Goal: Information Seeking & Learning: Check status

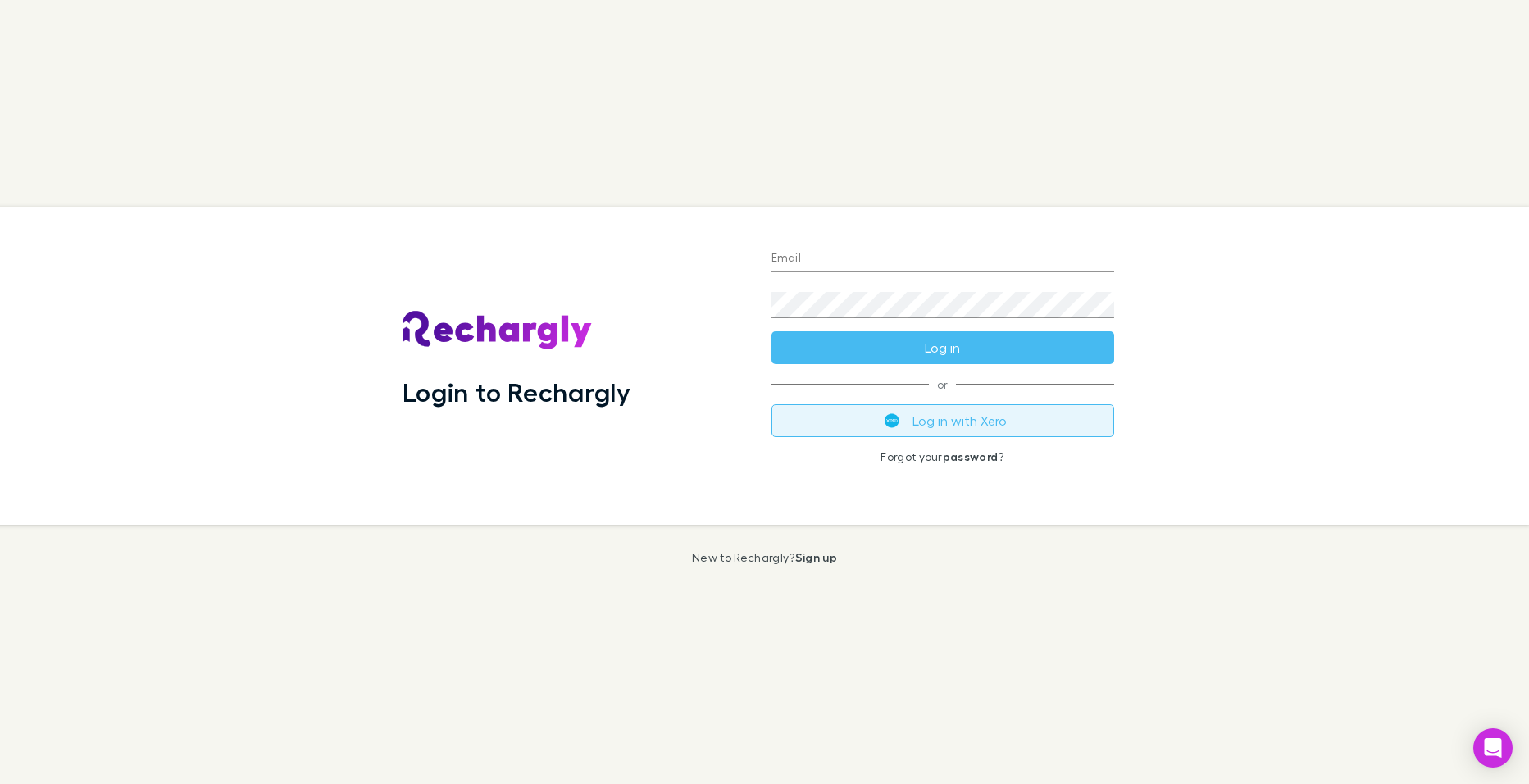
click at [931, 416] on button "Log in with Xero" at bounding box center [942, 420] width 343 height 33
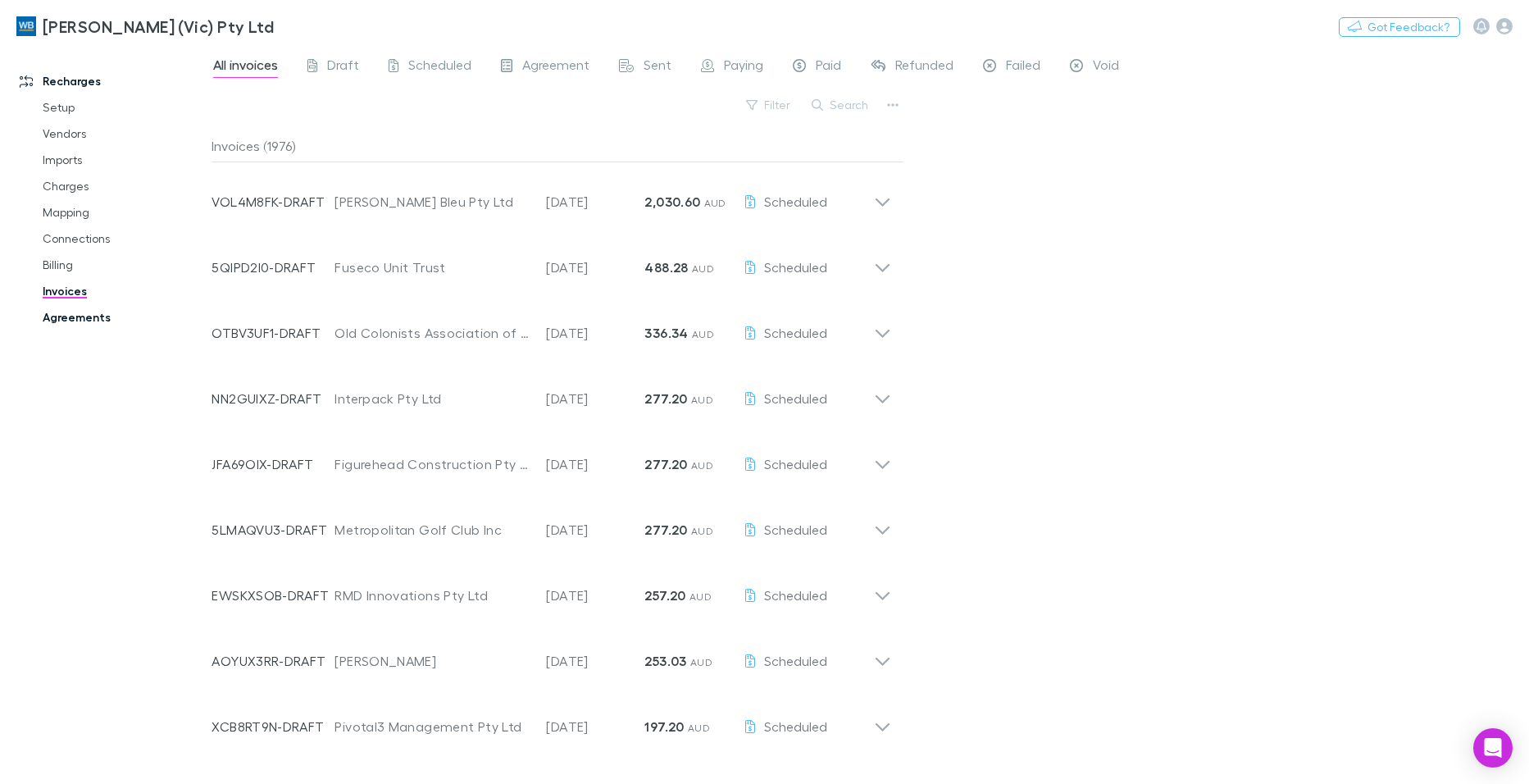
click at [63, 316] on link "Agreements" at bounding box center [123, 317] width 194 height 26
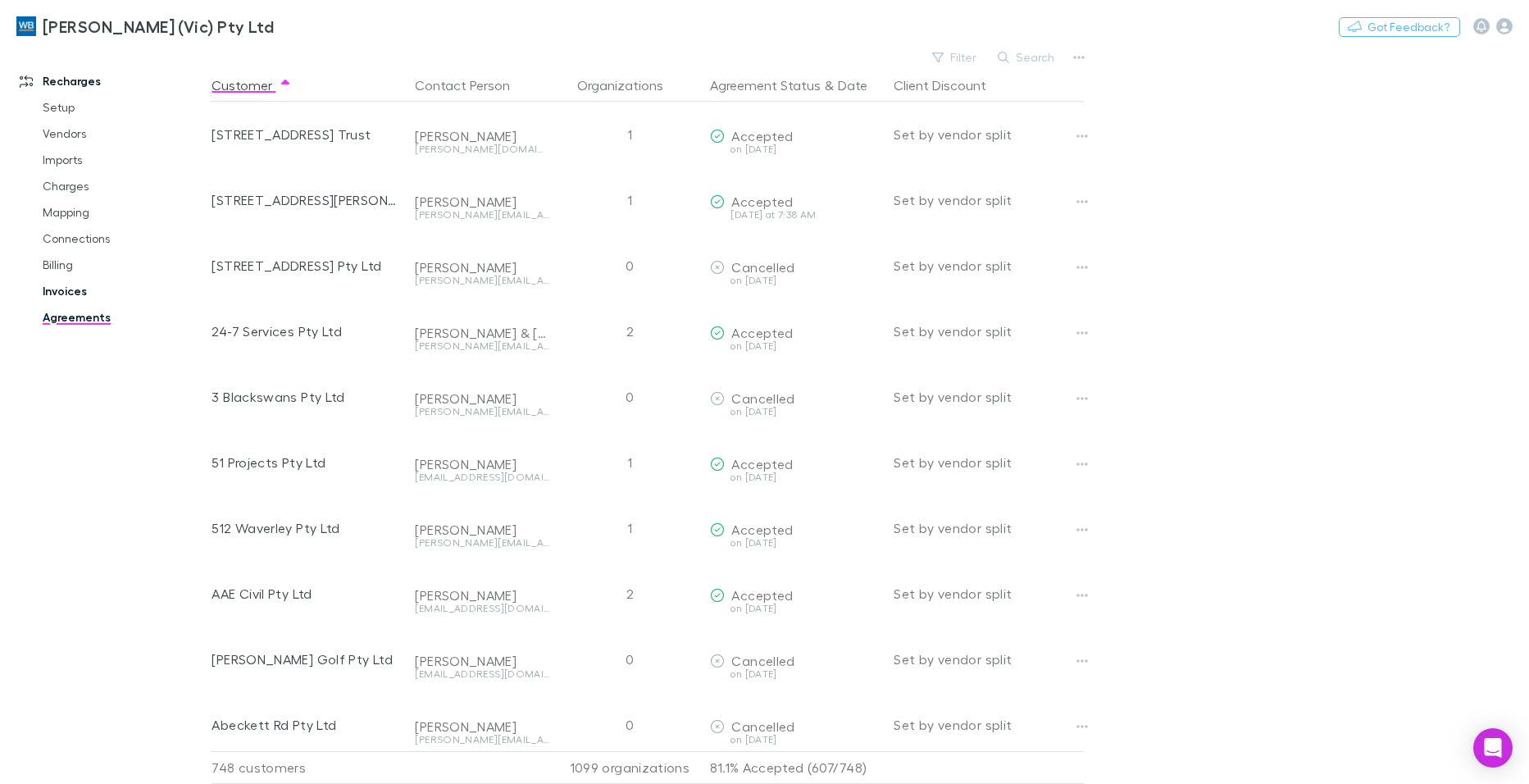
click at [66, 295] on link "Invoices" at bounding box center [123, 291] width 194 height 26
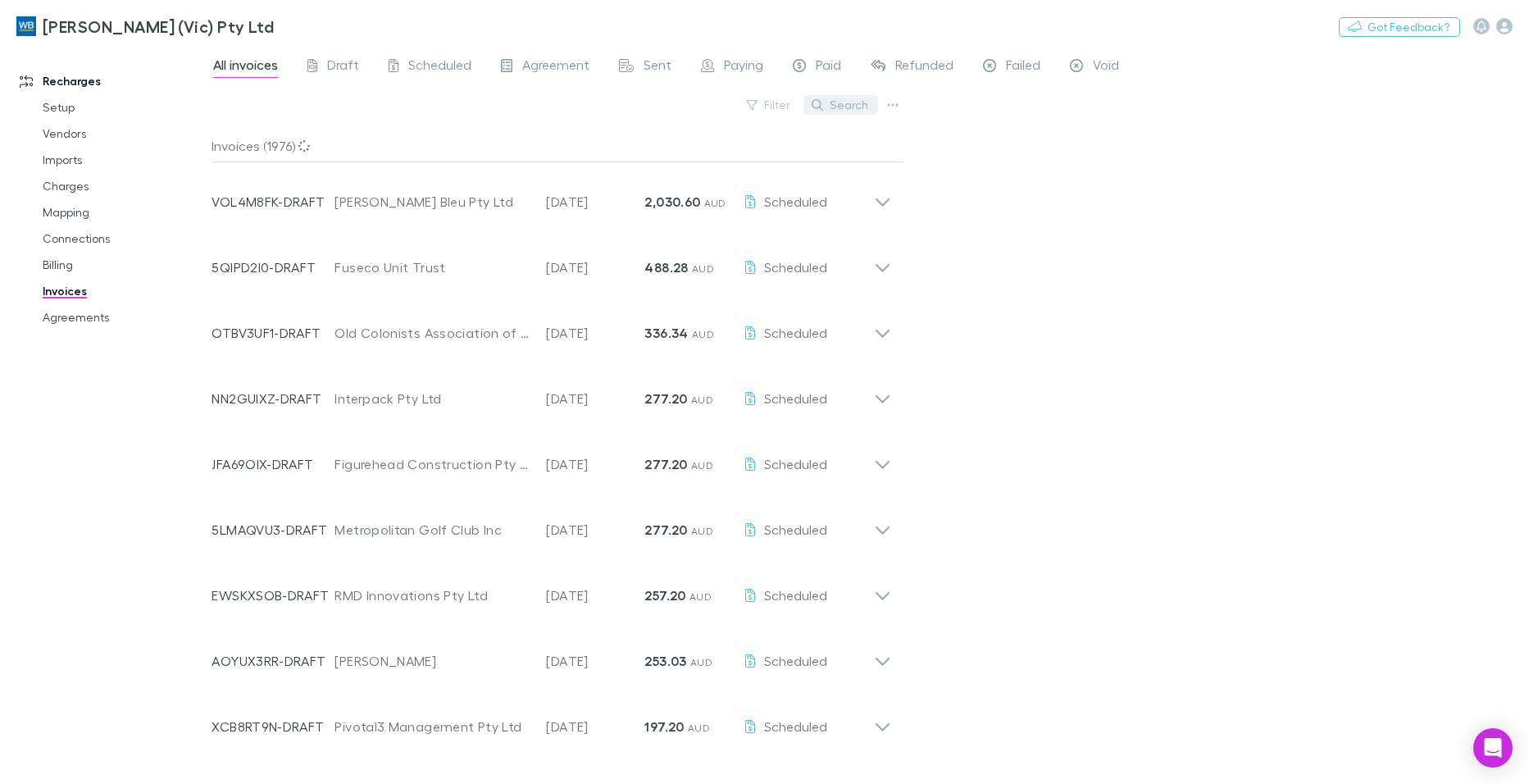
click at [857, 107] on button "Search" at bounding box center [840, 105] width 75 height 20
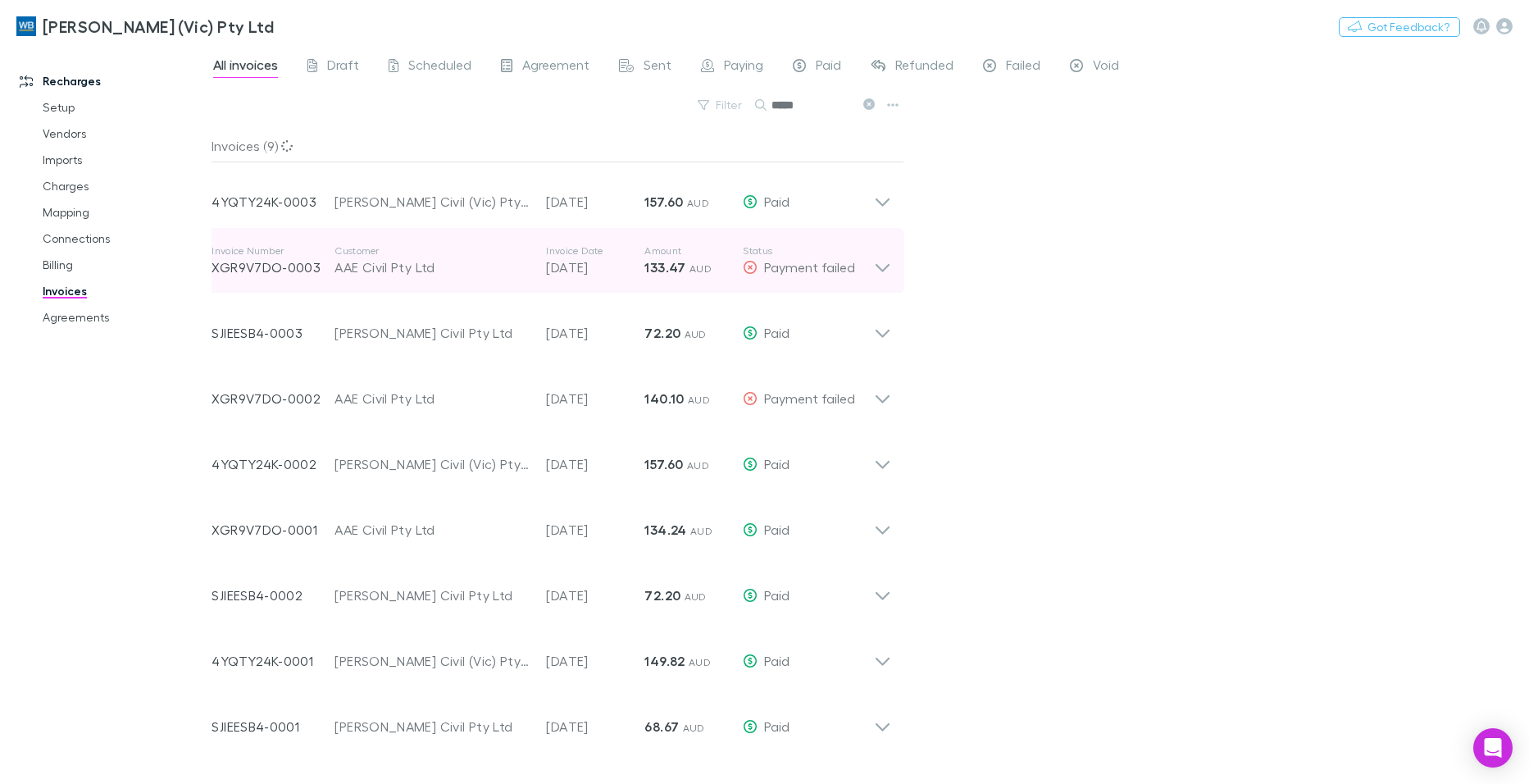
type input "*****"
click at [275, 266] on p "XGR9V7DO-0003" at bounding box center [272, 267] width 123 height 20
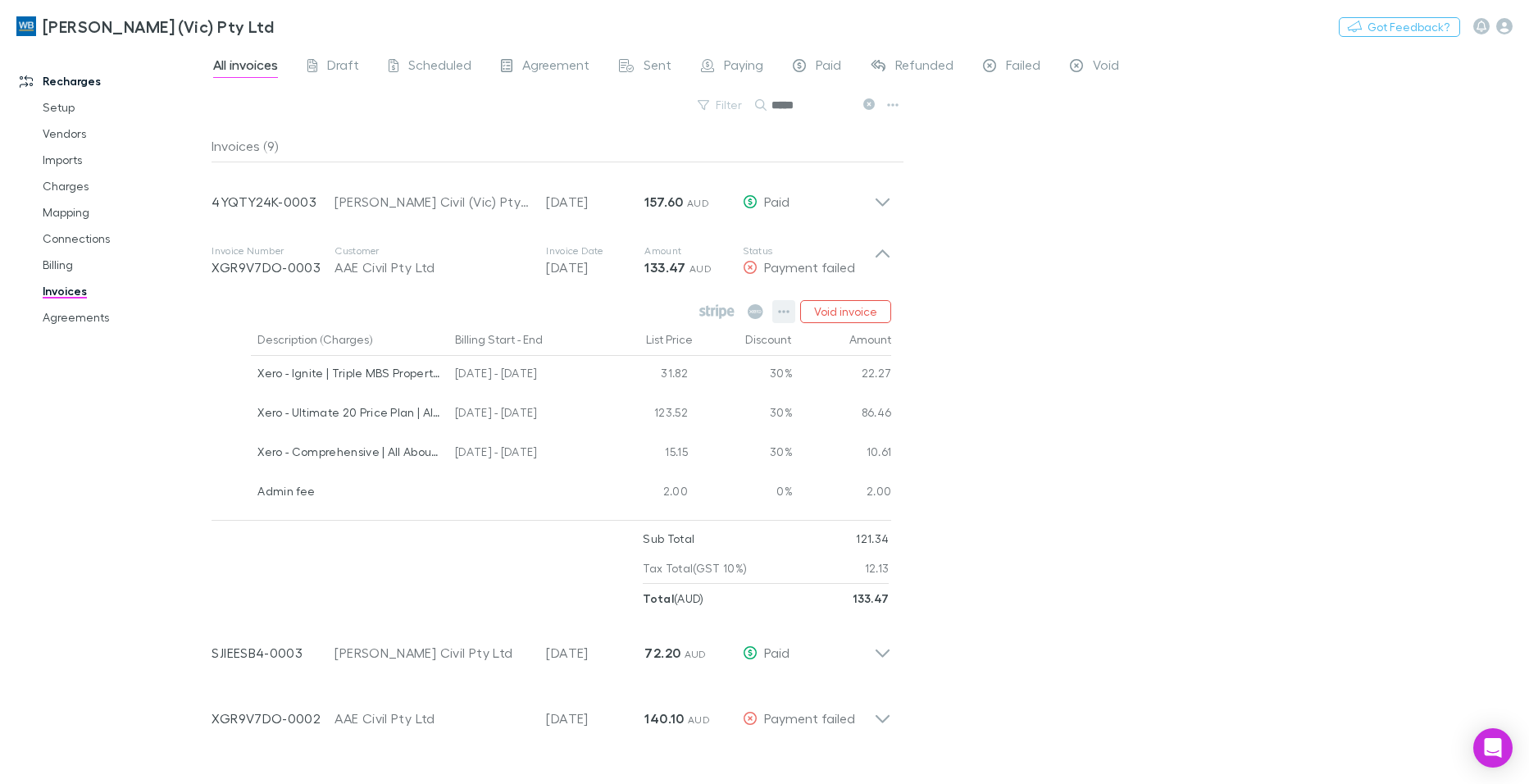
click at [781, 309] on icon "button" at bounding box center [783, 311] width 11 height 13
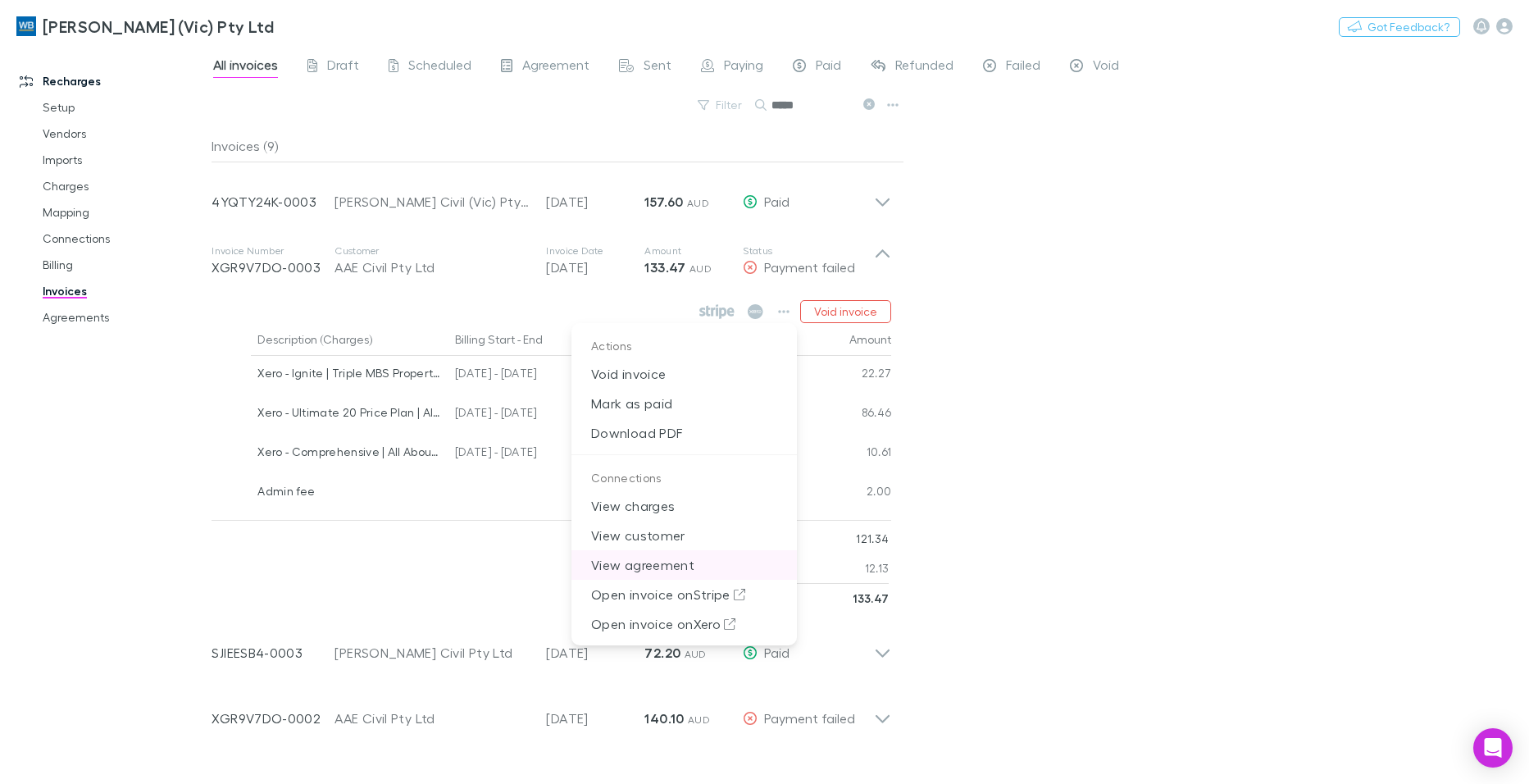
click at [647, 557] on p "View agreement" at bounding box center [683, 565] width 225 height 30
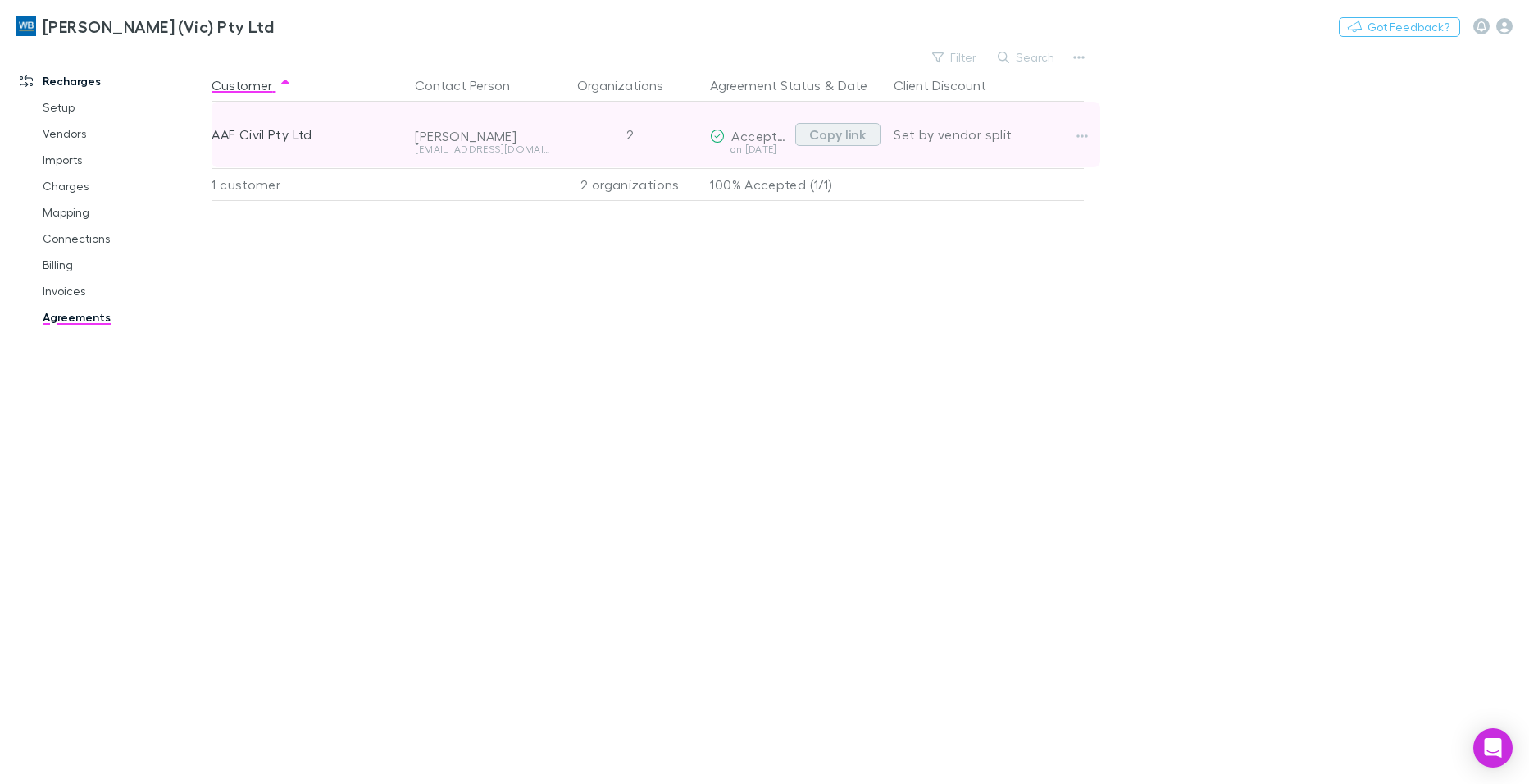
click at [829, 132] on button "Copy link" at bounding box center [837, 134] width 85 height 23
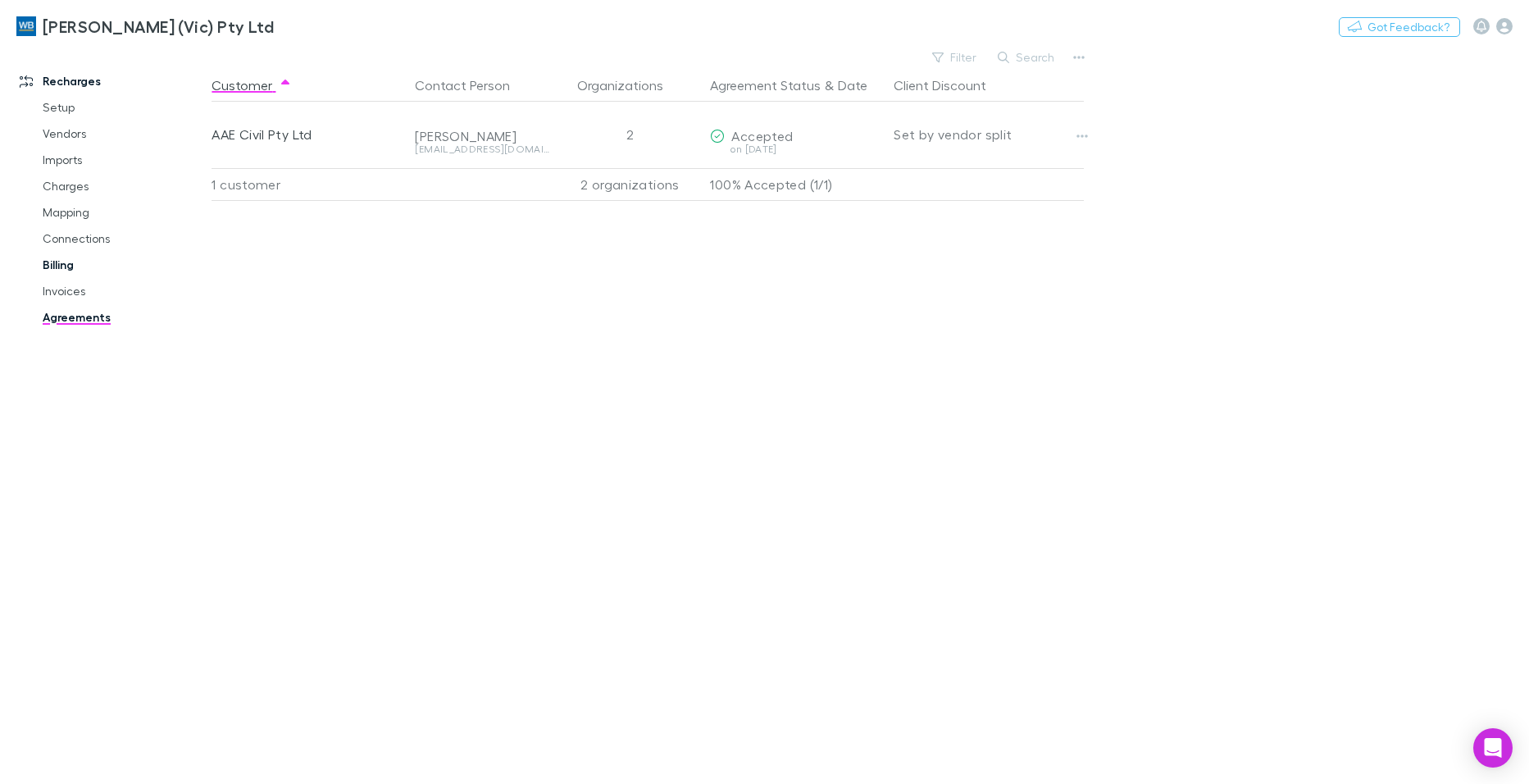
click at [56, 268] on link "Billing" at bounding box center [123, 265] width 194 height 26
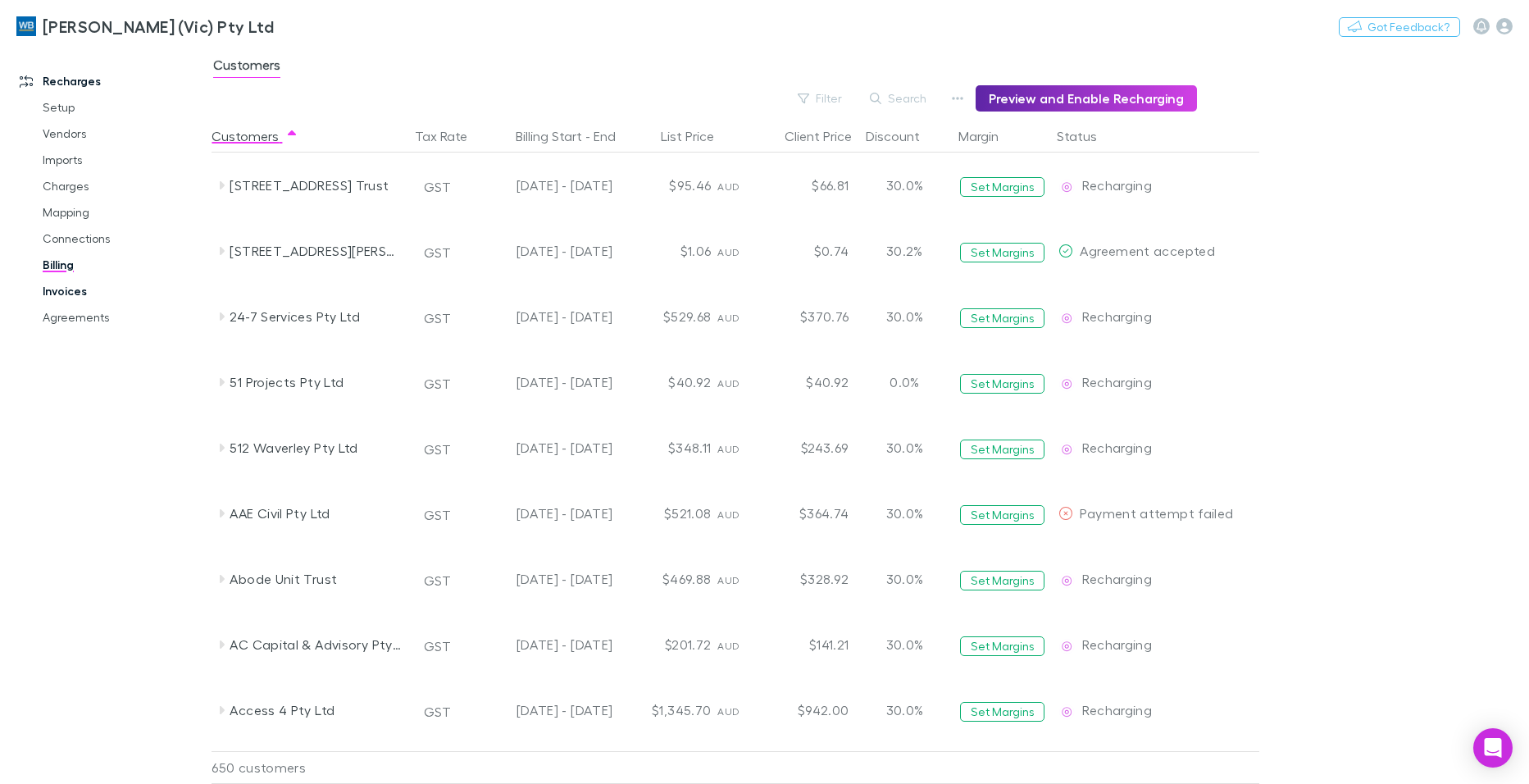
click at [54, 293] on link "Invoices" at bounding box center [123, 291] width 194 height 26
click at [80, 289] on link "Invoices" at bounding box center [123, 291] width 194 height 26
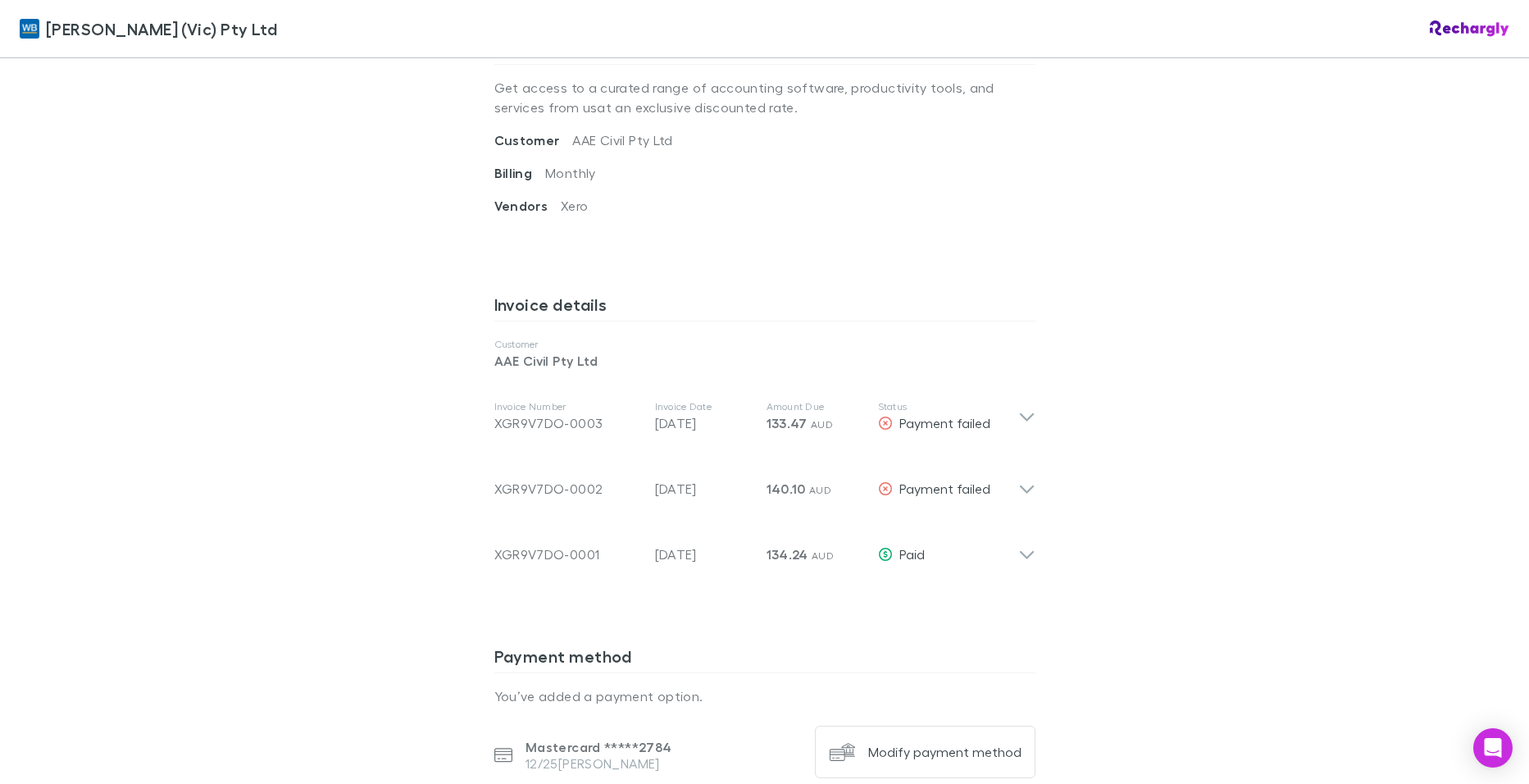
scroll to position [738, 0]
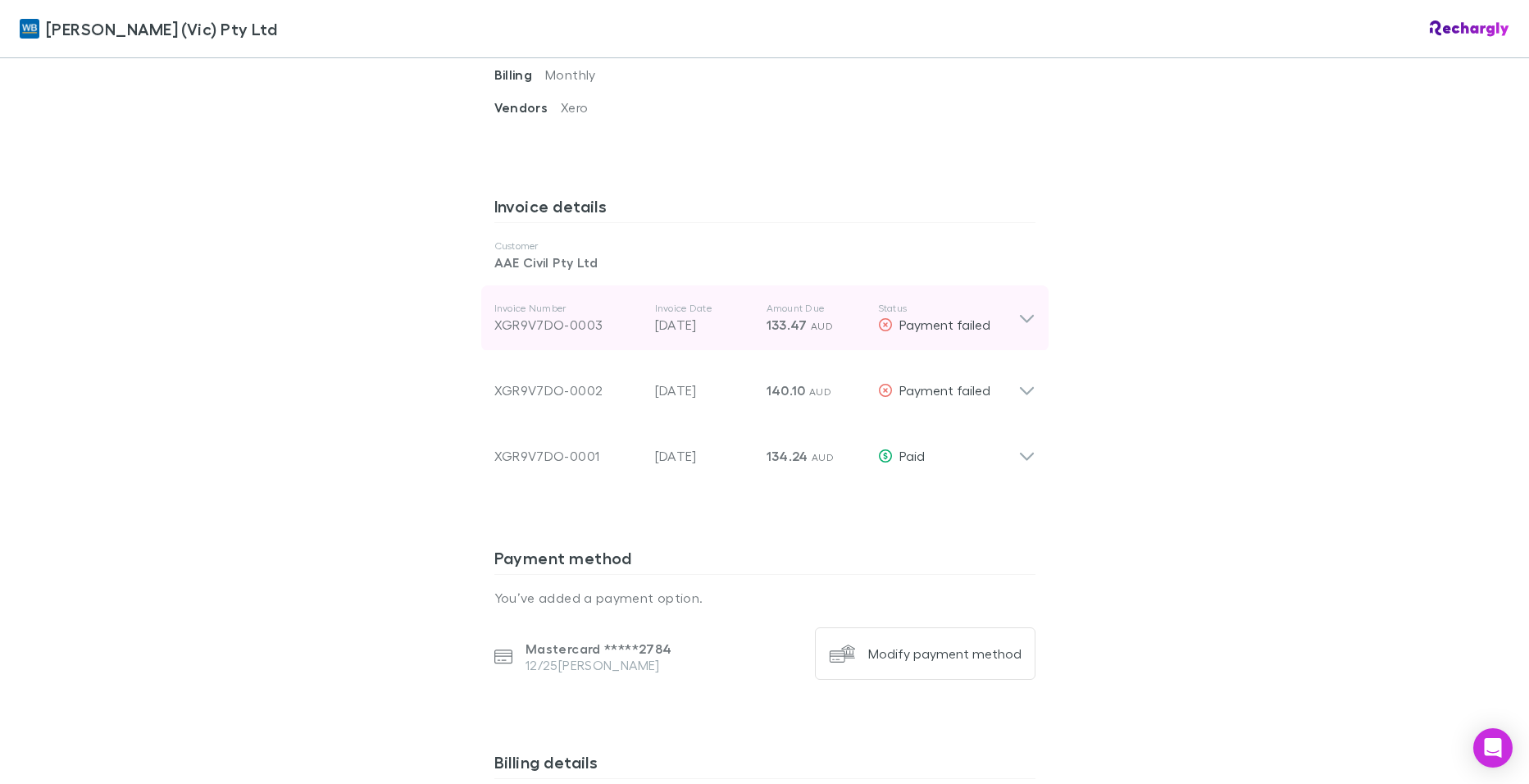
click at [1021, 311] on icon at bounding box center [1026, 318] width 17 height 20
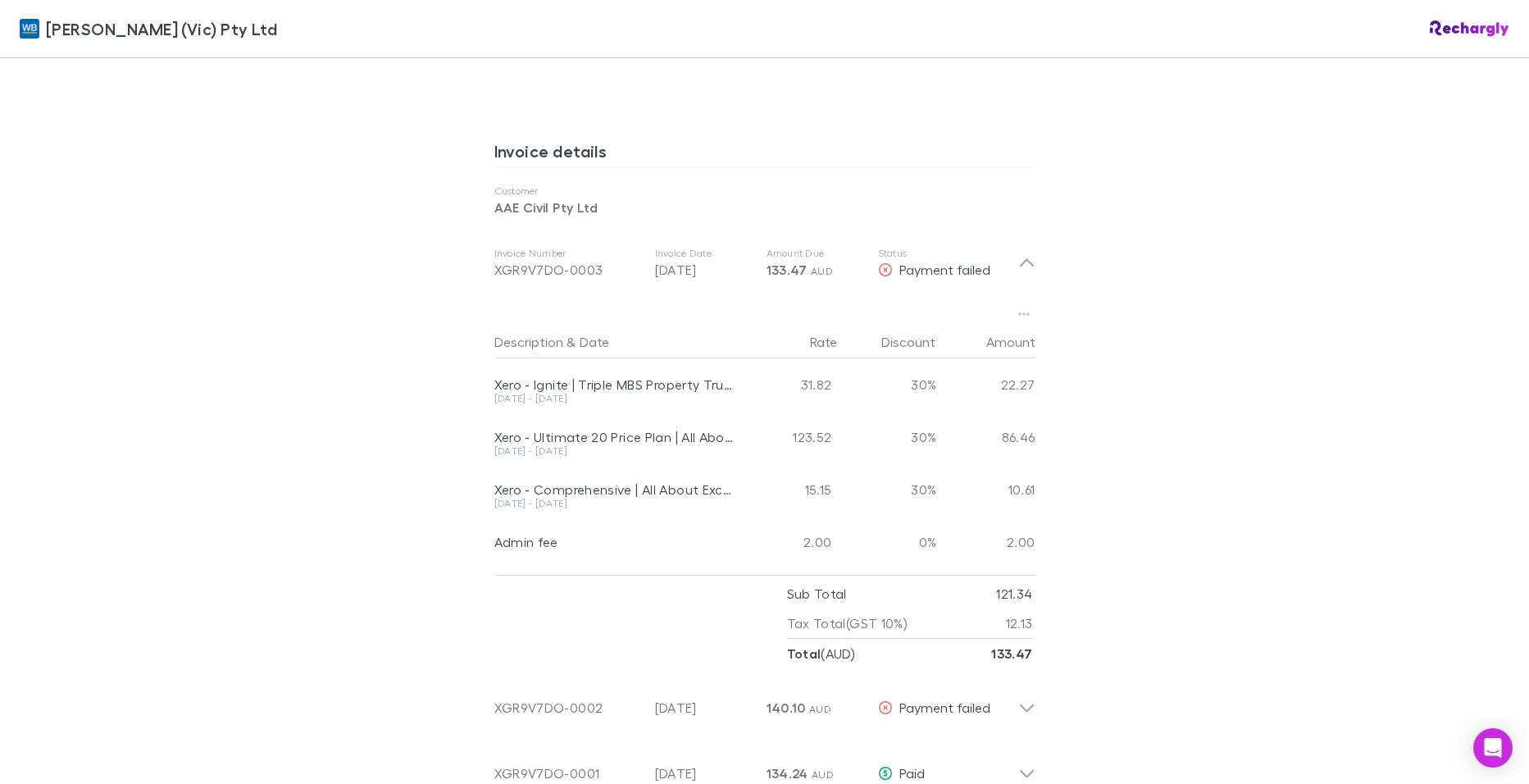
scroll to position [820, 0]
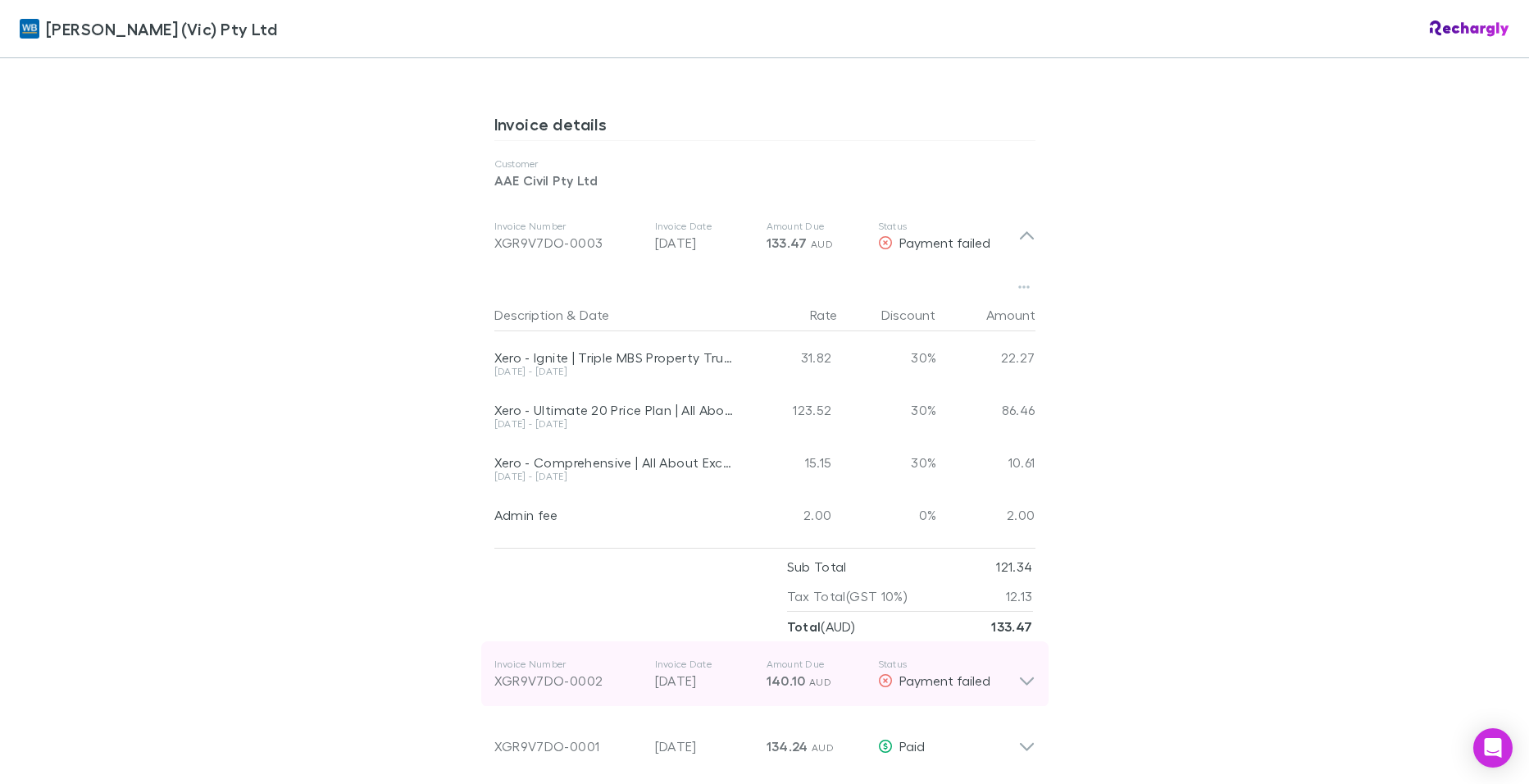
click at [1018, 679] on icon at bounding box center [1026, 673] width 17 height 33
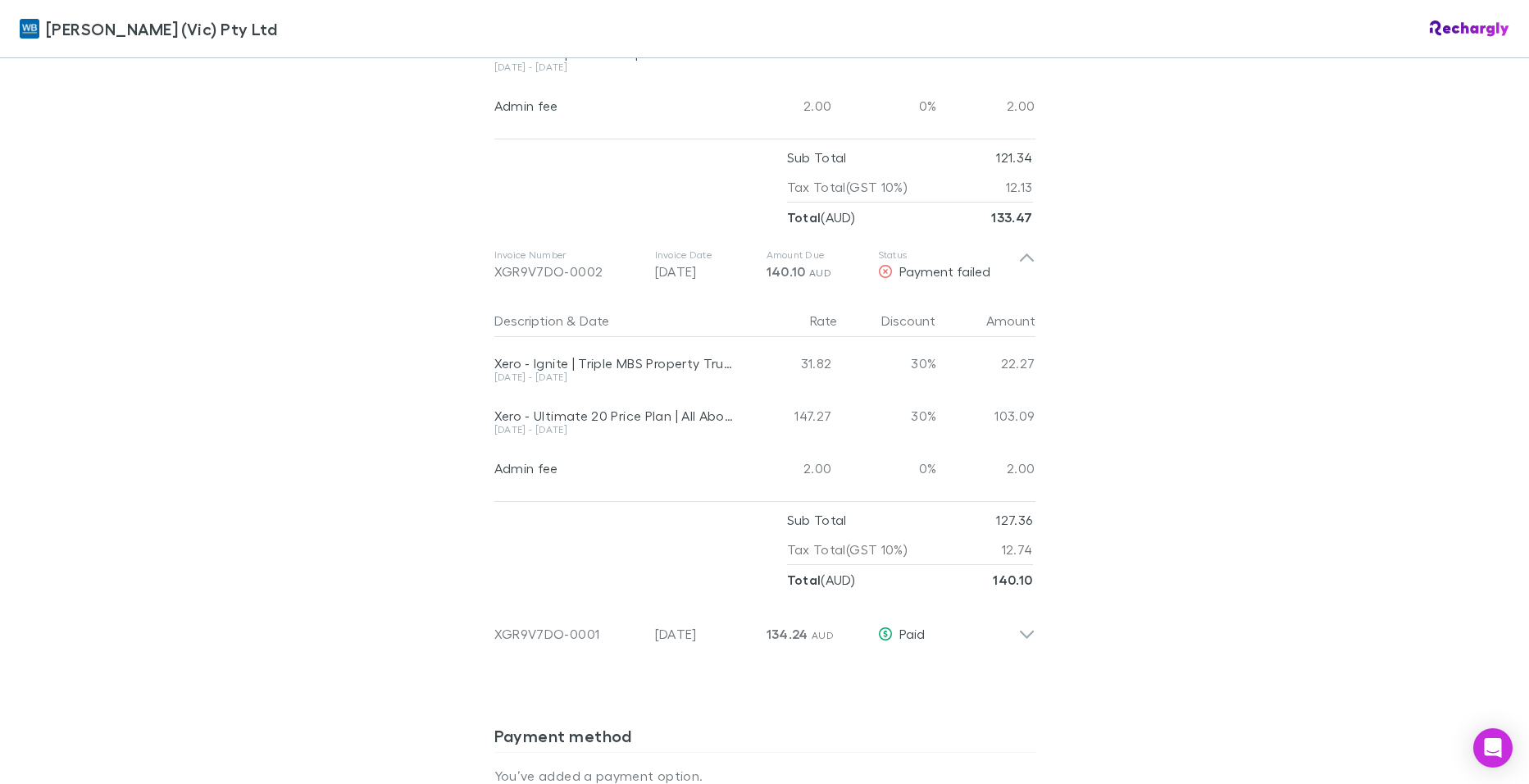
scroll to position [1230, 0]
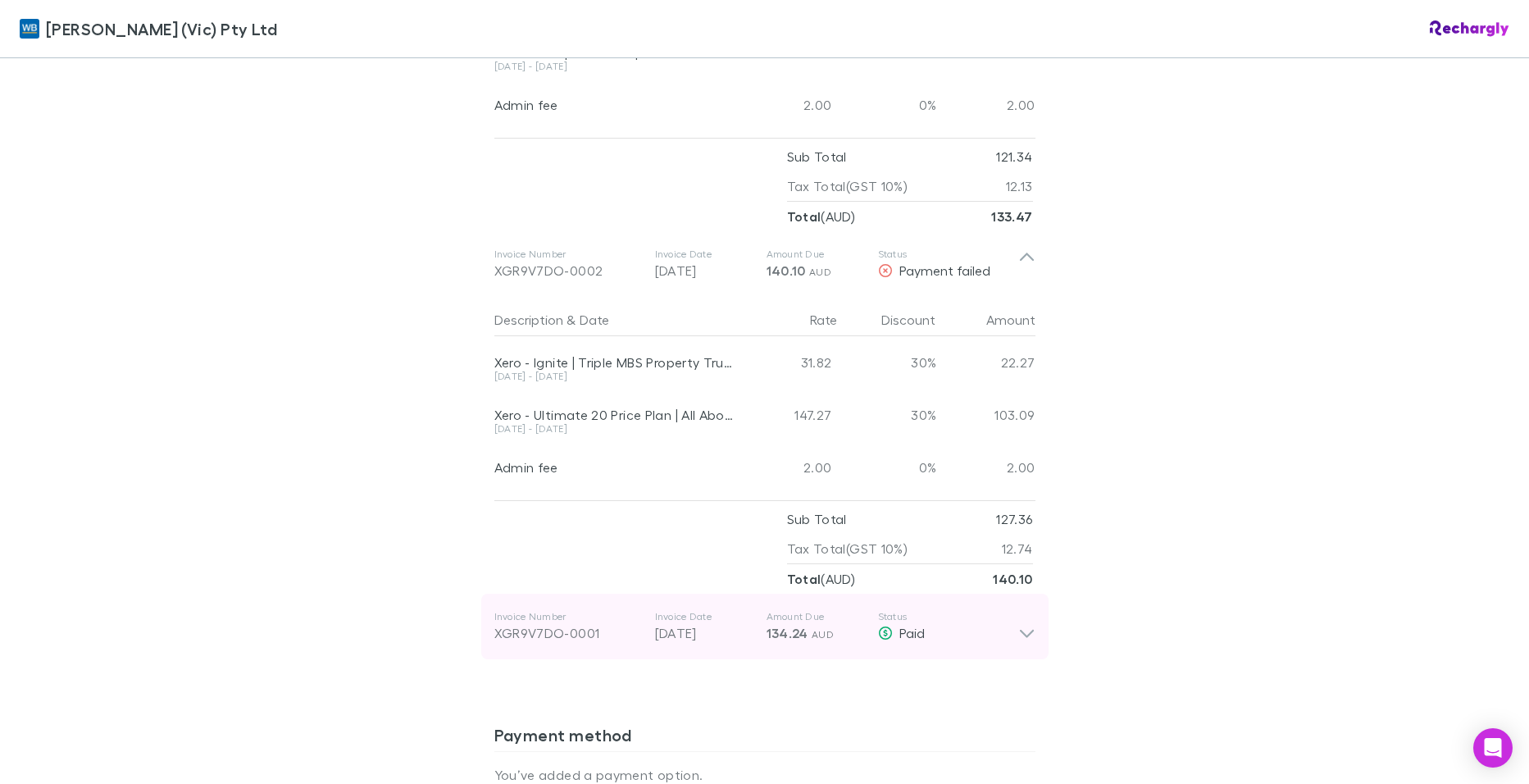
click at [1018, 623] on icon at bounding box center [1026, 626] width 17 height 33
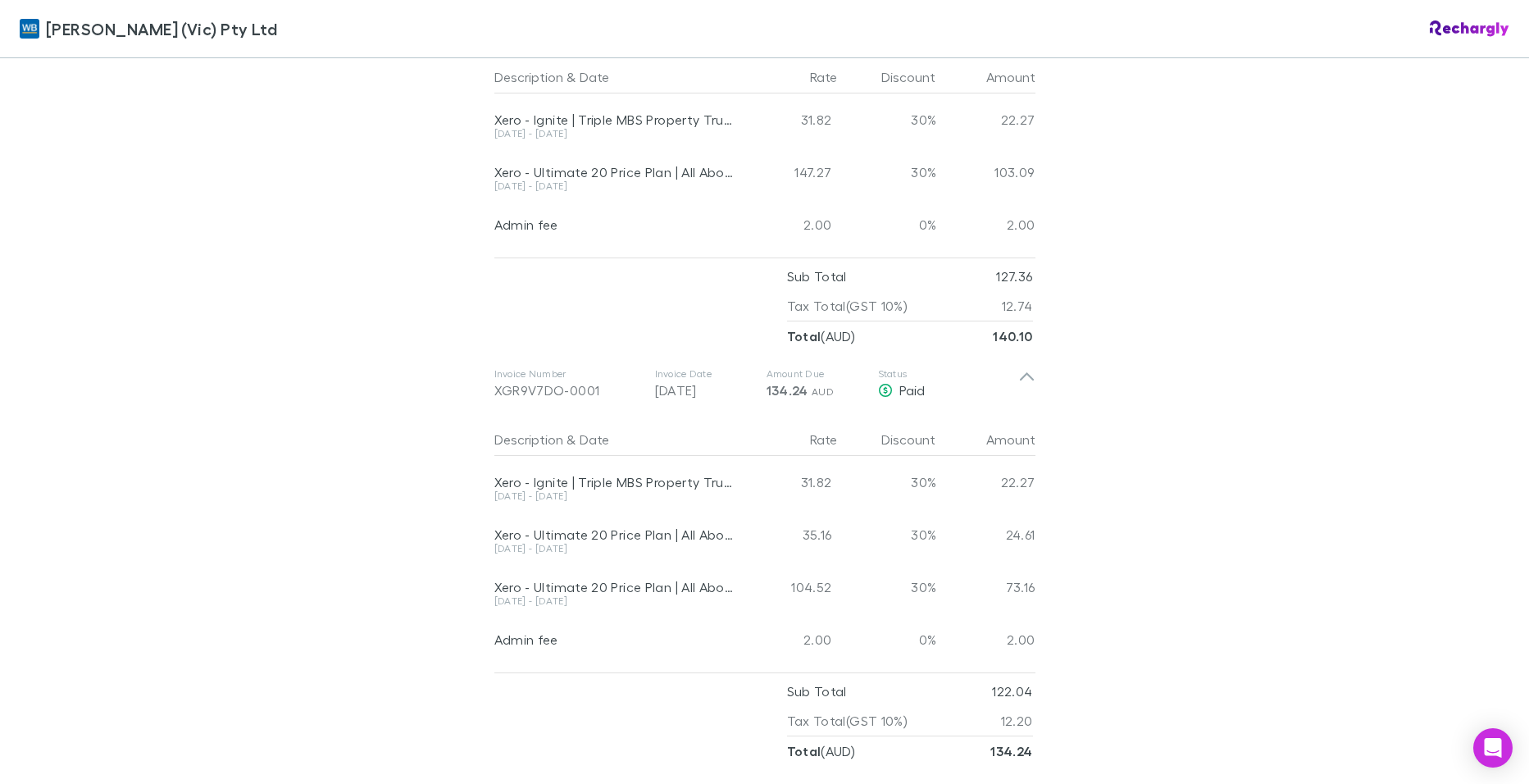
scroll to position [1475, 0]
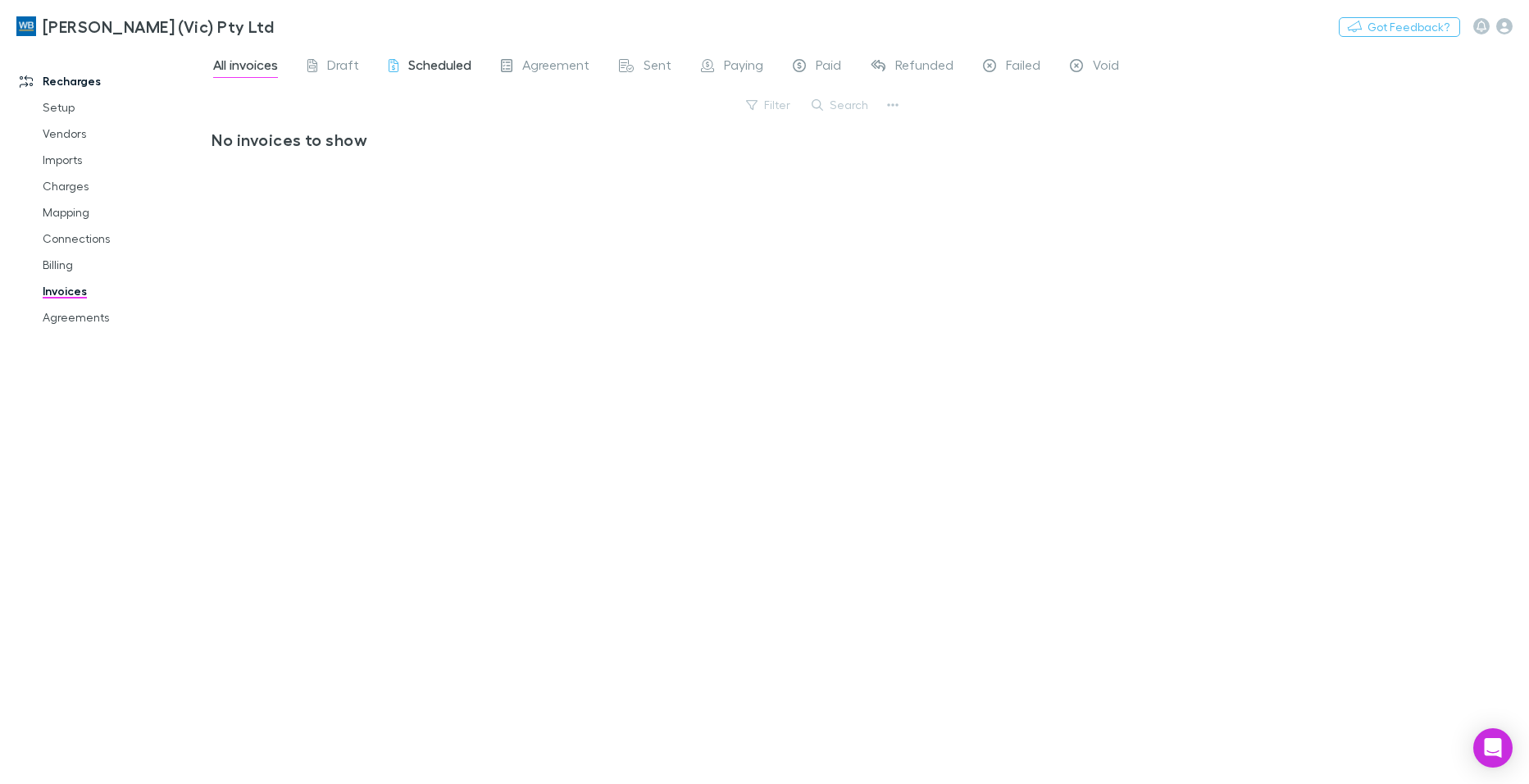
click at [428, 64] on span "Scheduled" at bounding box center [439, 67] width 63 height 21
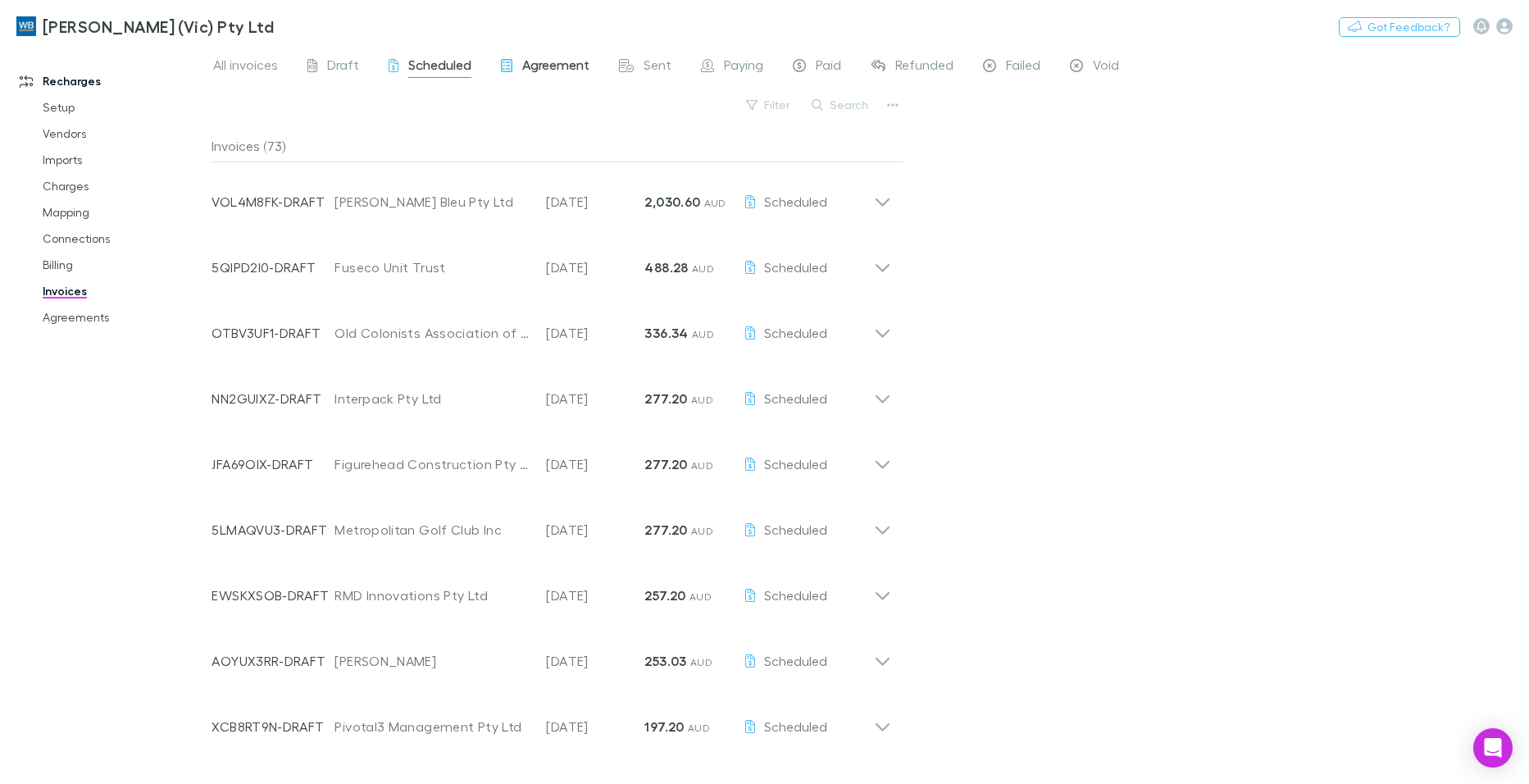
click at [557, 61] on span "Agreement" at bounding box center [555, 67] width 67 height 21
click at [437, 68] on span "Scheduled" at bounding box center [439, 67] width 63 height 21
click at [819, 61] on span "Paid" at bounding box center [828, 67] width 25 height 21
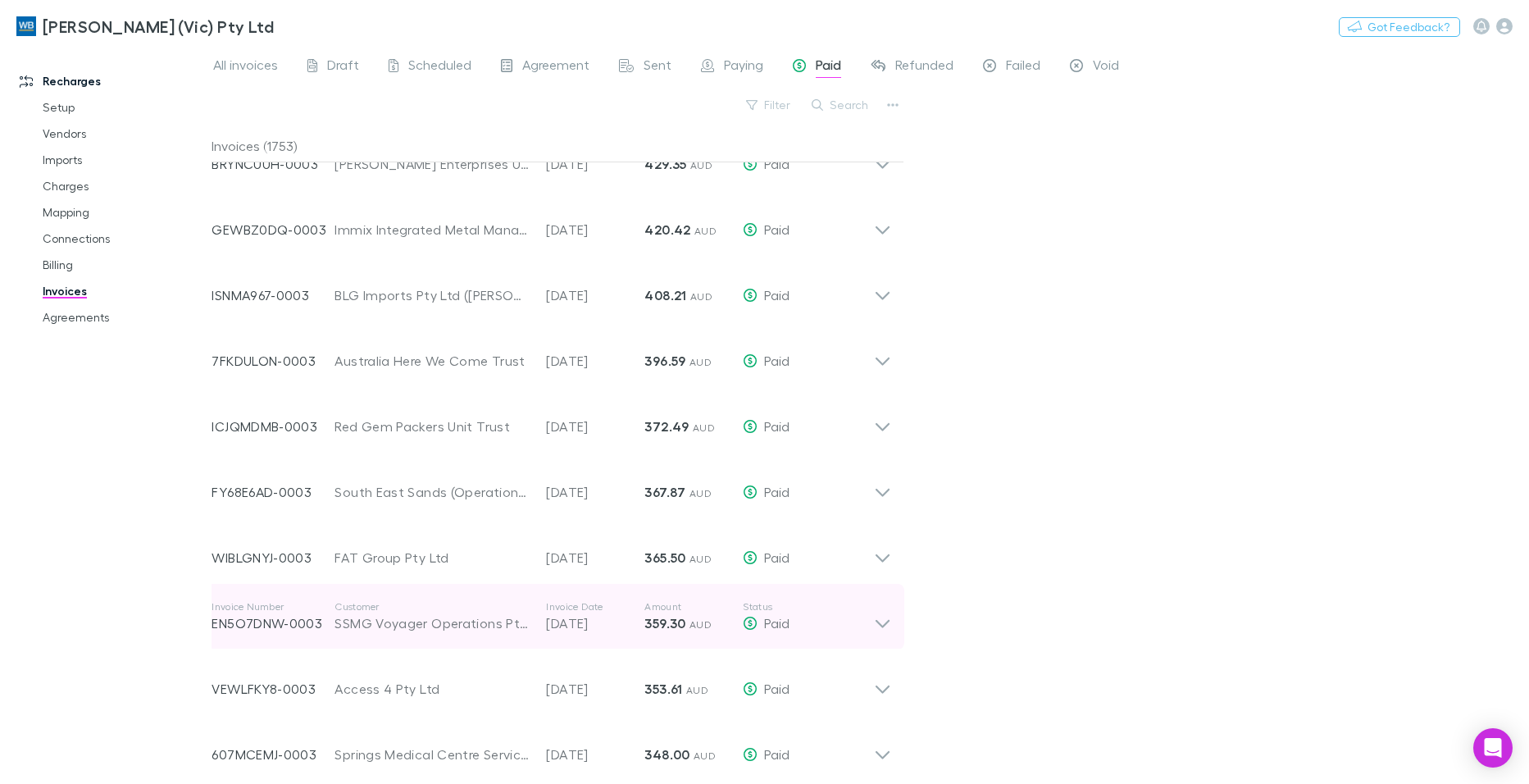
scroll to position [820, 0]
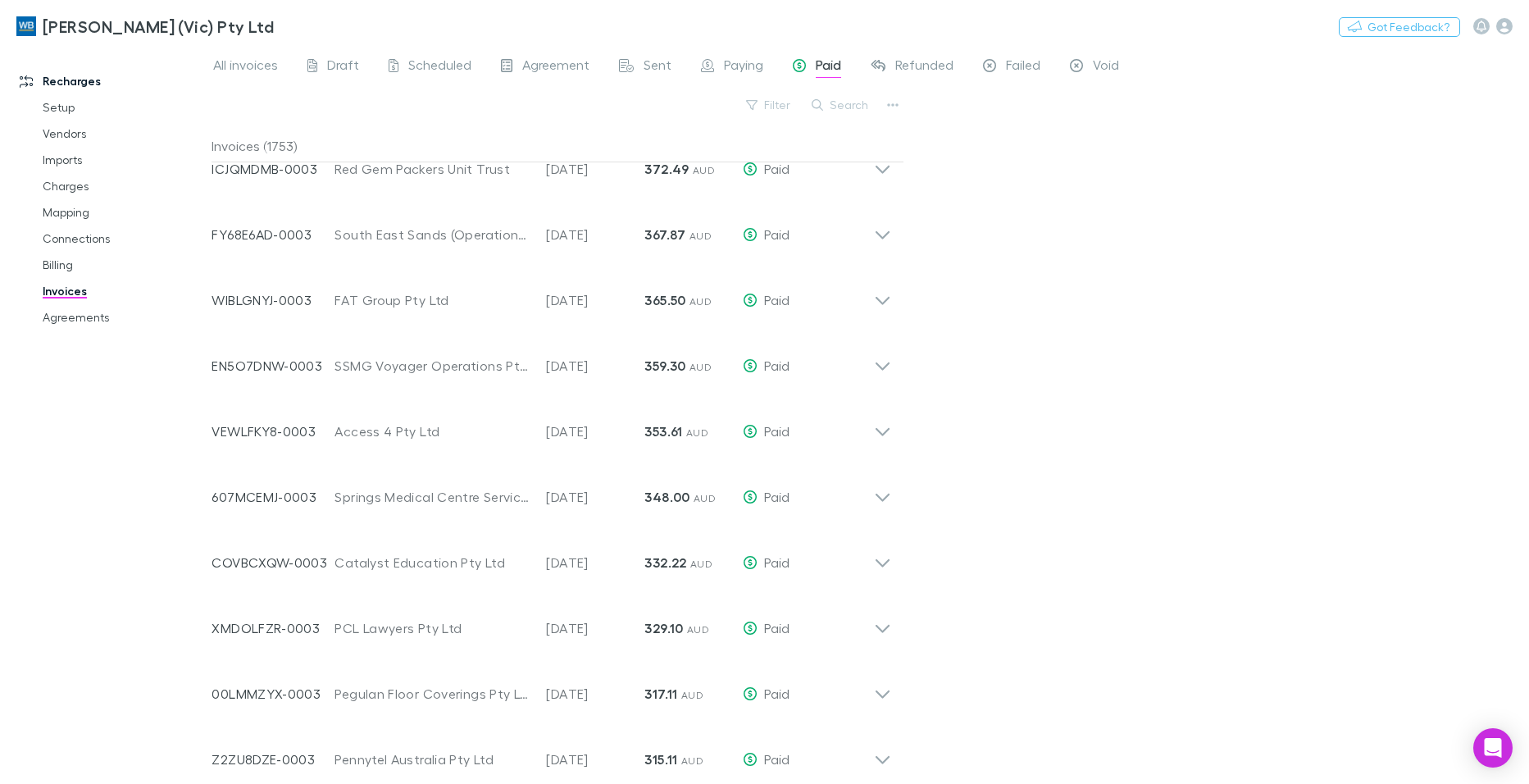
click at [264, 148] on div "Invoices (1753)" at bounding box center [557, 146] width 692 height 33
click at [221, 145] on div "Invoices (1753)" at bounding box center [557, 146] width 692 height 33
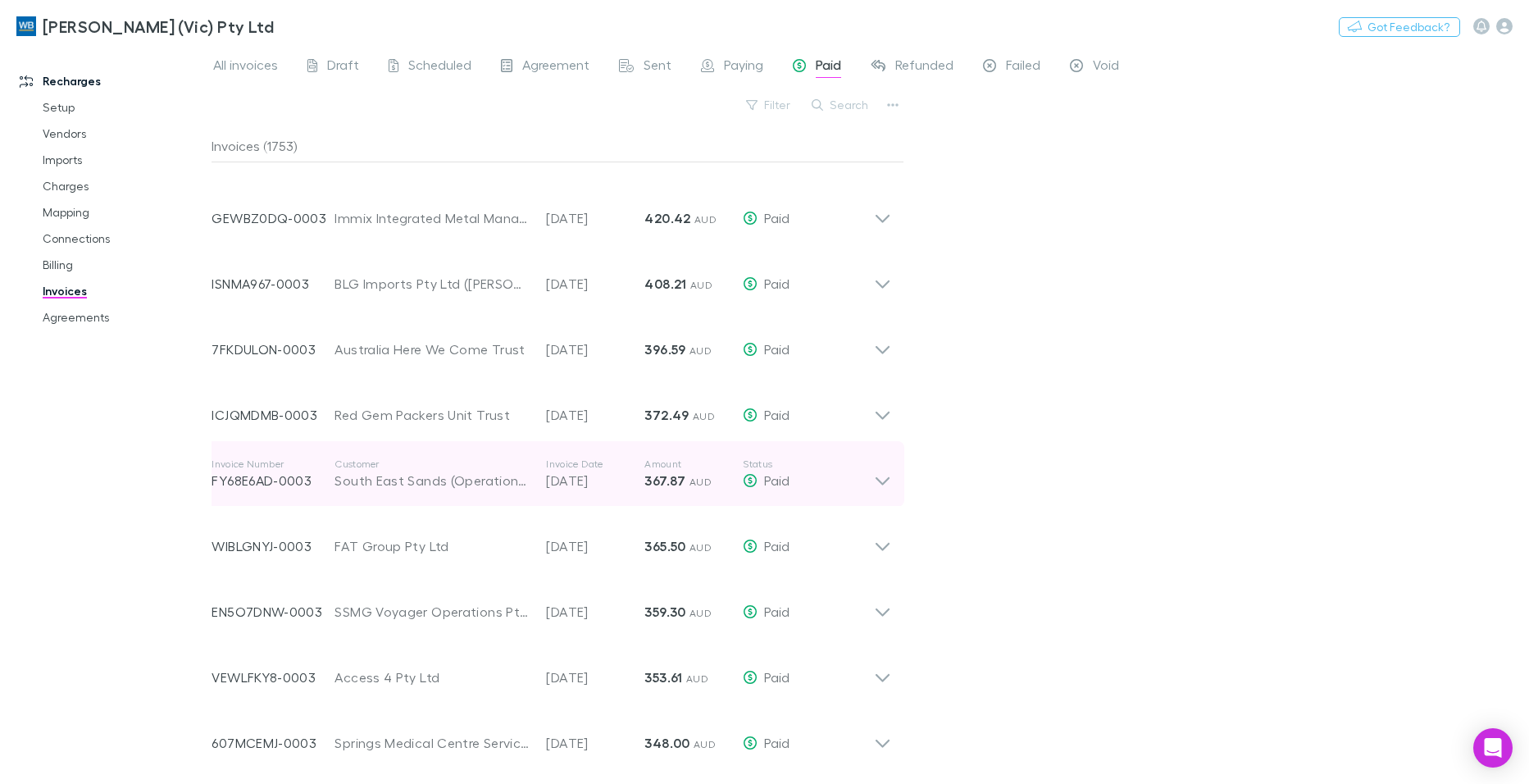
scroll to position [1148, 0]
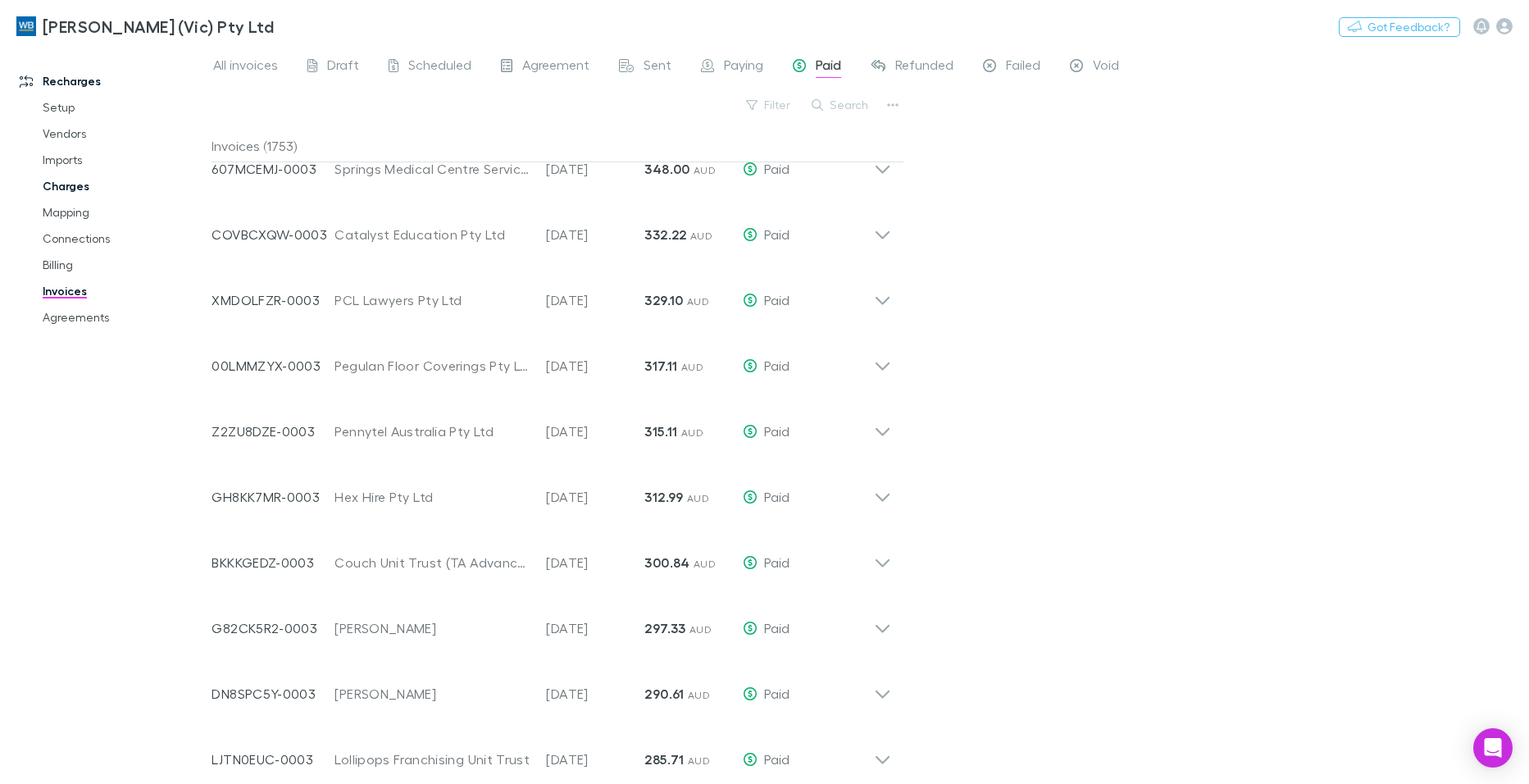
click at [75, 187] on link "Charges" at bounding box center [123, 186] width 194 height 26
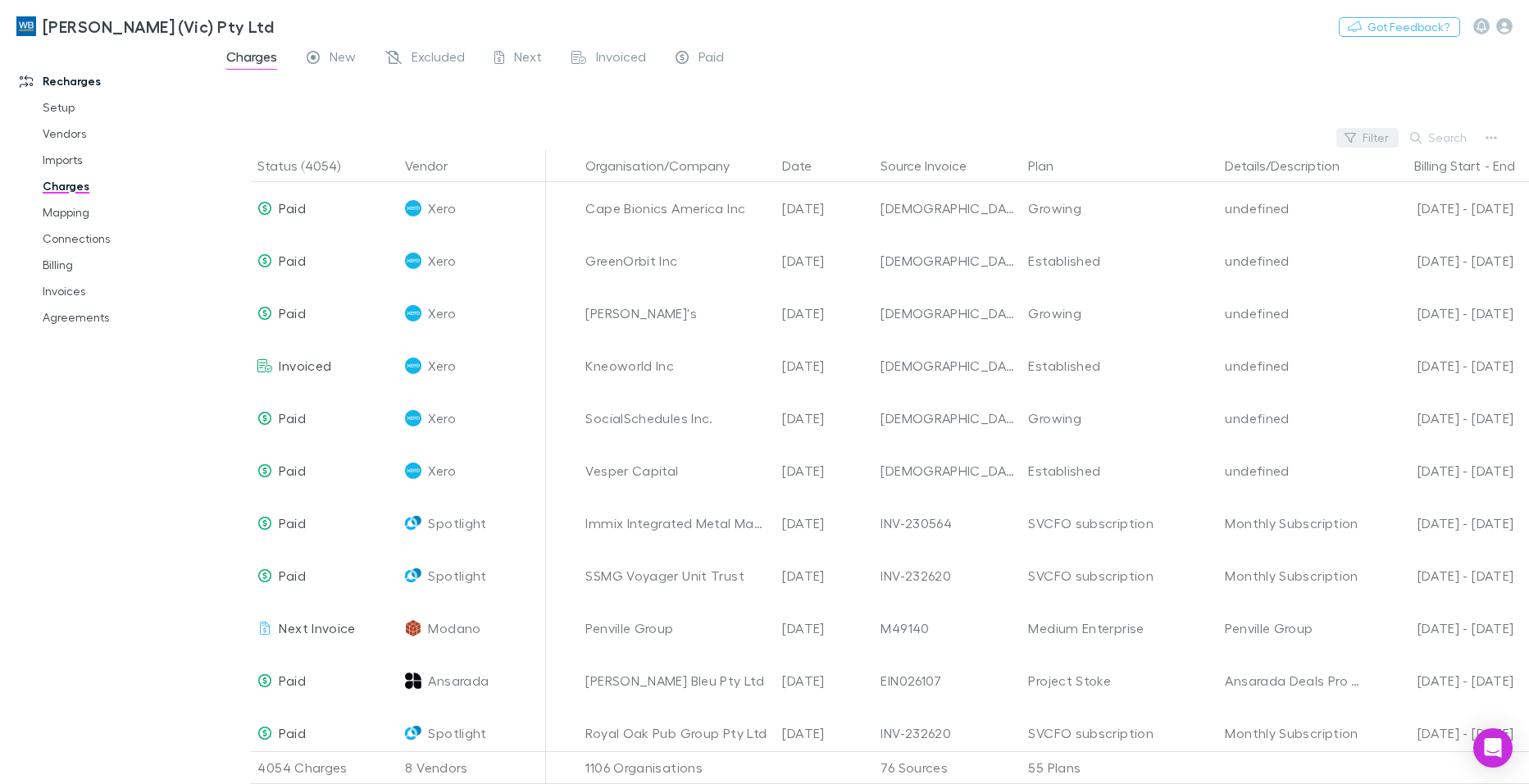
click at [1376, 139] on button "Filter" at bounding box center [1367, 138] width 62 height 20
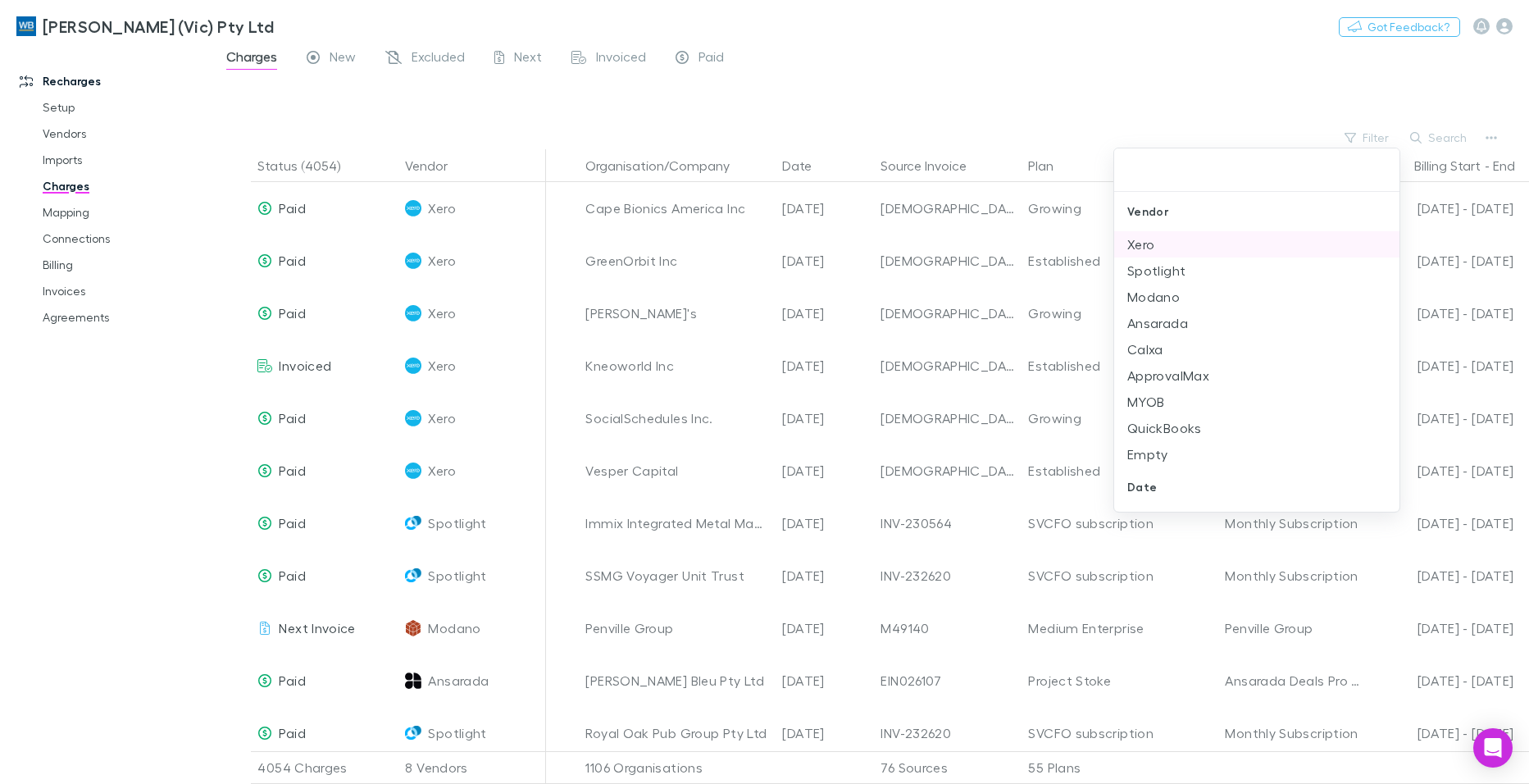
click at [1149, 243] on li "Xero" at bounding box center [1256, 244] width 285 height 26
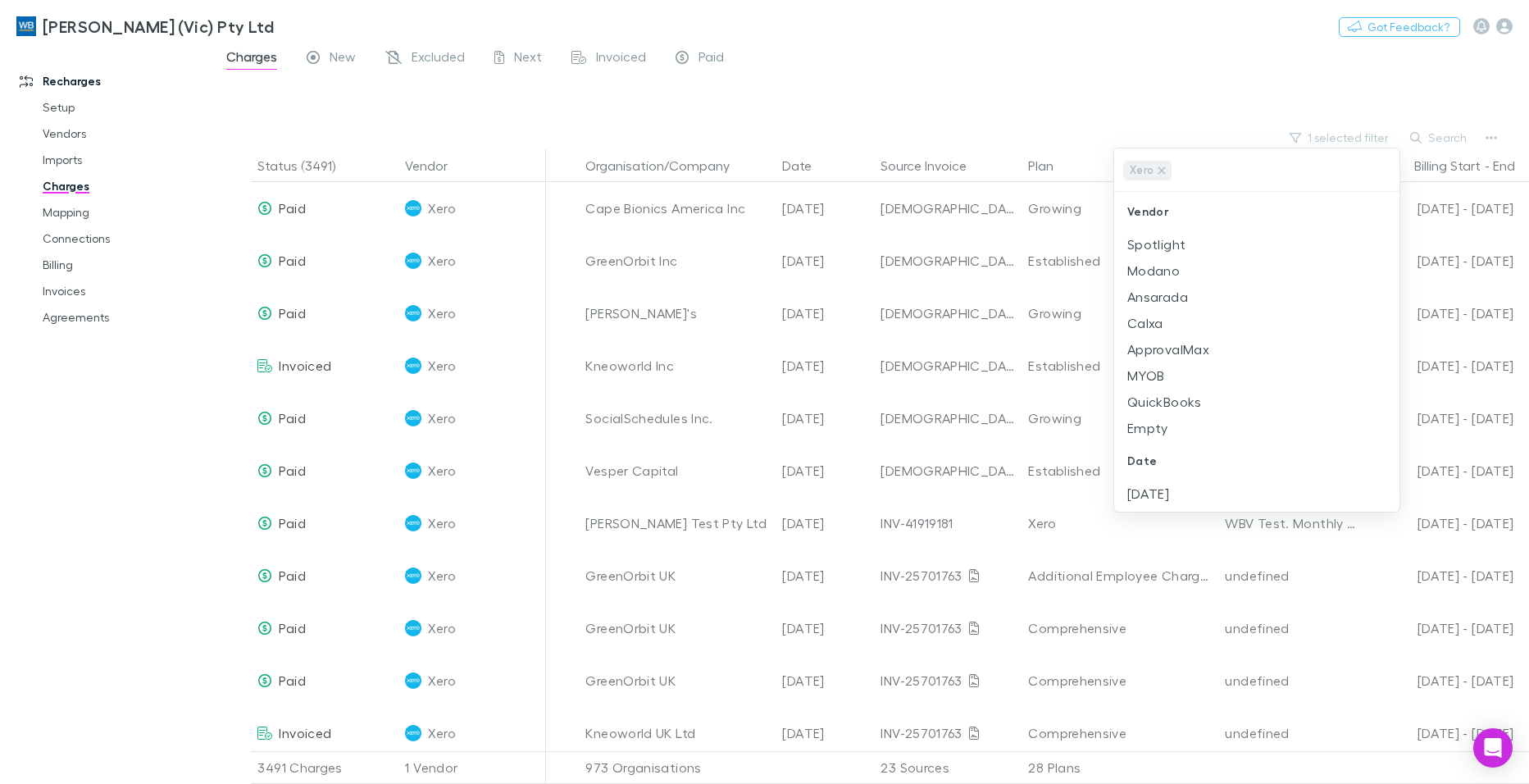
click at [1109, 82] on div at bounding box center [764, 392] width 1529 height 784
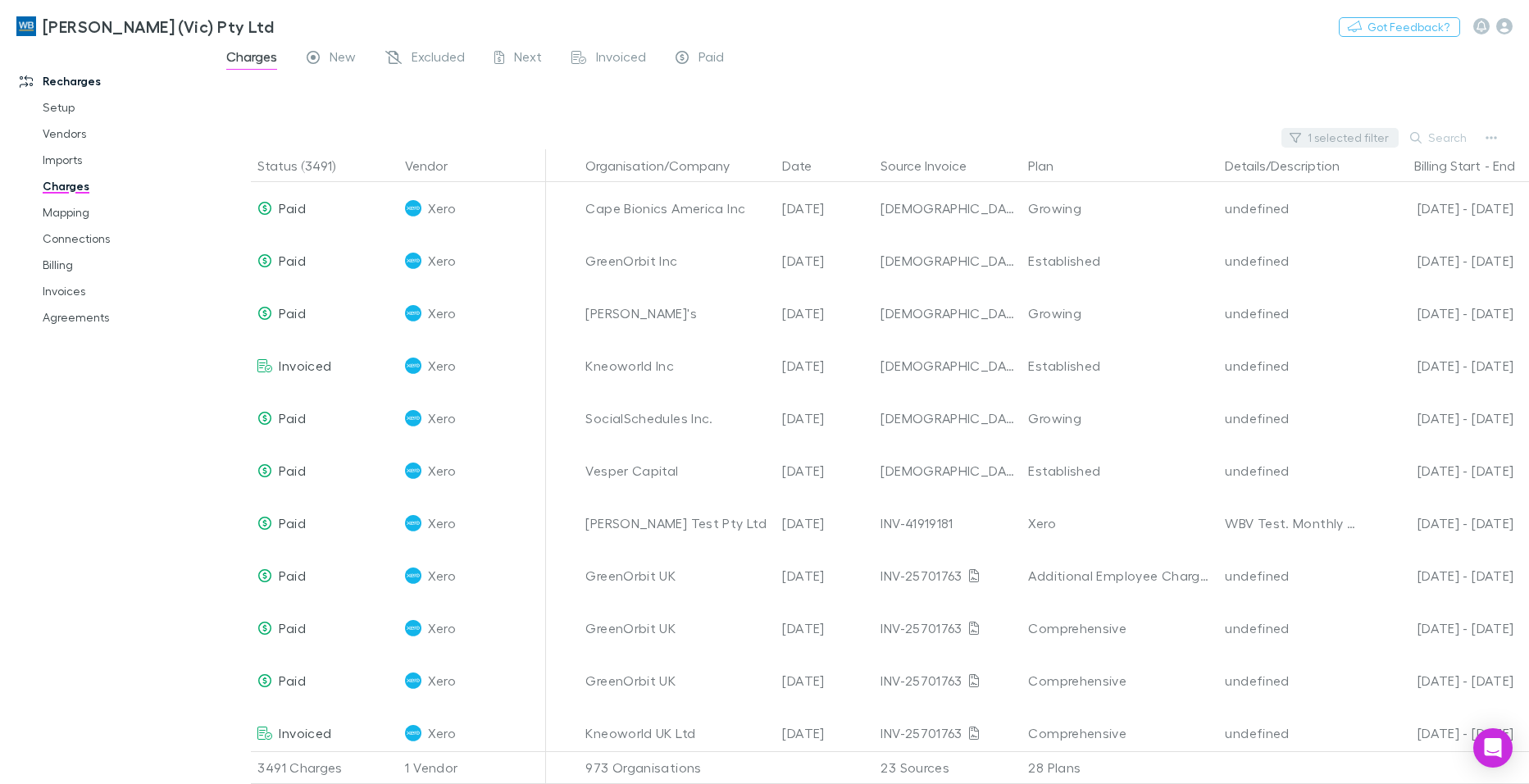
click at [1347, 135] on button "1 selected filter" at bounding box center [1339, 138] width 117 height 20
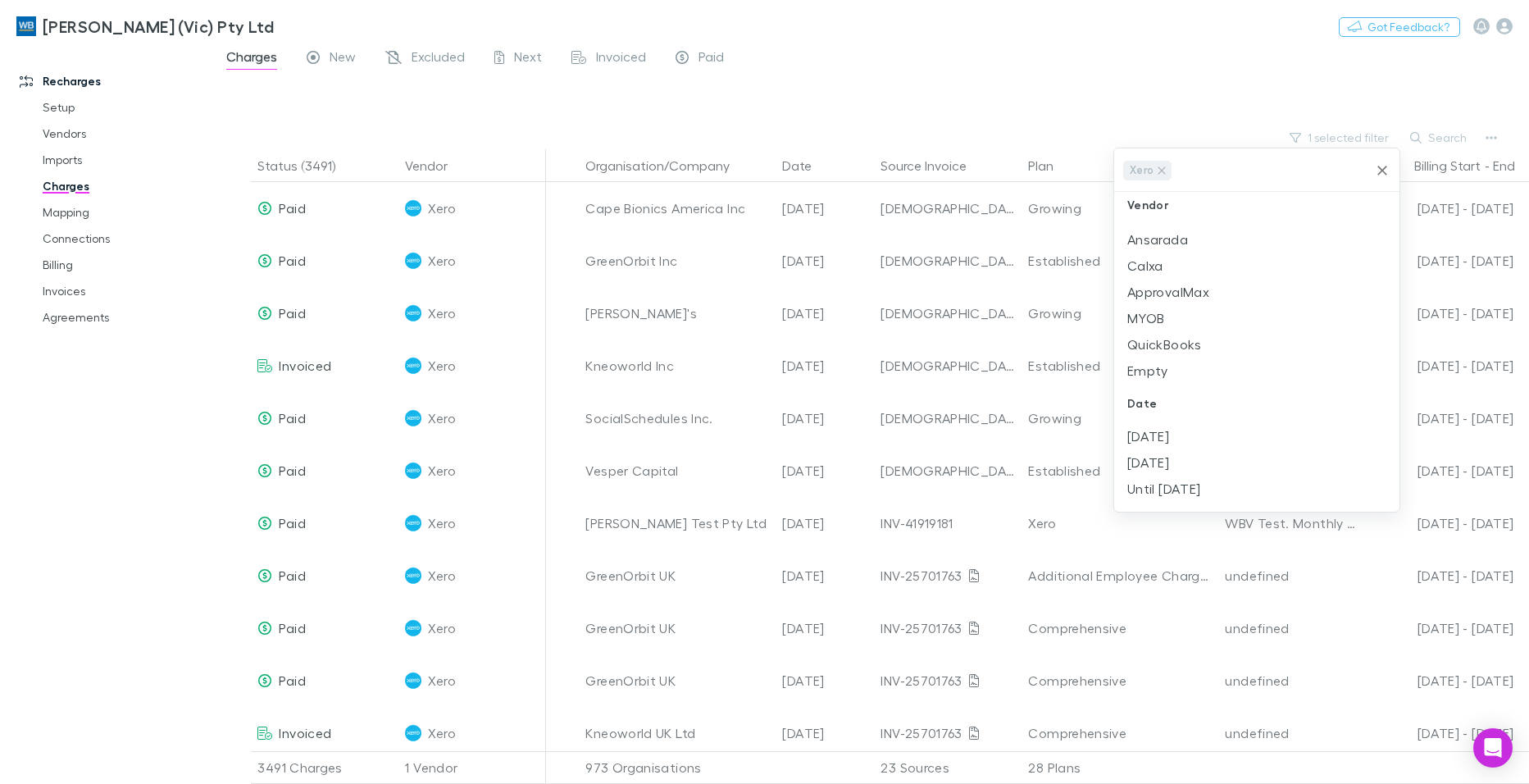
scroll to position [82, 0]
click at [1046, 67] on div at bounding box center [764, 392] width 1529 height 784
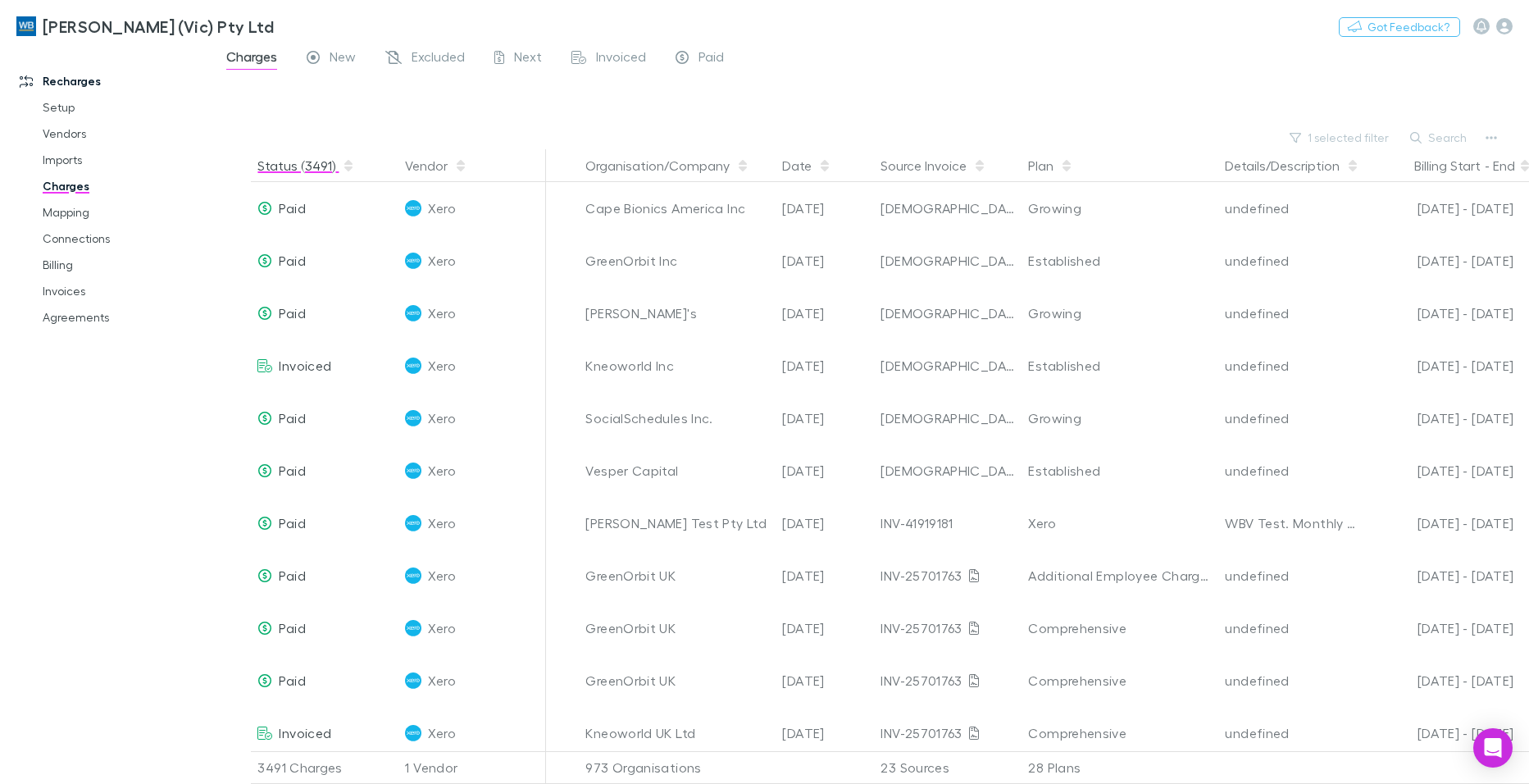
click at [309, 167] on button "Status (3491)" at bounding box center [306, 165] width 98 height 33
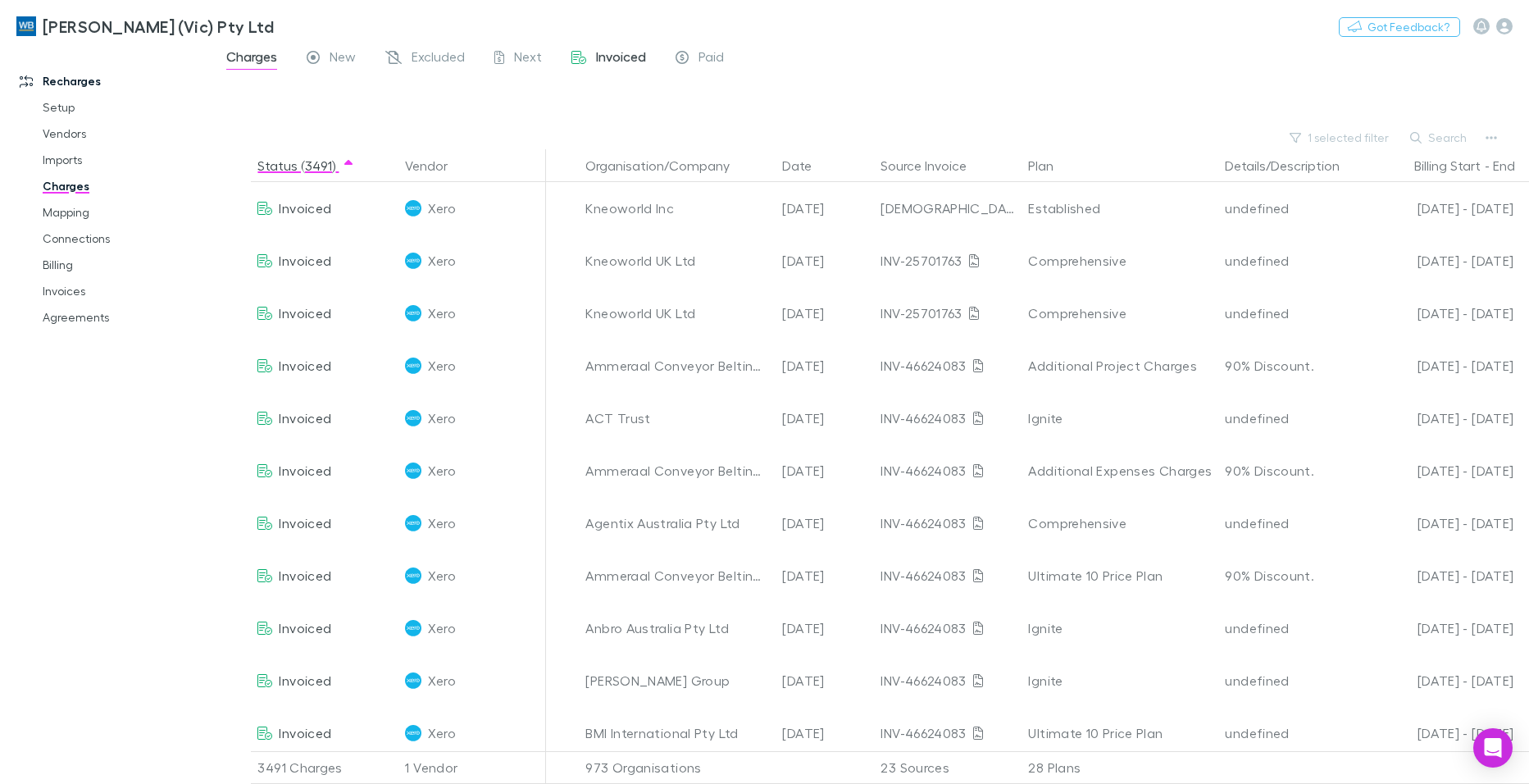
click at [608, 58] on span "Invoiced" at bounding box center [621, 58] width 50 height 21
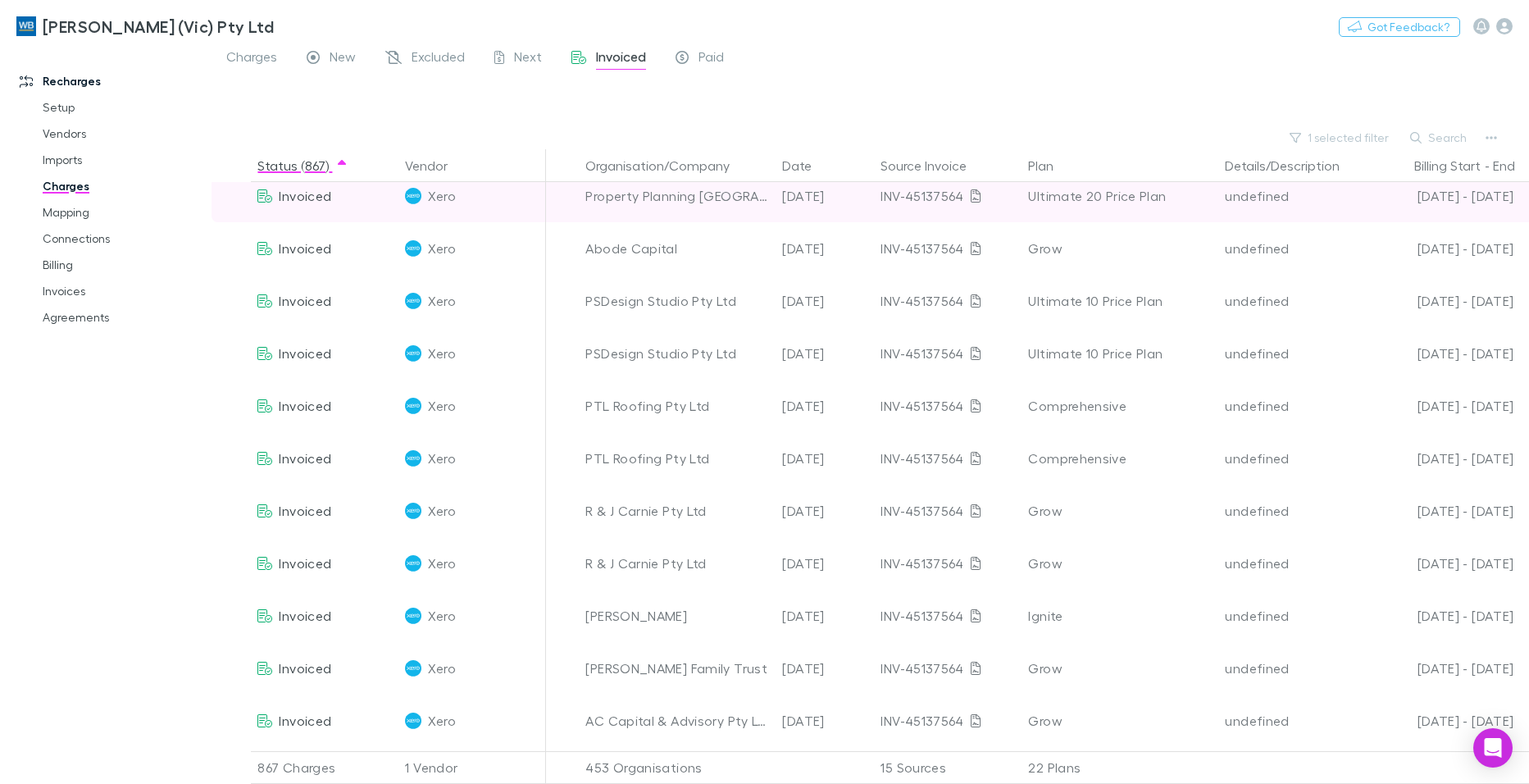
click at [316, 200] on span "Invoiced" at bounding box center [305, 196] width 52 height 16
click at [1079, 200] on div "Ultimate 20 Price Plan" at bounding box center [1120, 196] width 184 height 52
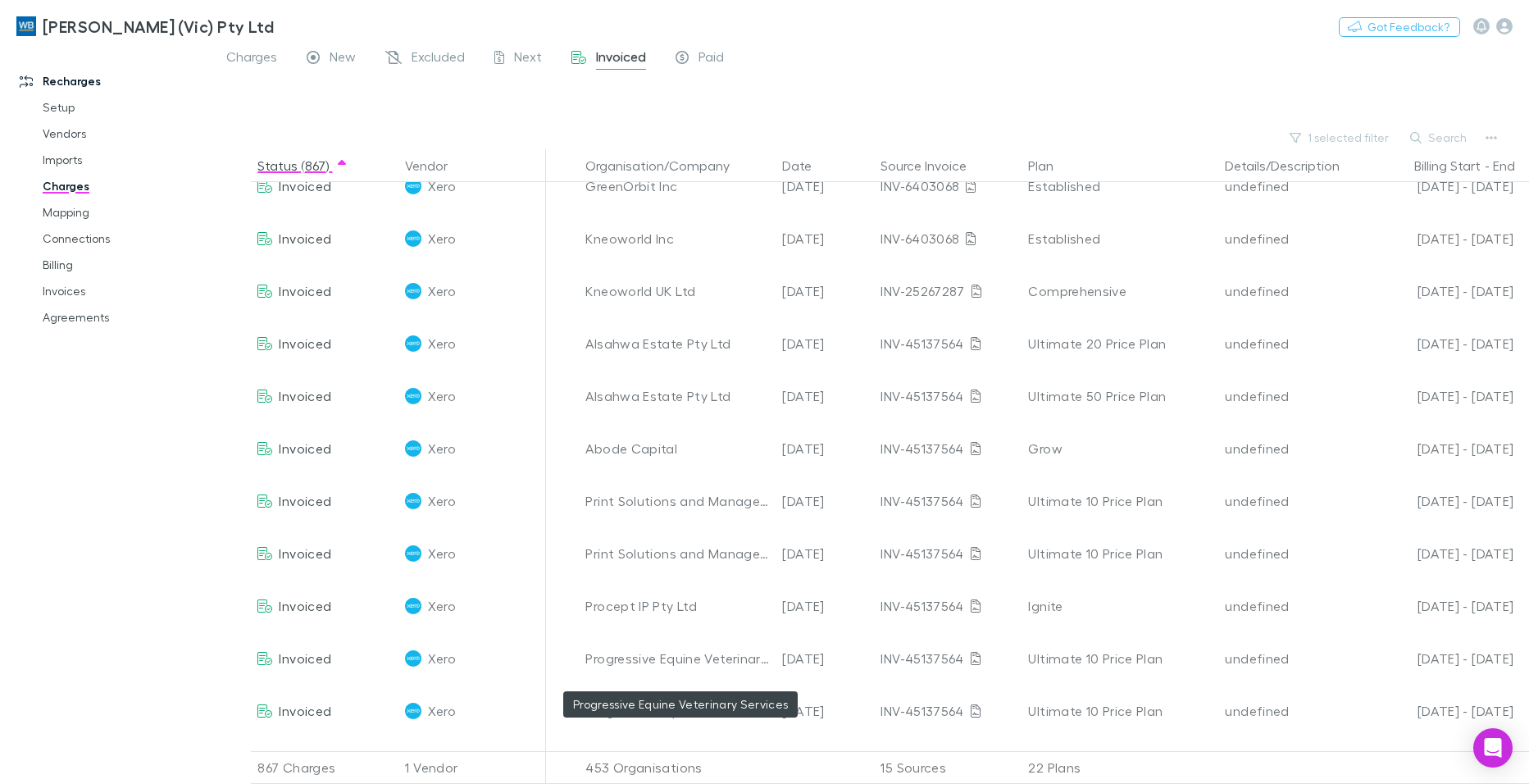
scroll to position [2999, 0]
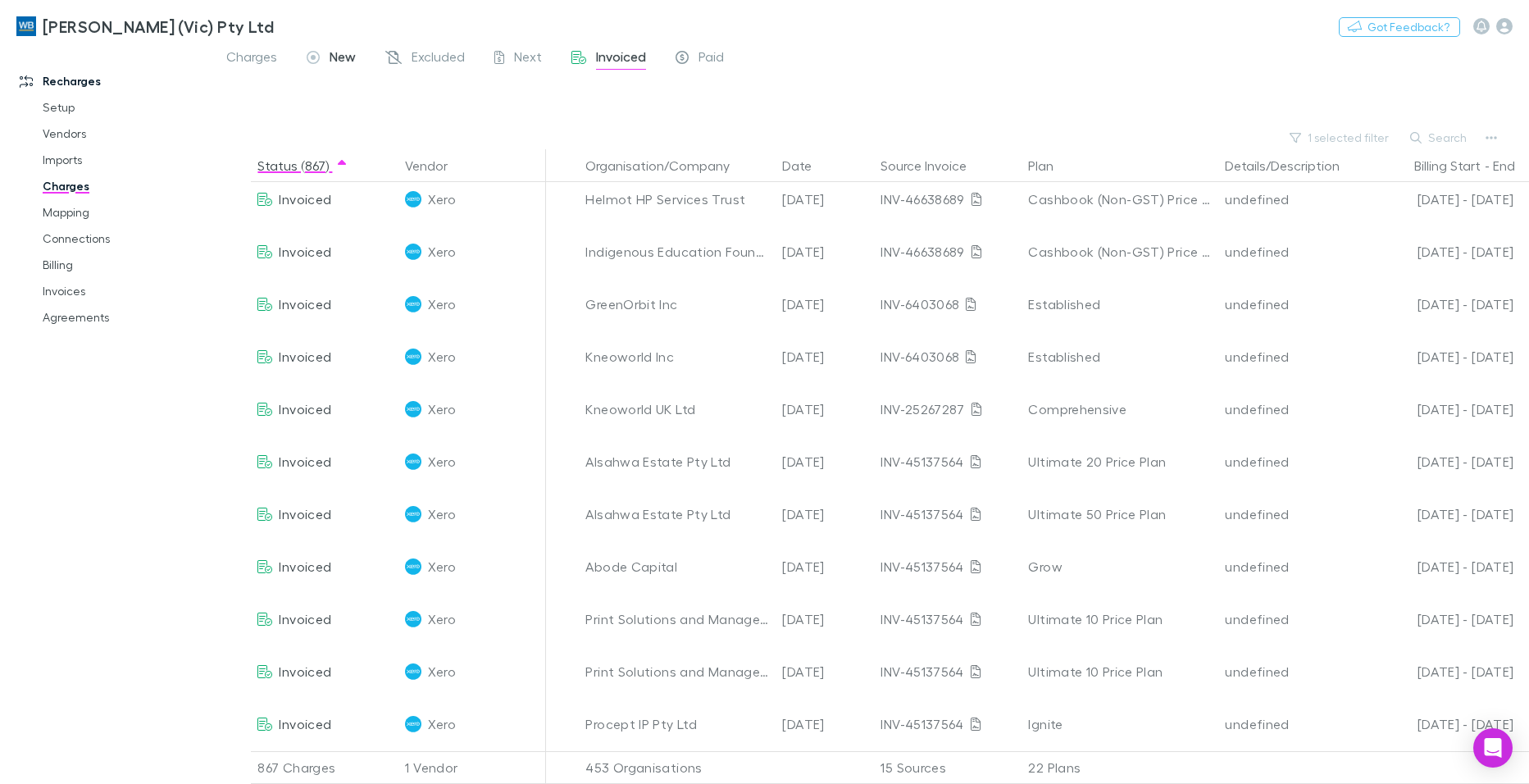
click at [346, 59] on span "New" at bounding box center [343, 58] width 26 height 21
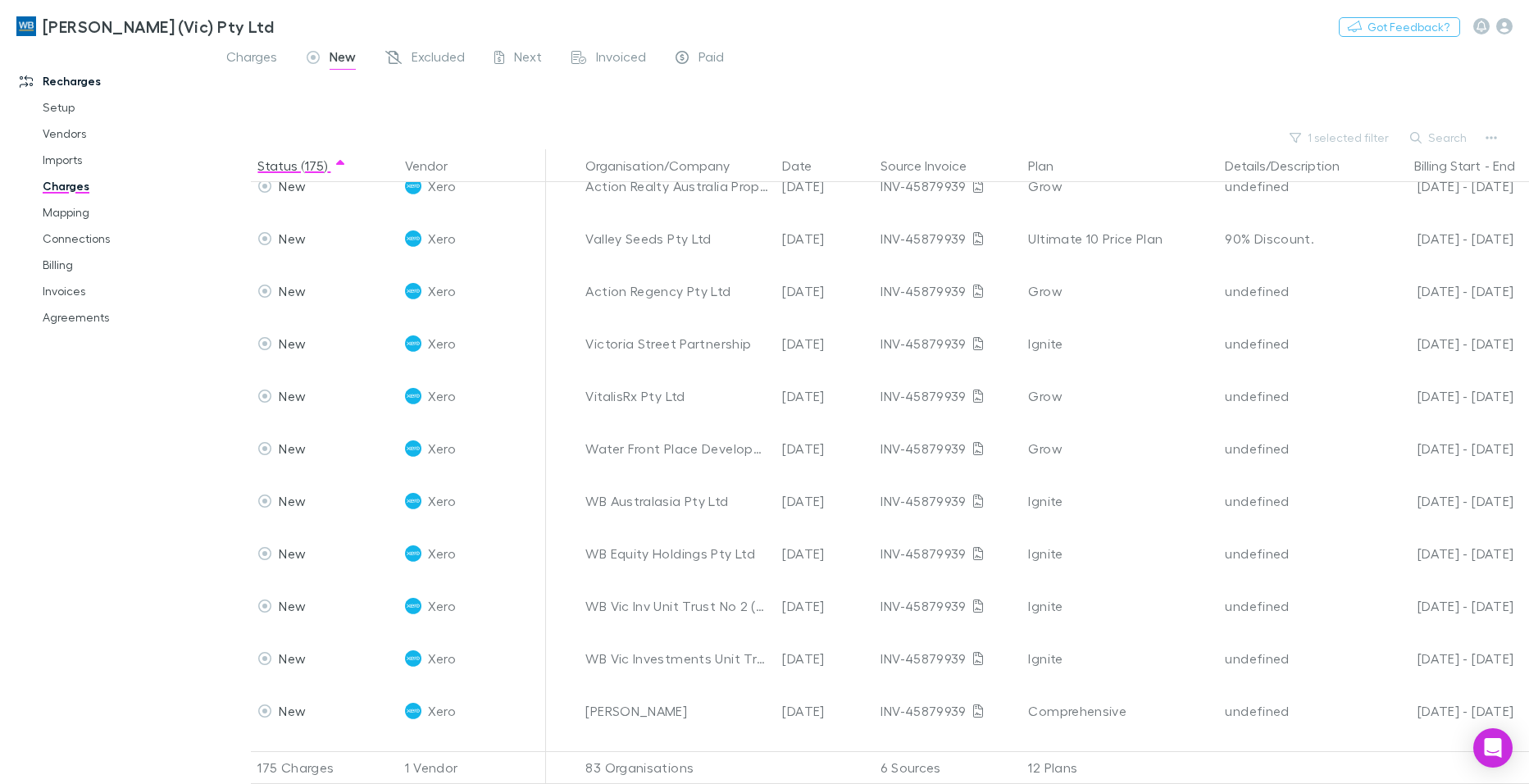
scroll to position [8409, 0]
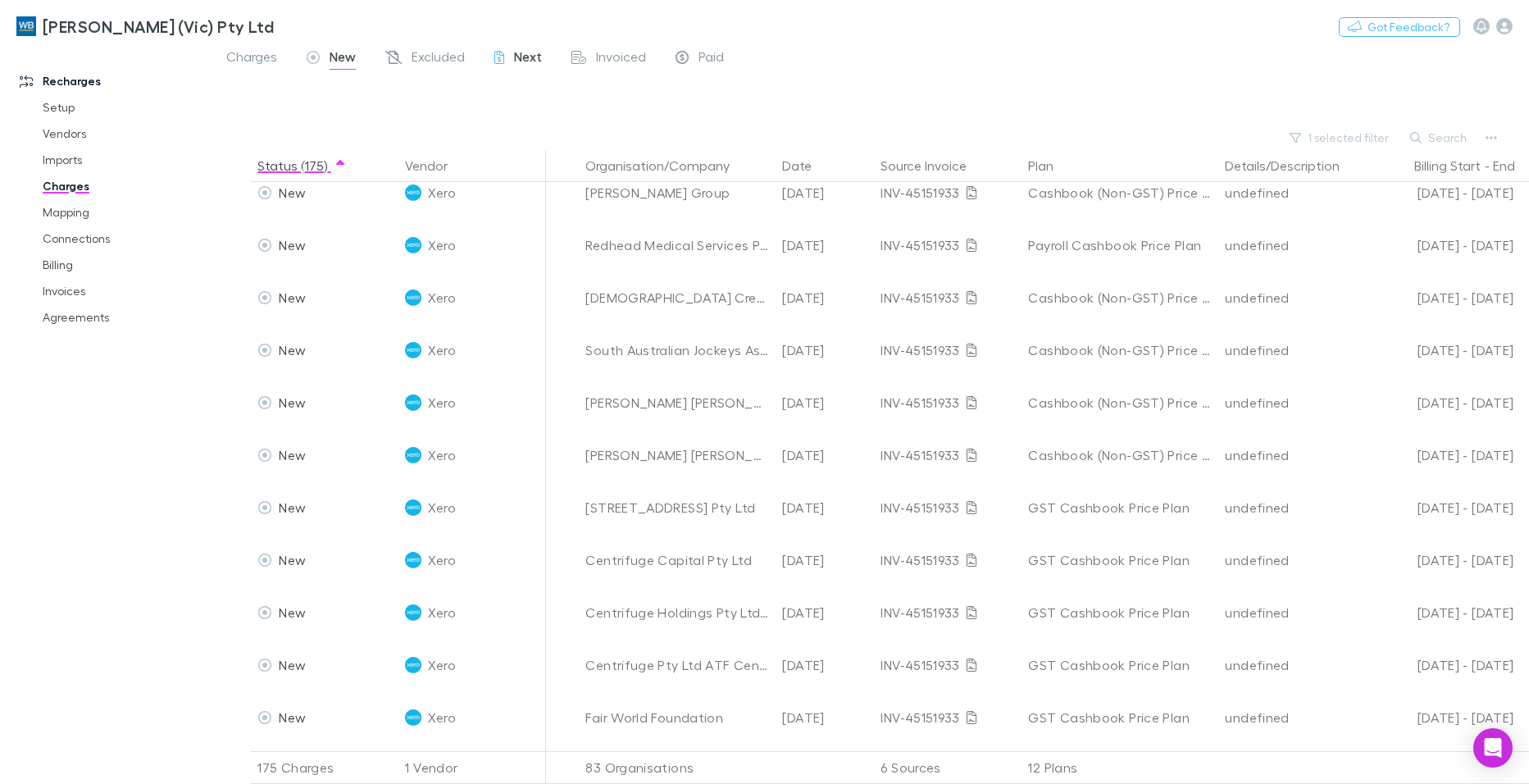
click at [533, 57] on span "Next" at bounding box center [528, 58] width 28 height 21
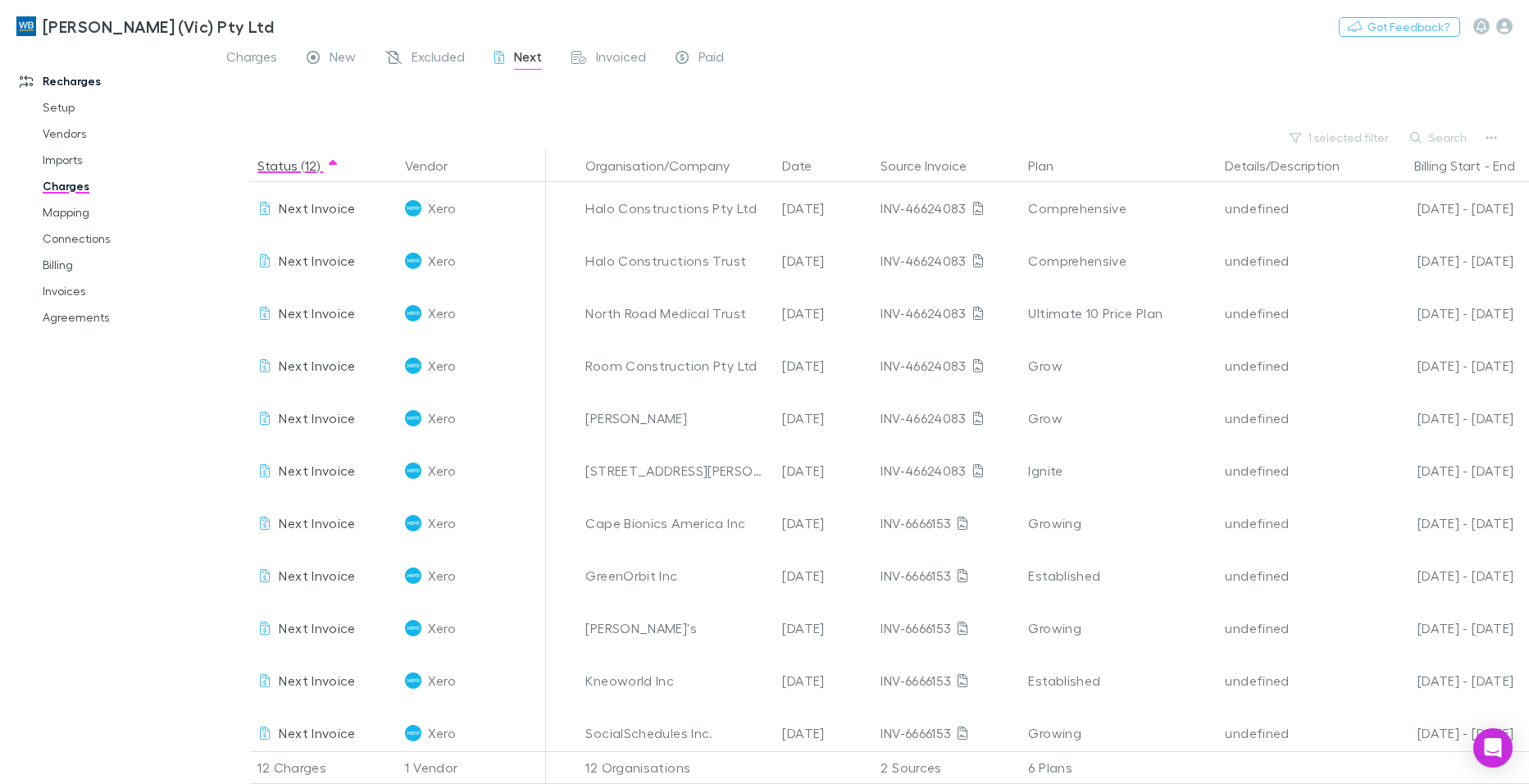
click at [899, 76] on div "Charges New Excluded Next Invoiced Paid" at bounding box center [869, 61] width 1317 height 31
click at [1496, 138] on icon "button" at bounding box center [1490, 137] width 11 height 3
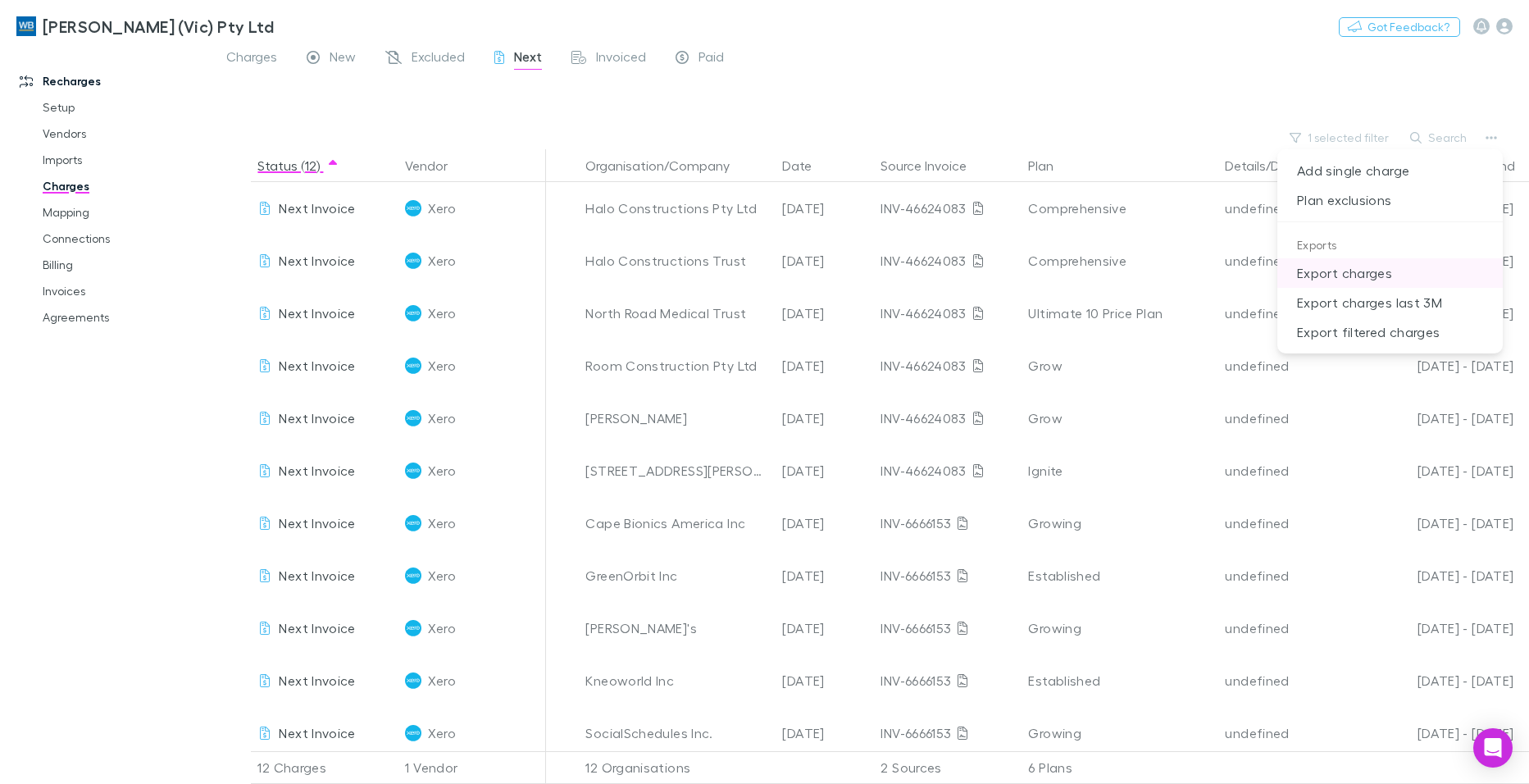
click at [1365, 277] on p "Export charges" at bounding box center [1389, 273] width 225 height 30
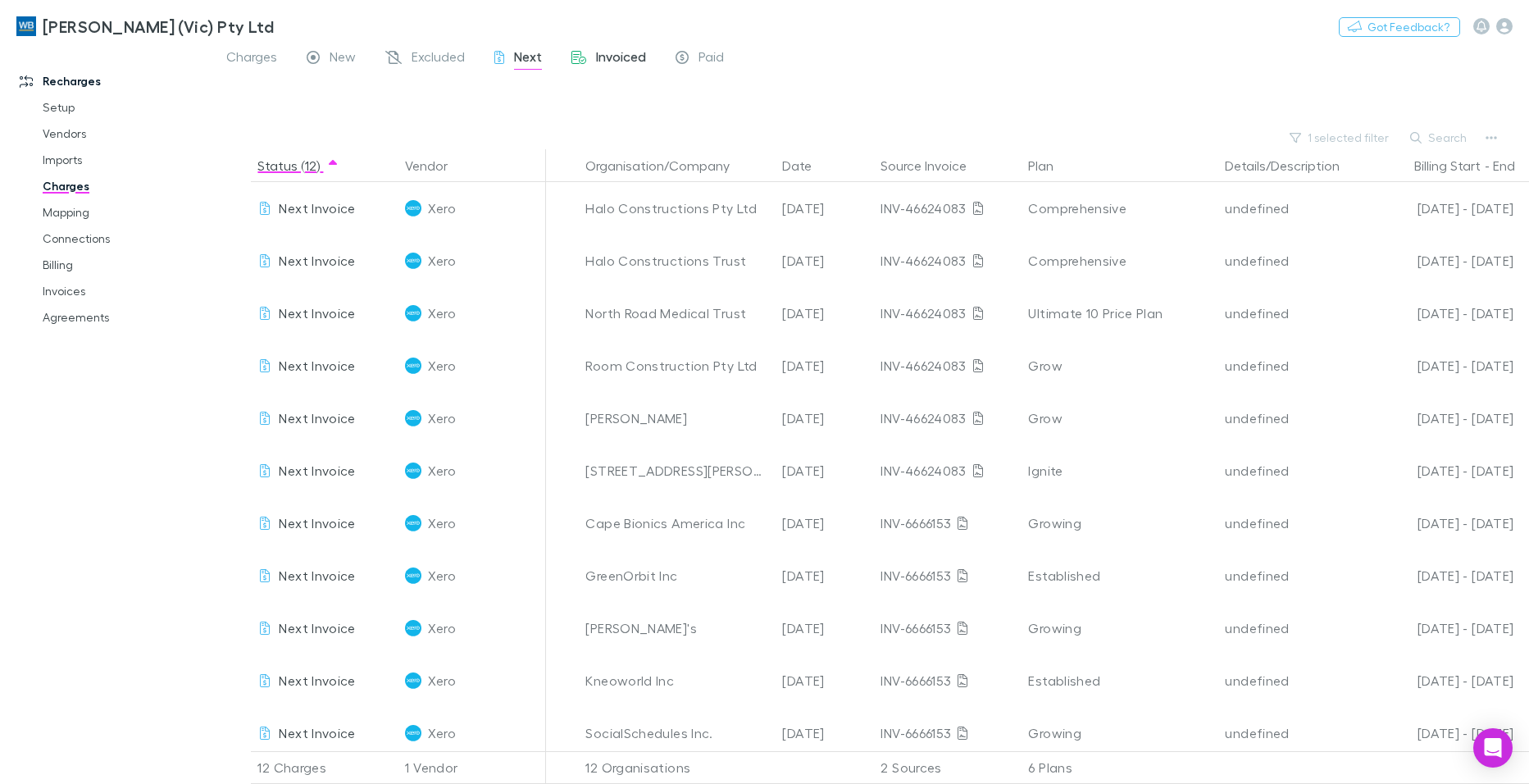
click at [629, 59] on span "Invoiced" at bounding box center [621, 58] width 50 height 21
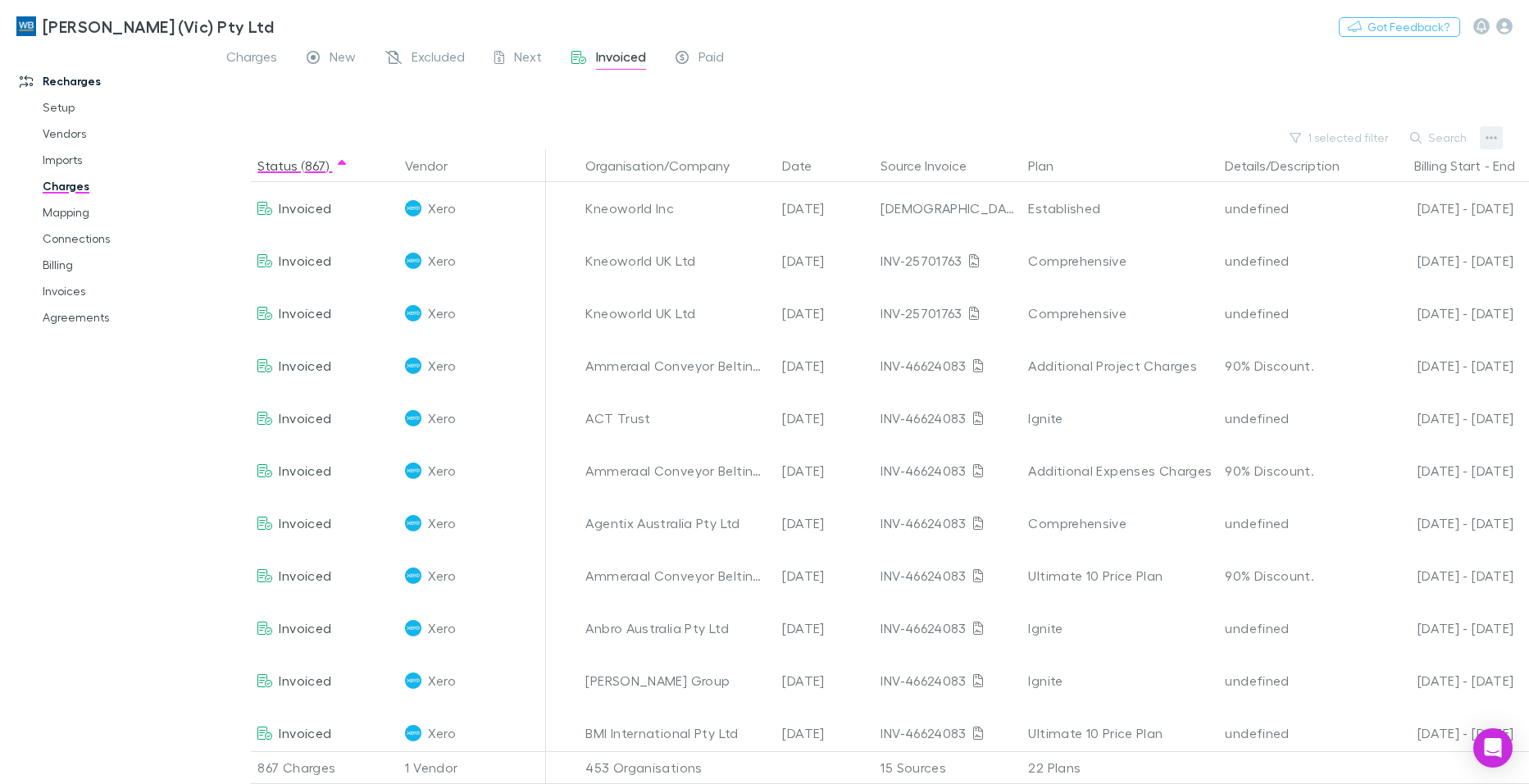
click at [1495, 134] on icon "button" at bounding box center [1490, 137] width 11 height 13
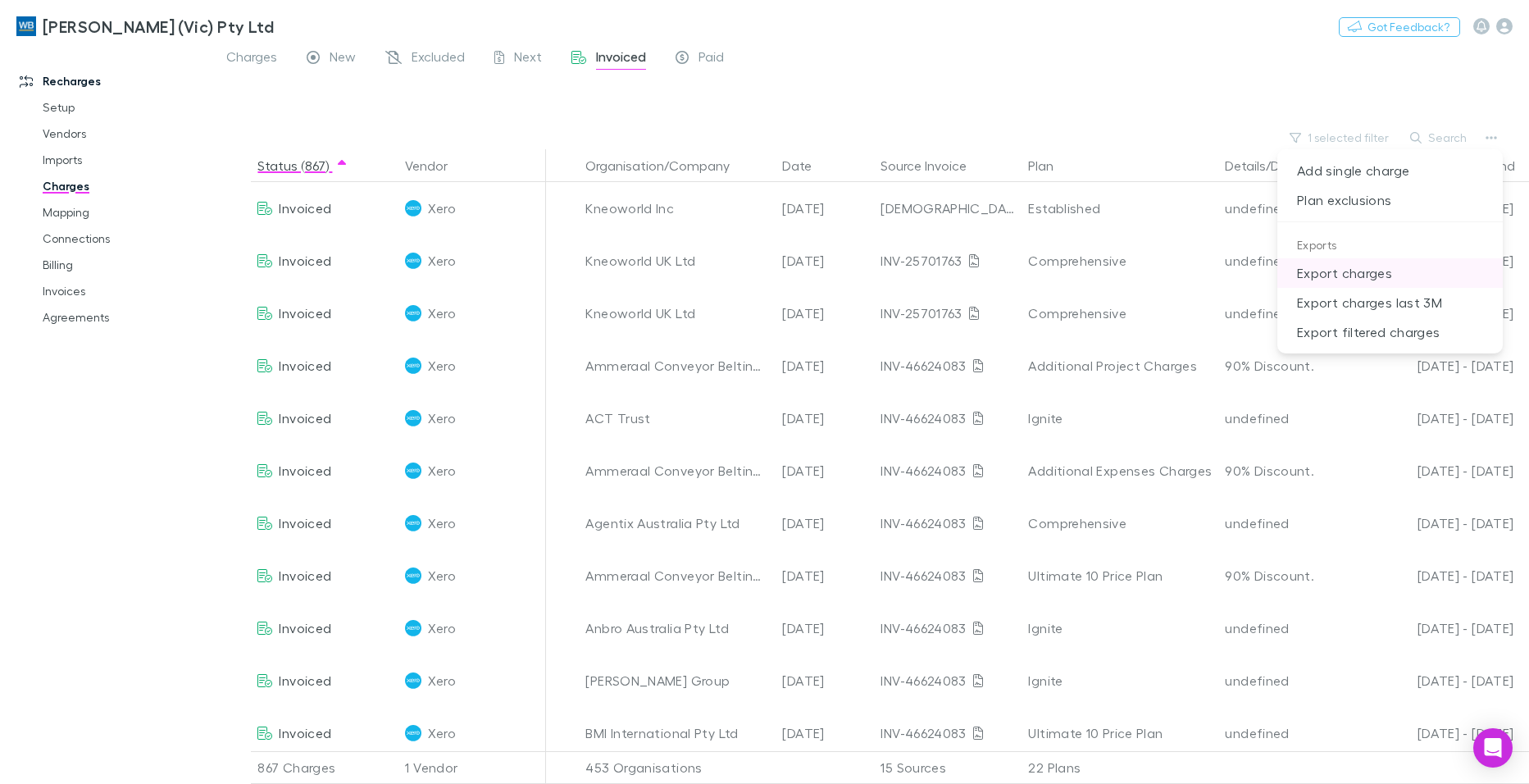
click at [1384, 283] on p "Export charges" at bounding box center [1389, 273] width 225 height 30
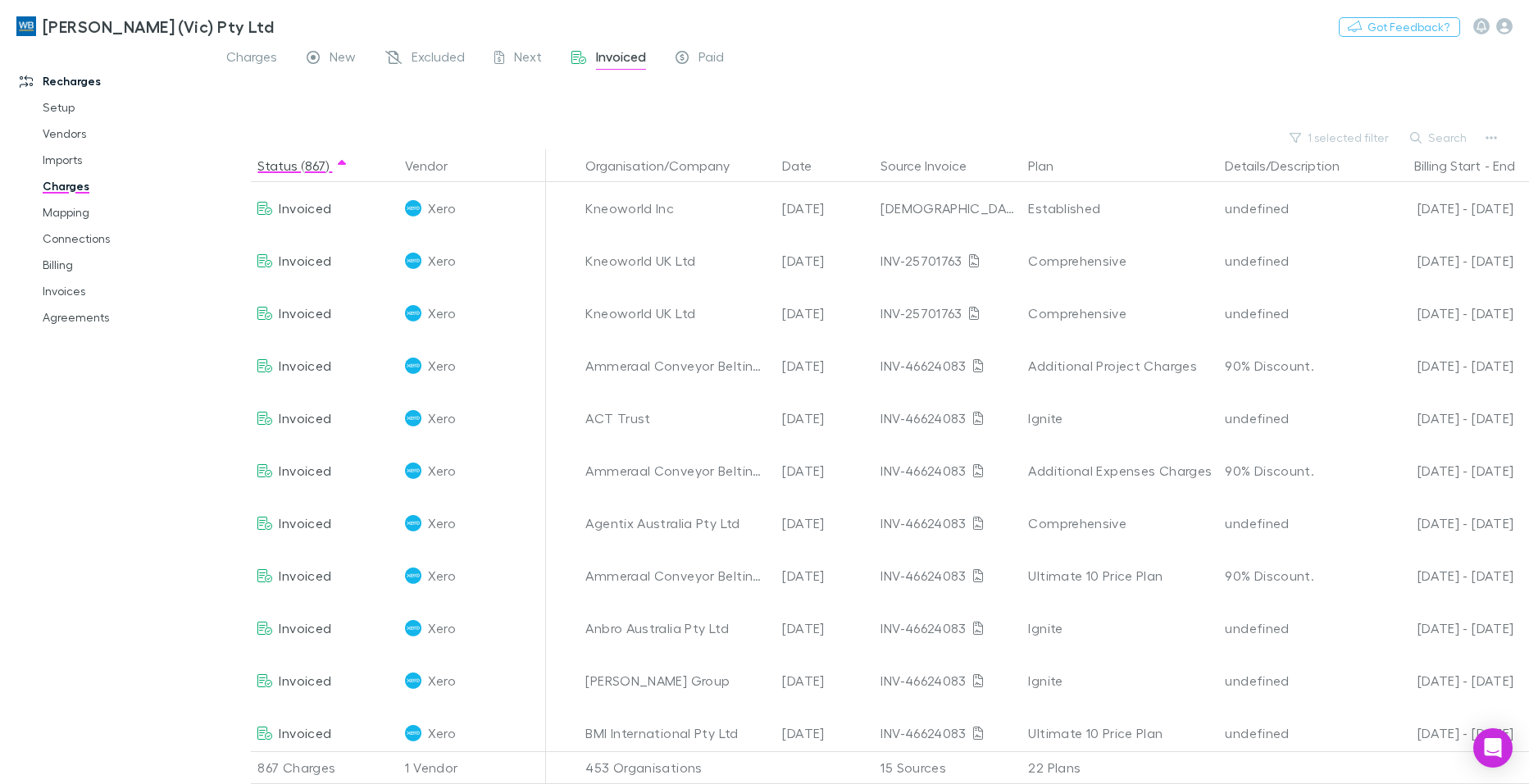
click at [102, 755] on div at bounding box center [106, 753] width 208 height 5
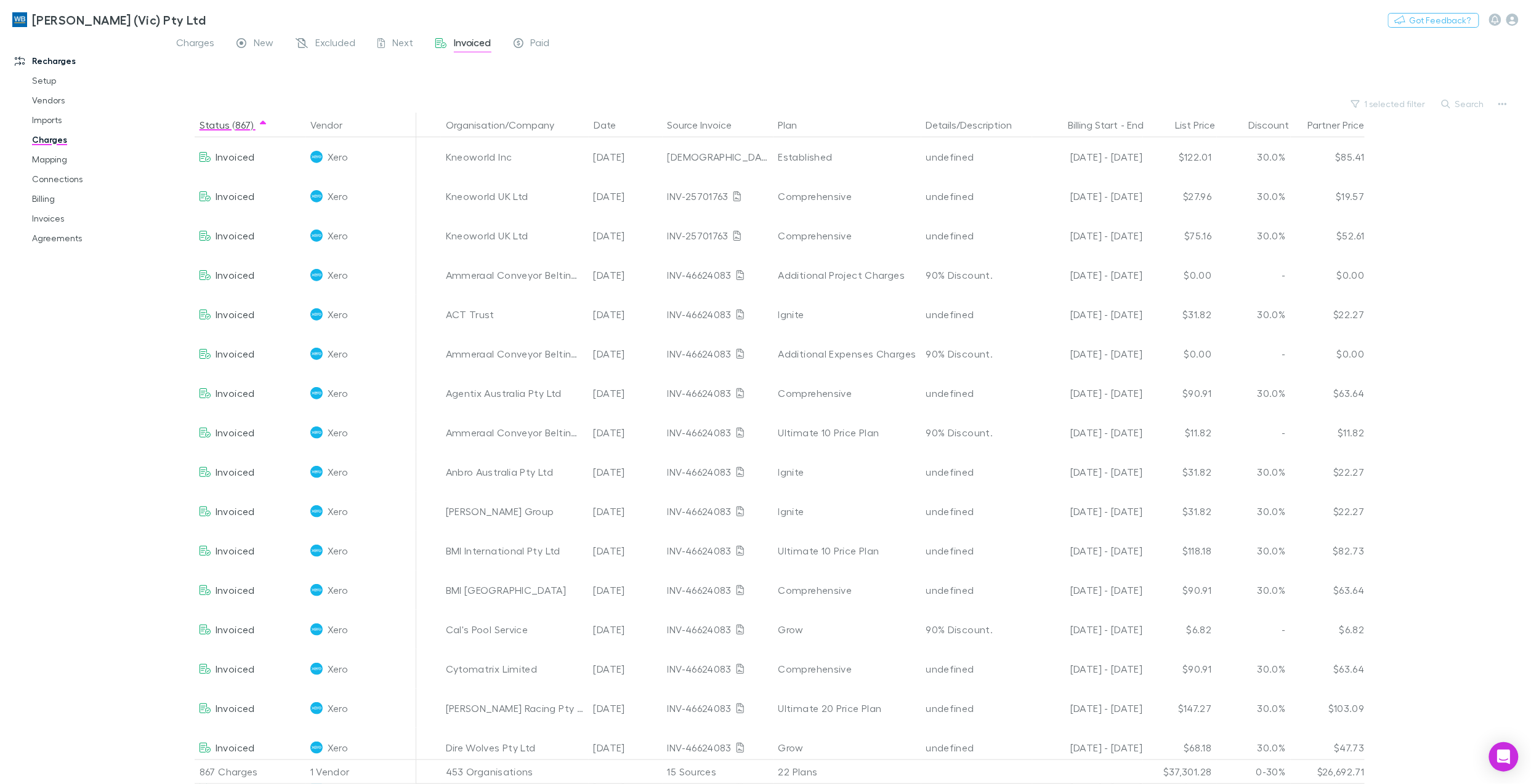
drag, startPoint x: 969, startPoint y: 783, endPoint x: 1122, endPoint y: 776, distance: 153.2
click at [1122, 588] on div "867 Charges 1 Vendor 453 Organisations 15 Sources 22 Plans $37,301.28 0-30% $26…" at bounding box center [786, 772] width 1261 height 25
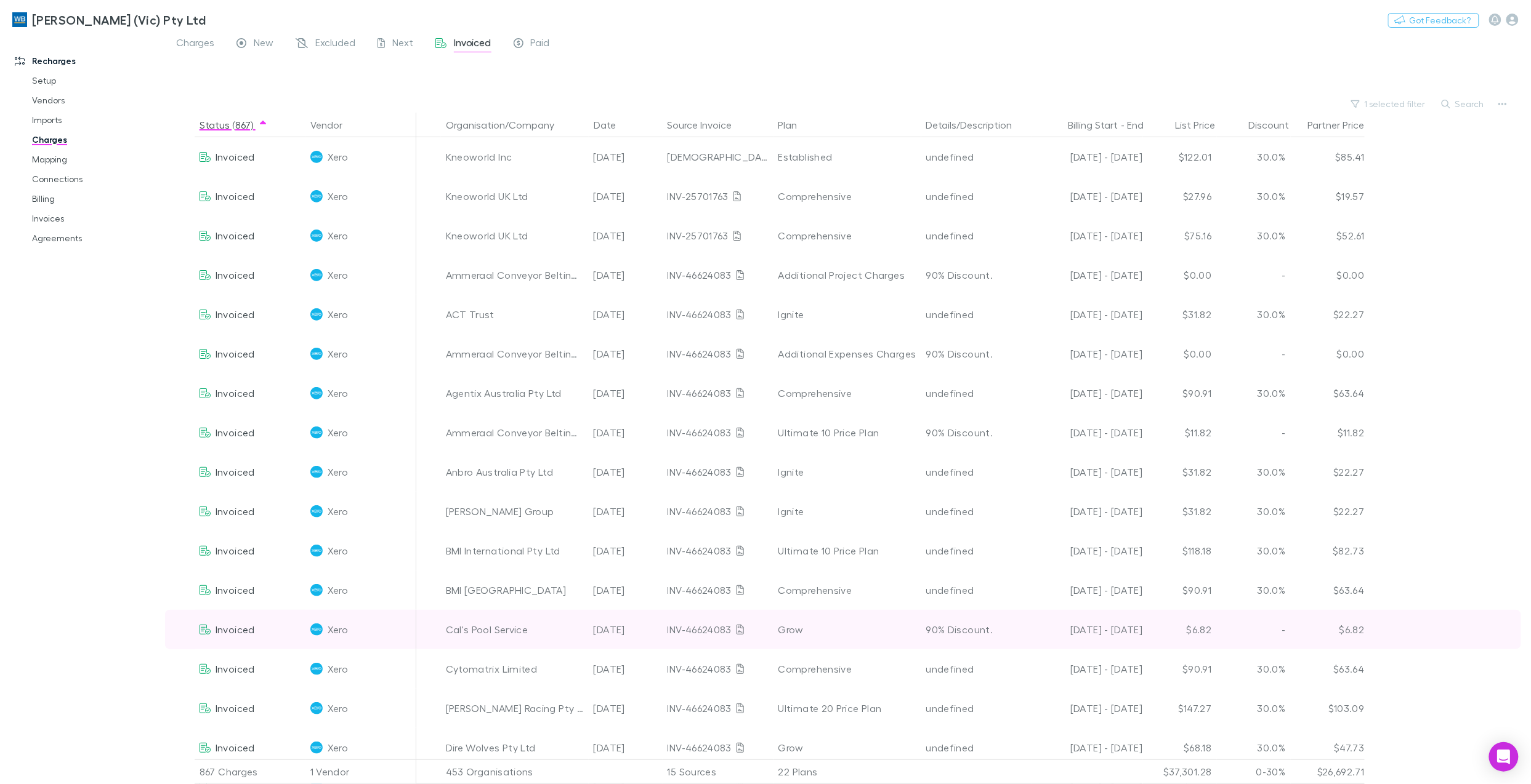
click at [1148, 588] on div "Invoiced Xero Cal's Pool Service [DATE] INV-46624083 Grow 90% Discount. [DATE] …" at bounding box center [843, 629] width 1356 height 39
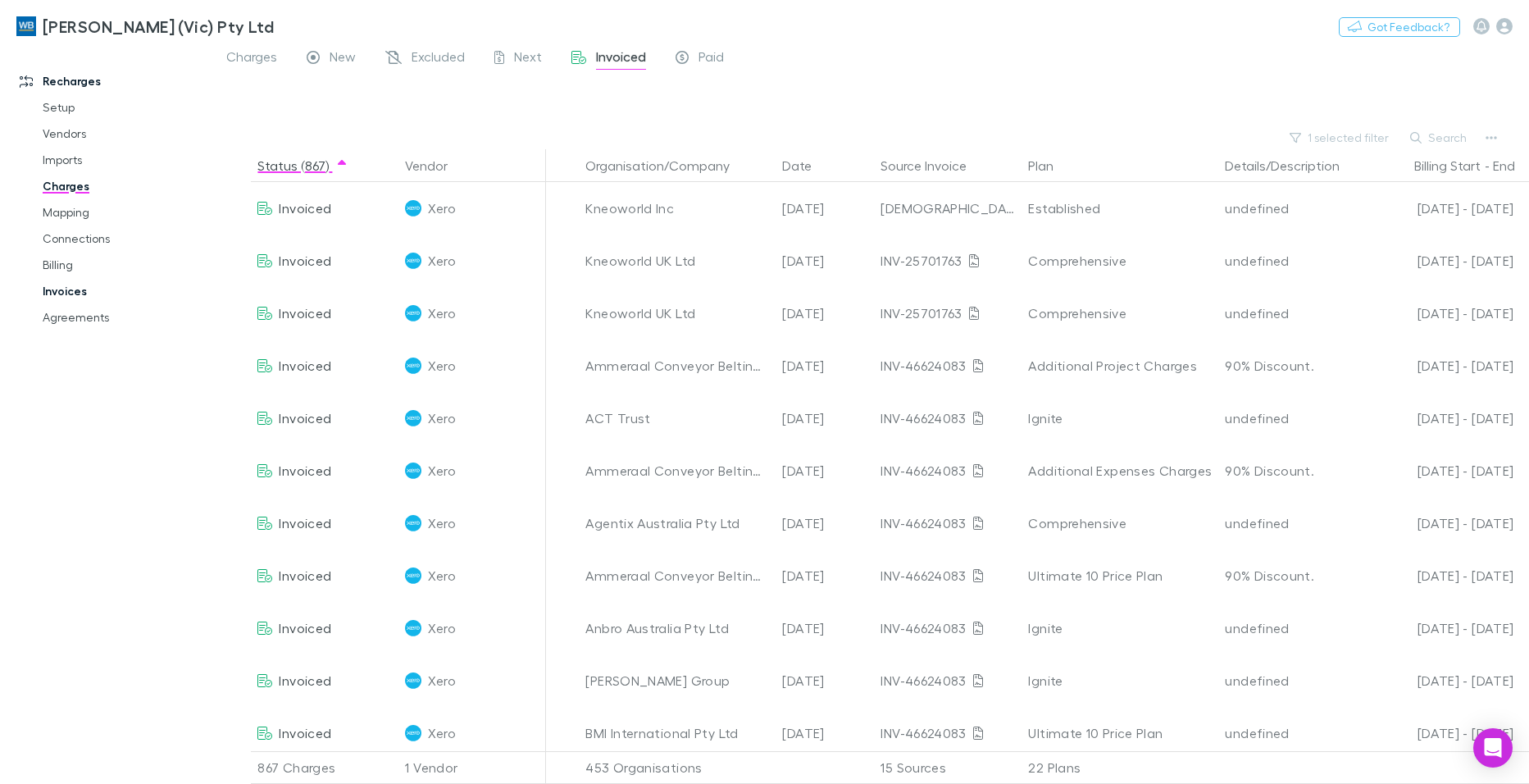
click at [66, 290] on link "Invoices" at bounding box center [123, 291] width 194 height 26
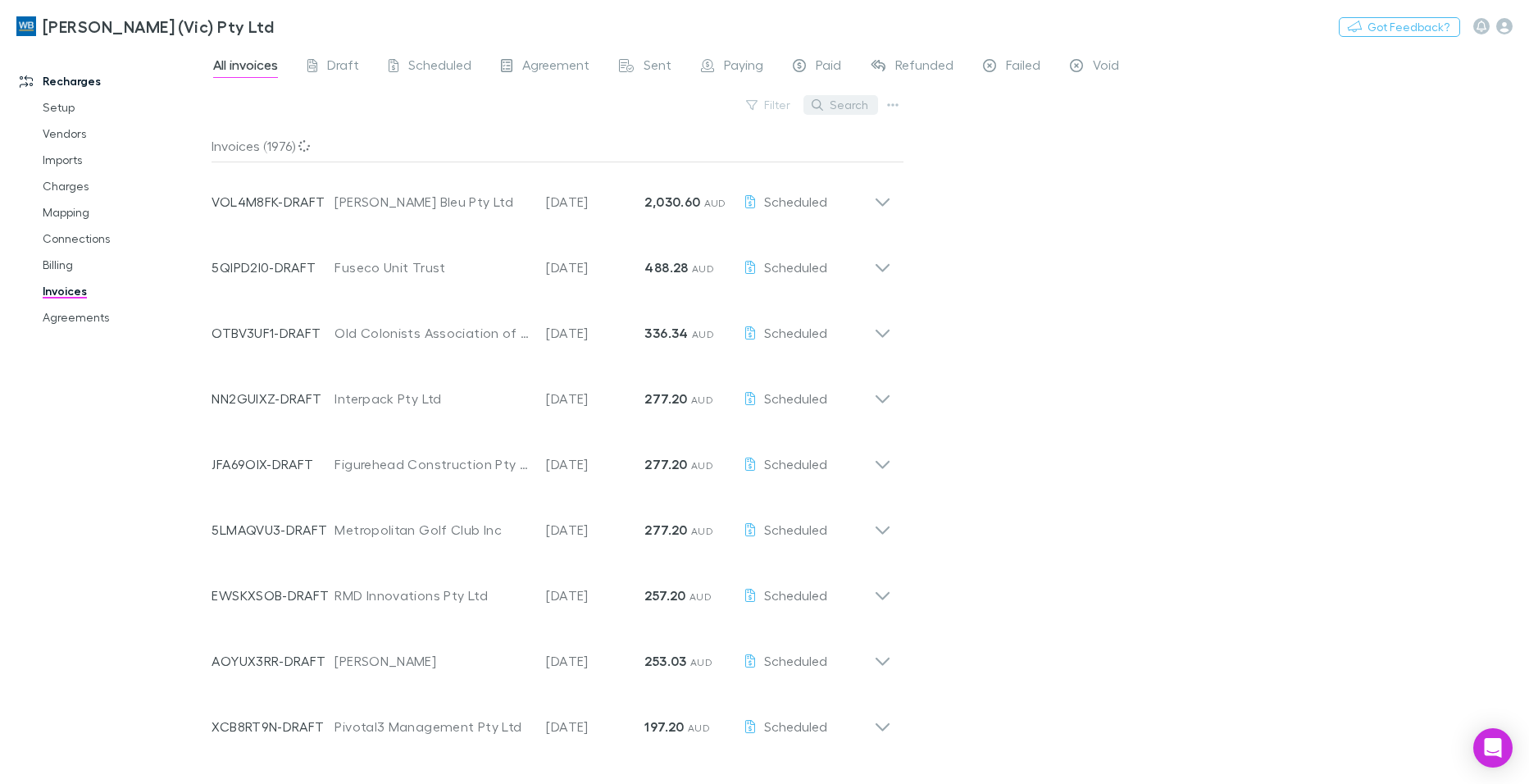
click at [854, 107] on button "Search" at bounding box center [840, 105] width 75 height 20
paste input "**********"
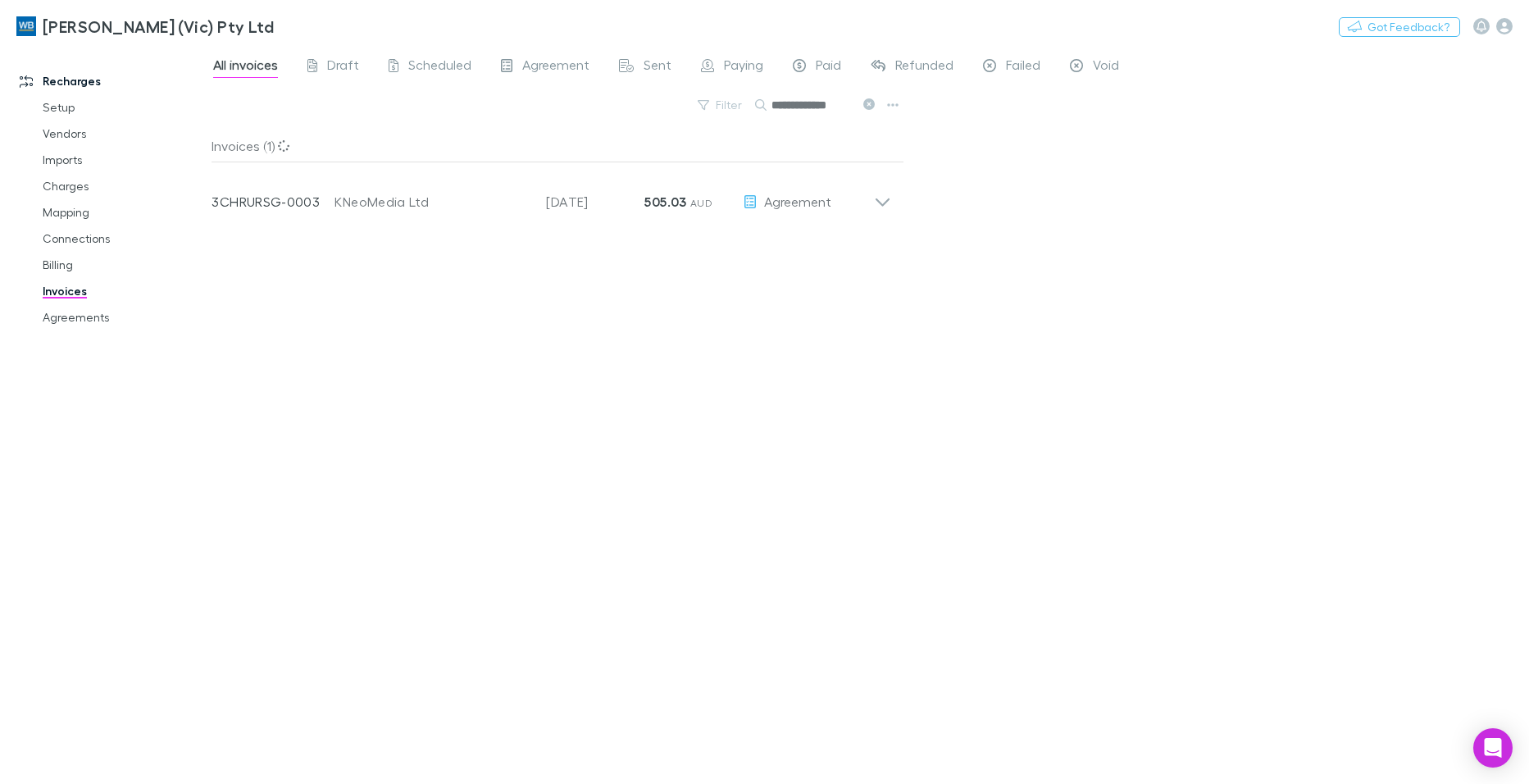
scroll to position [0, 5]
type input "**********"
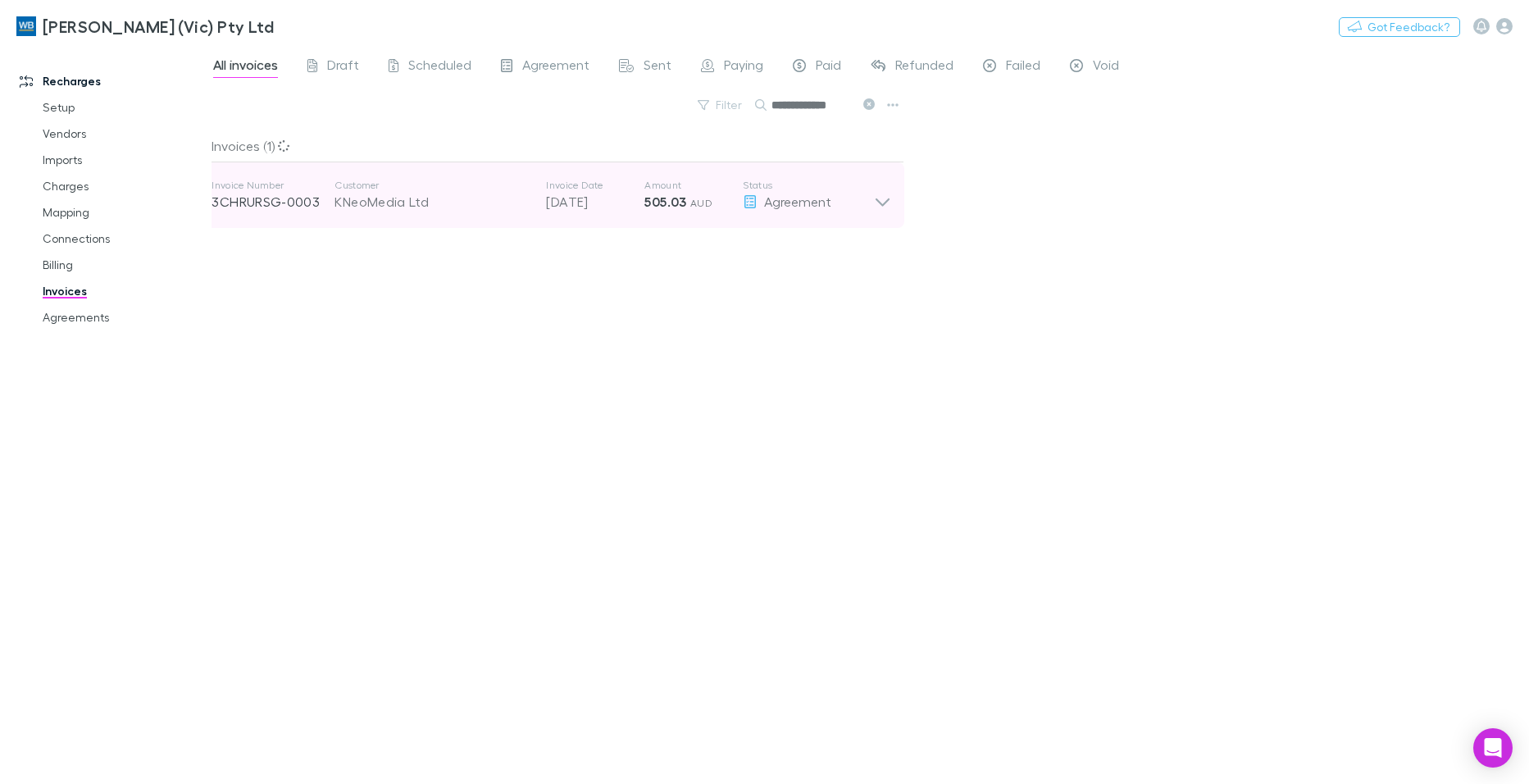
click at [667, 205] on strong "505.03" at bounding box center [665, 201] width 42 height 16
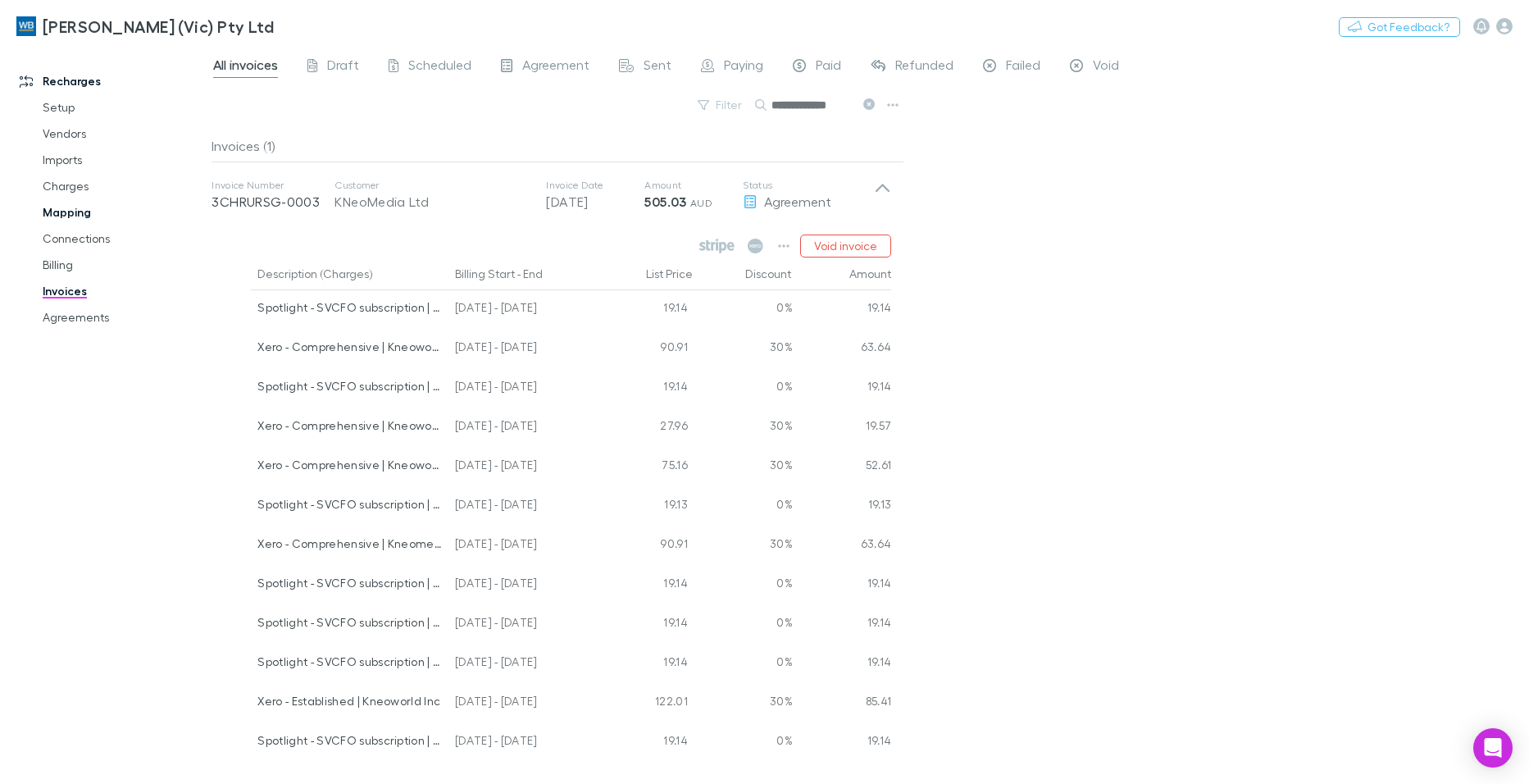
drag, startPoint x: 324, startPoint y: 199, endPoint x: 152, endPoint y: 207, distance: 171.5
click at [152, 207] on div "**********" at bounding box center [764, 415] width 1529 height 738
click at [80, 183] on link "Charges" at bounding box center [123, 186] width 194 height 26
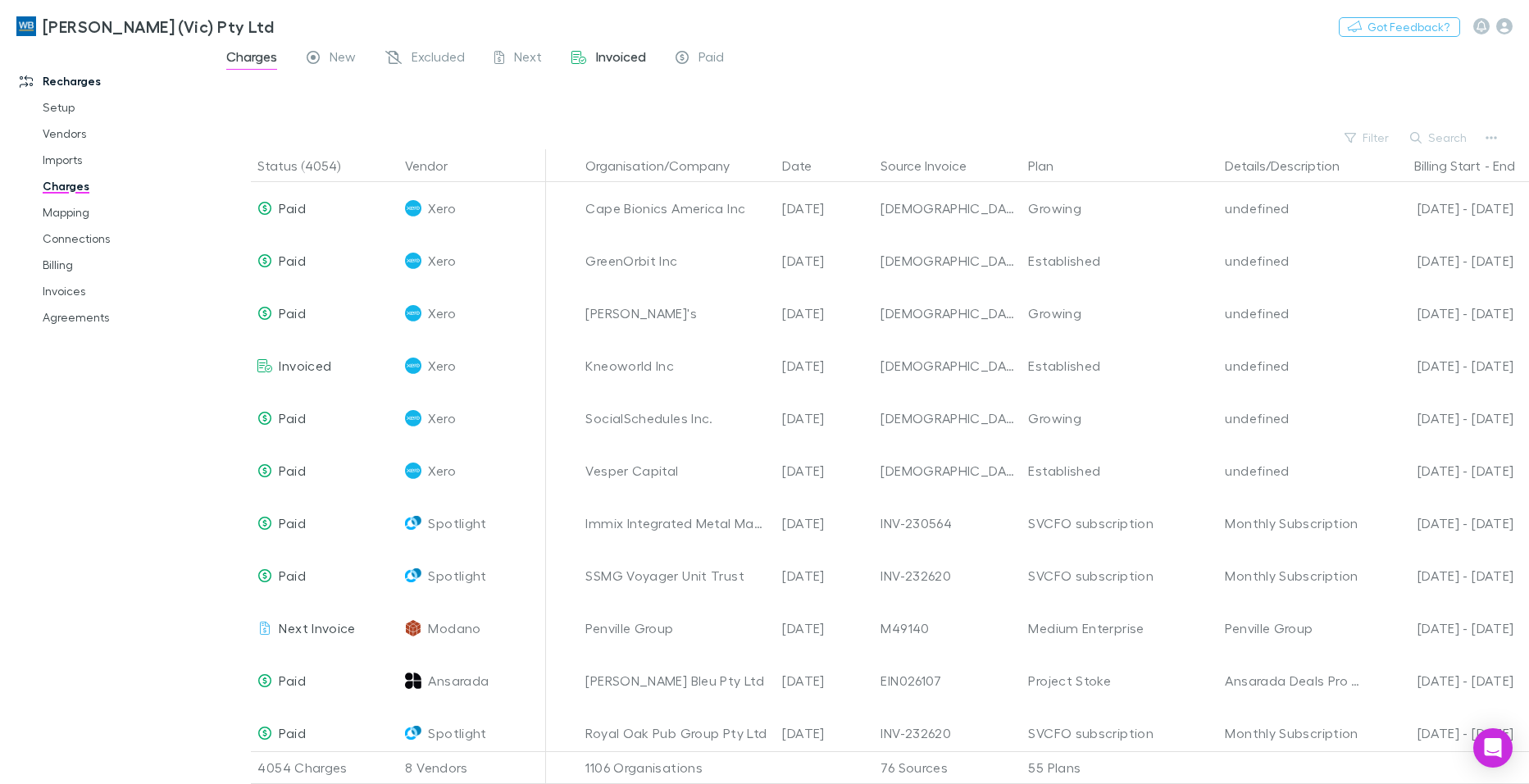
click at [610, 58] on span "Invoiced" at bounding box center [621, 58] width 50 height 21
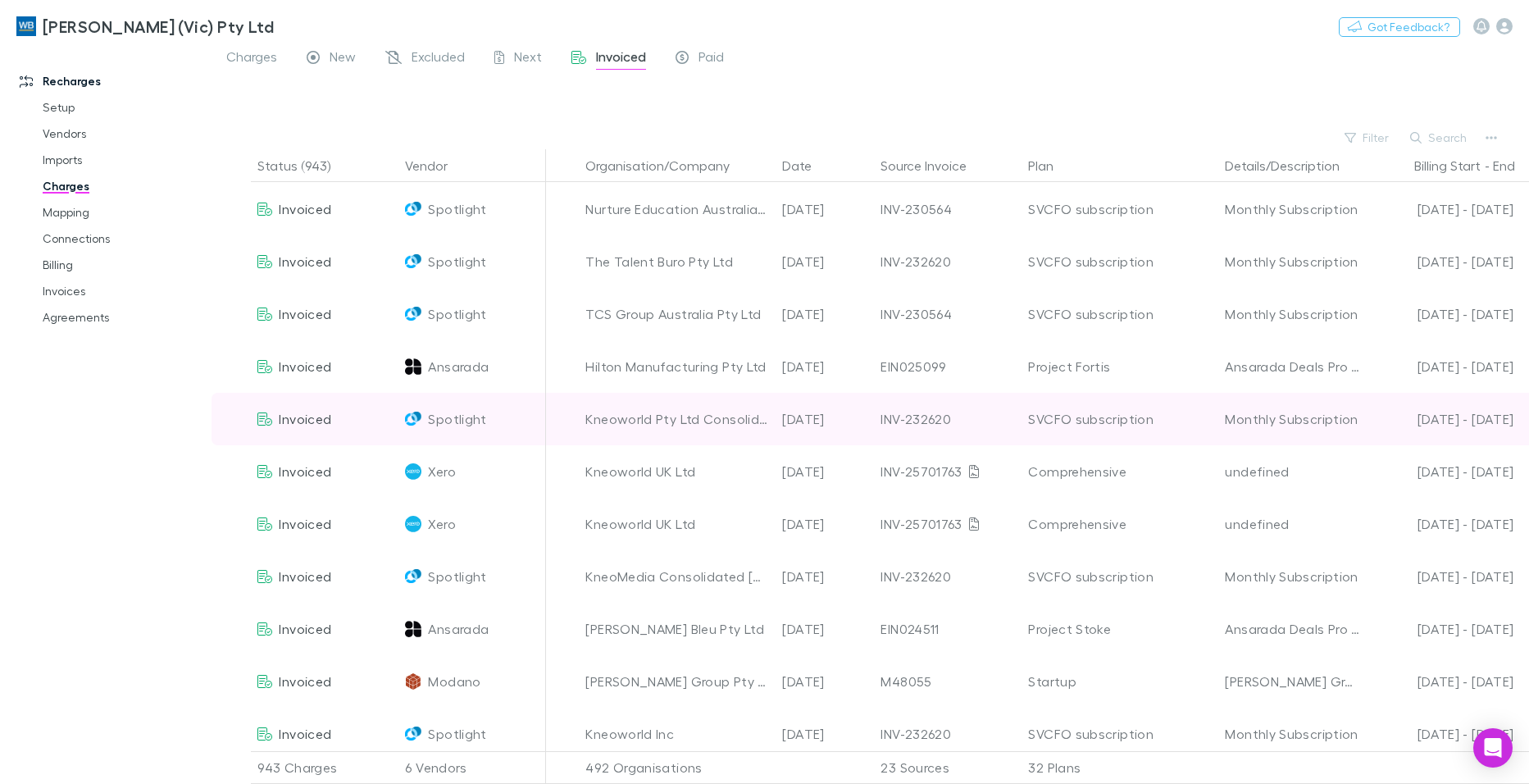
scroll to position [246, 0]
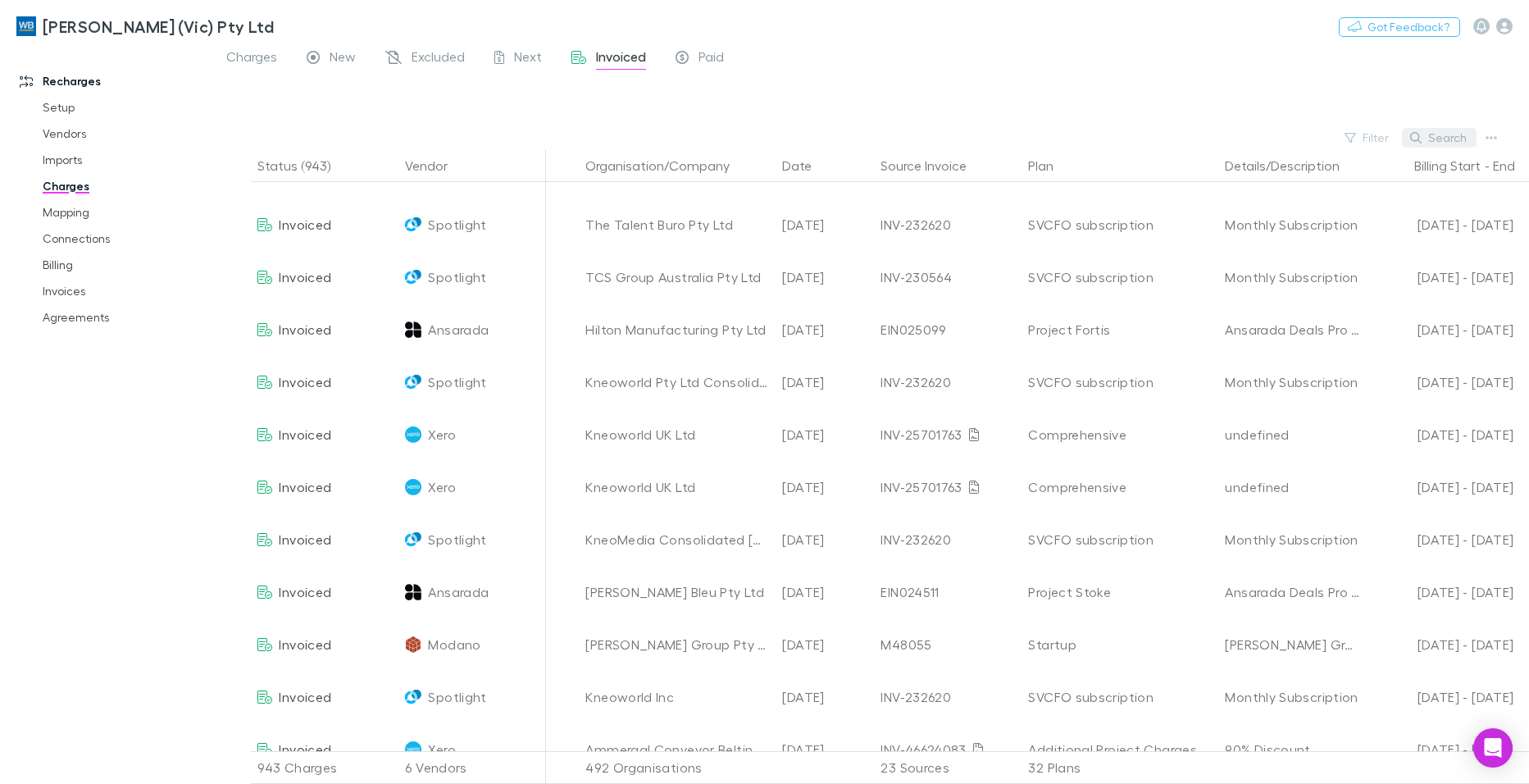
click at [1440, 142] on button "Search" at bounding box center [1439, 138] width 75 height 20
paste input "**********"
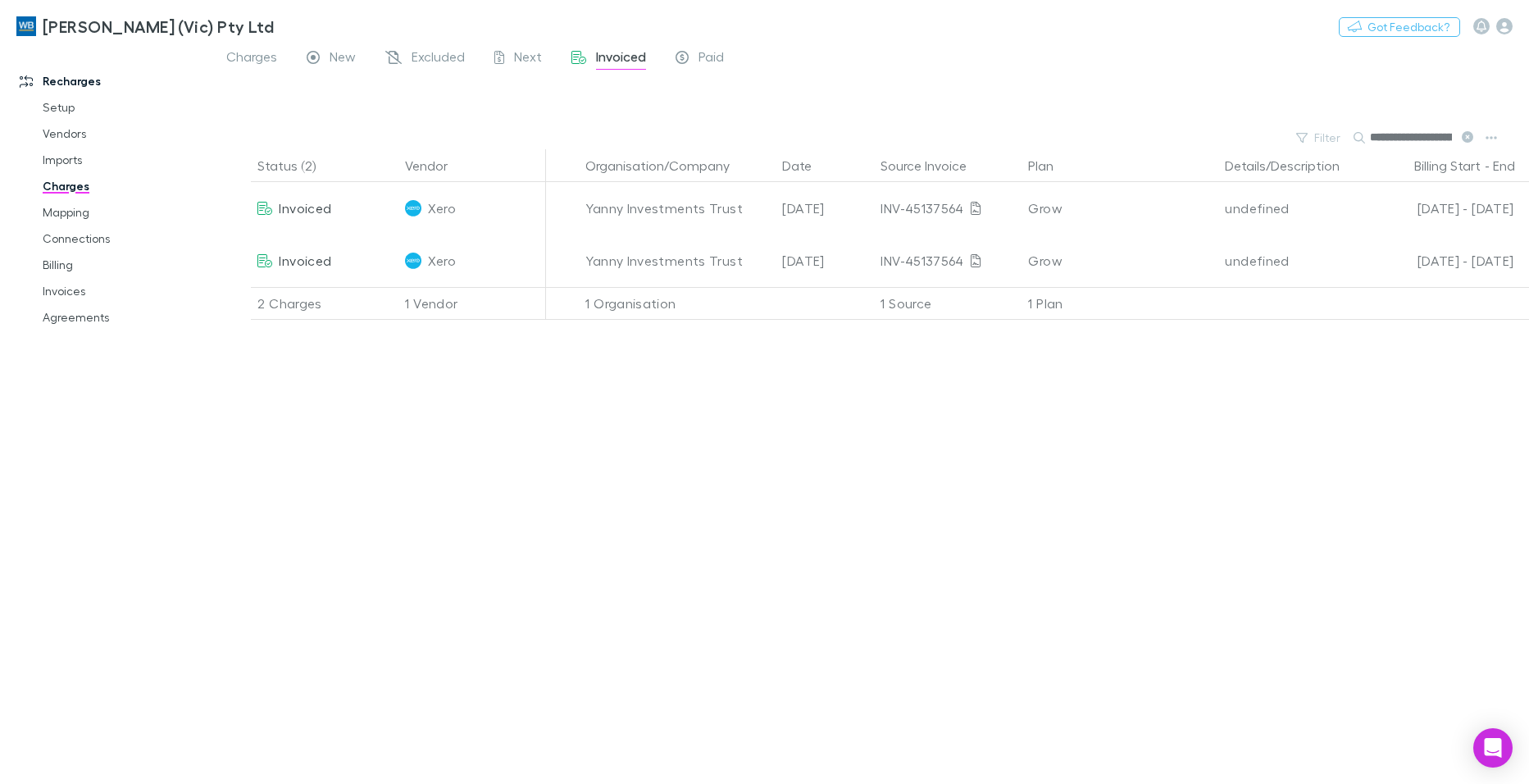
scroll to position [0, 39]
type input "**********"
click at [67, 293] on link "Invoices" at bounding box center [123, 291] width 194 height 26
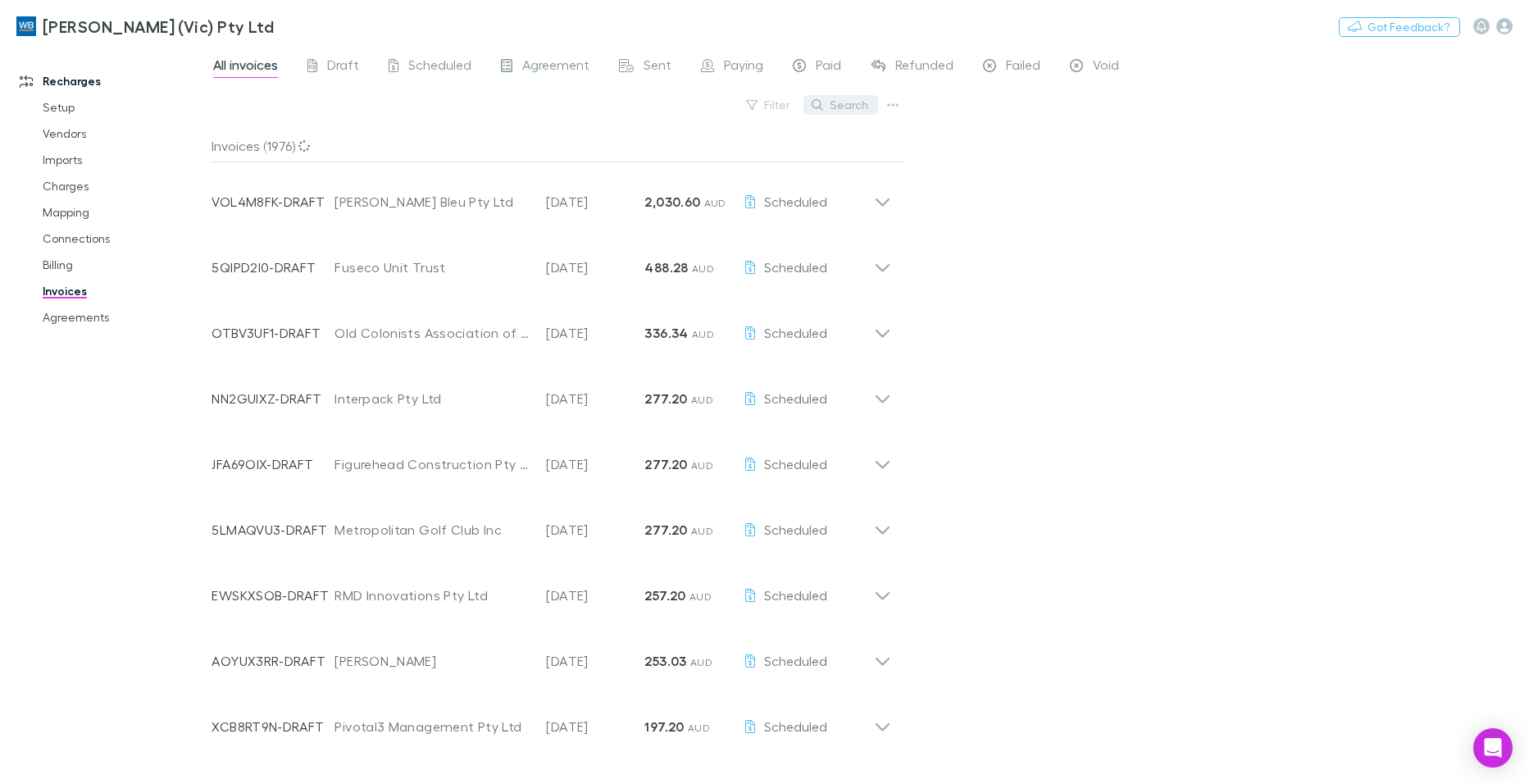
click at [853, 112] on button "Search" at bounding box center [840, 105] width 75 height 20
paste input "**********"
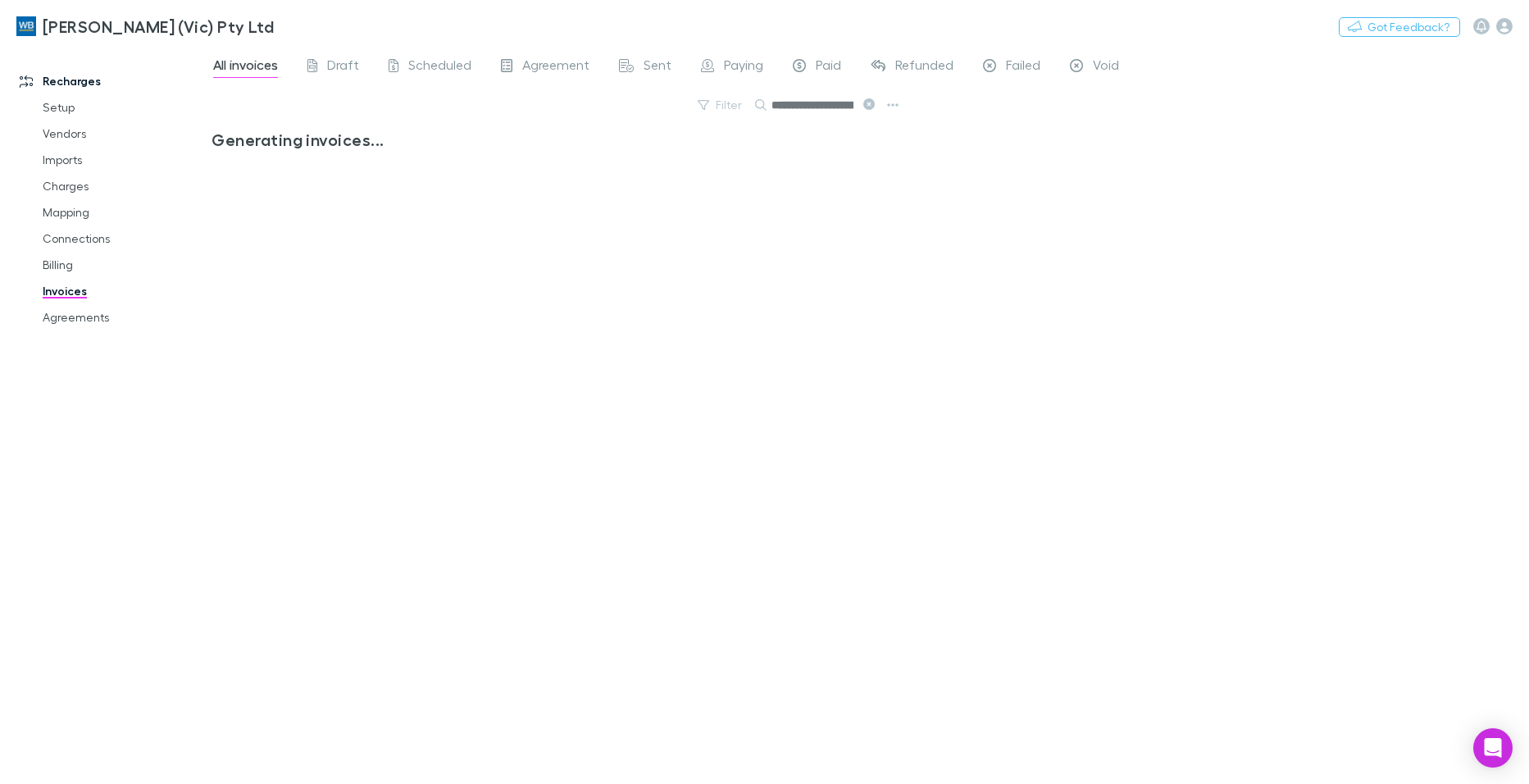
scroll to position [0, 39]
type input "**********"
click at [68, 212] on link "Mapping" at bounding box center [123, 212] width 194 height 26
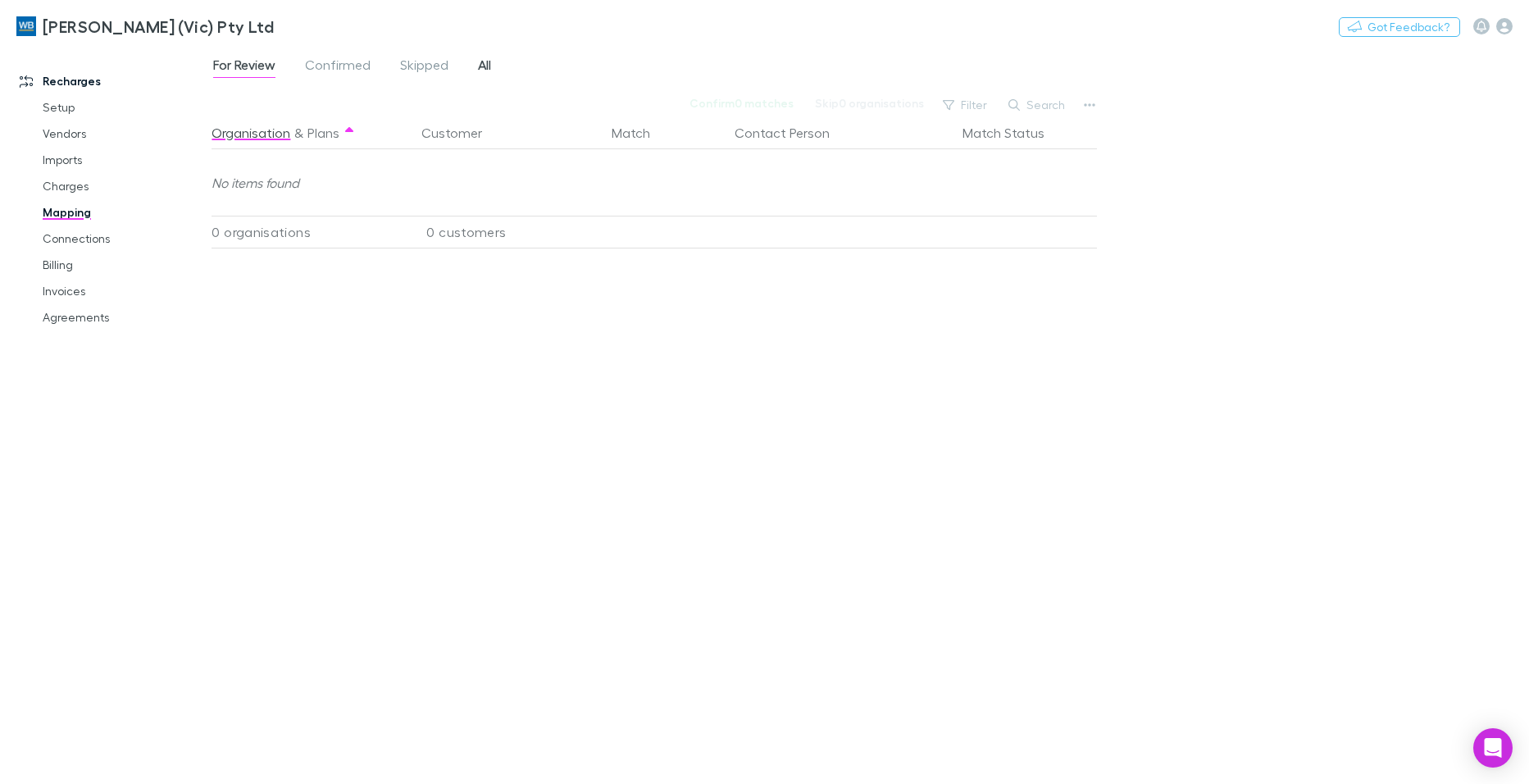
click at [480, 66] on span "All" at bounding box center [484, 67] width 13 height 21
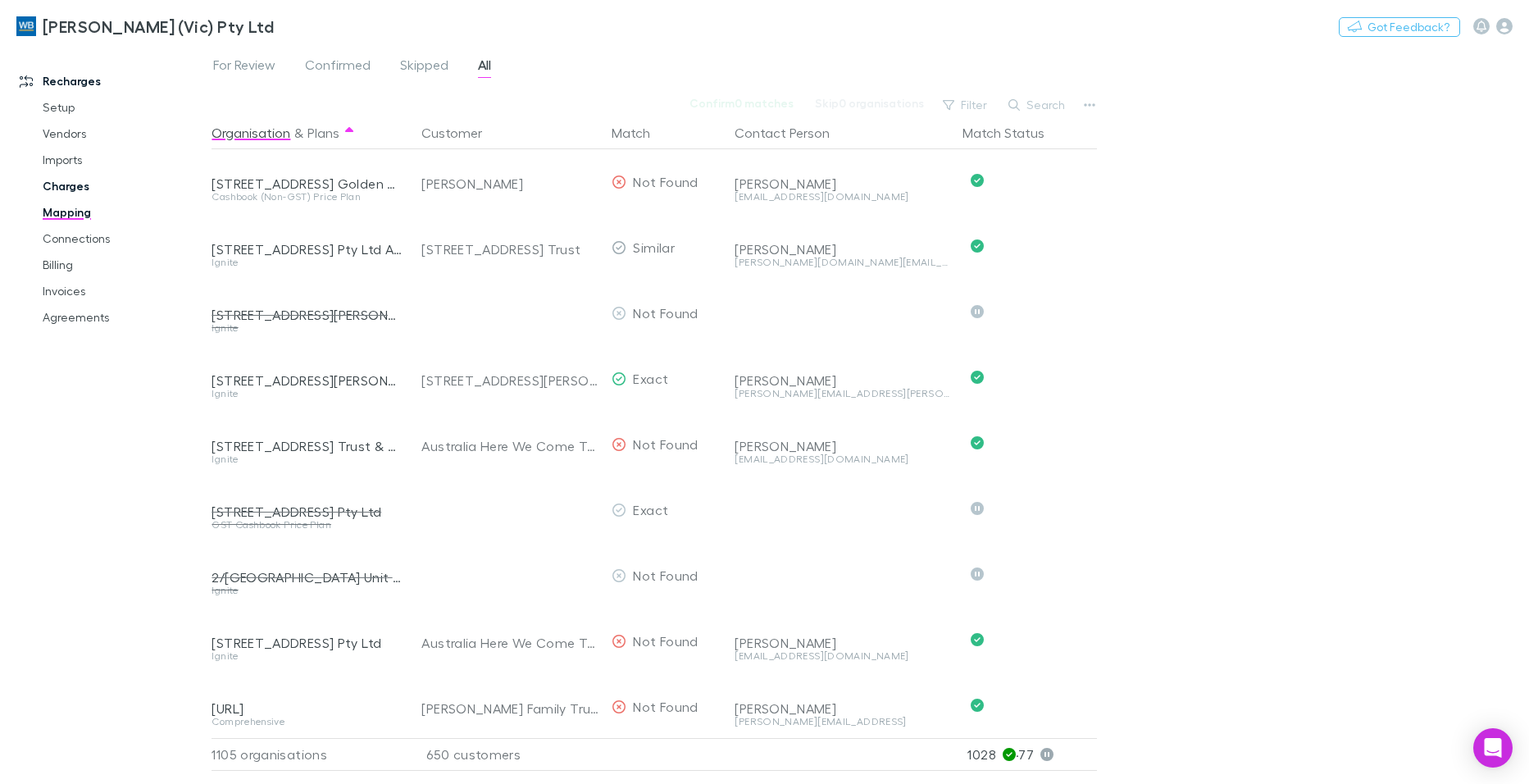
click at [66, 181] on link "Charges" at bounding box center [123, 186] width 194 height 26
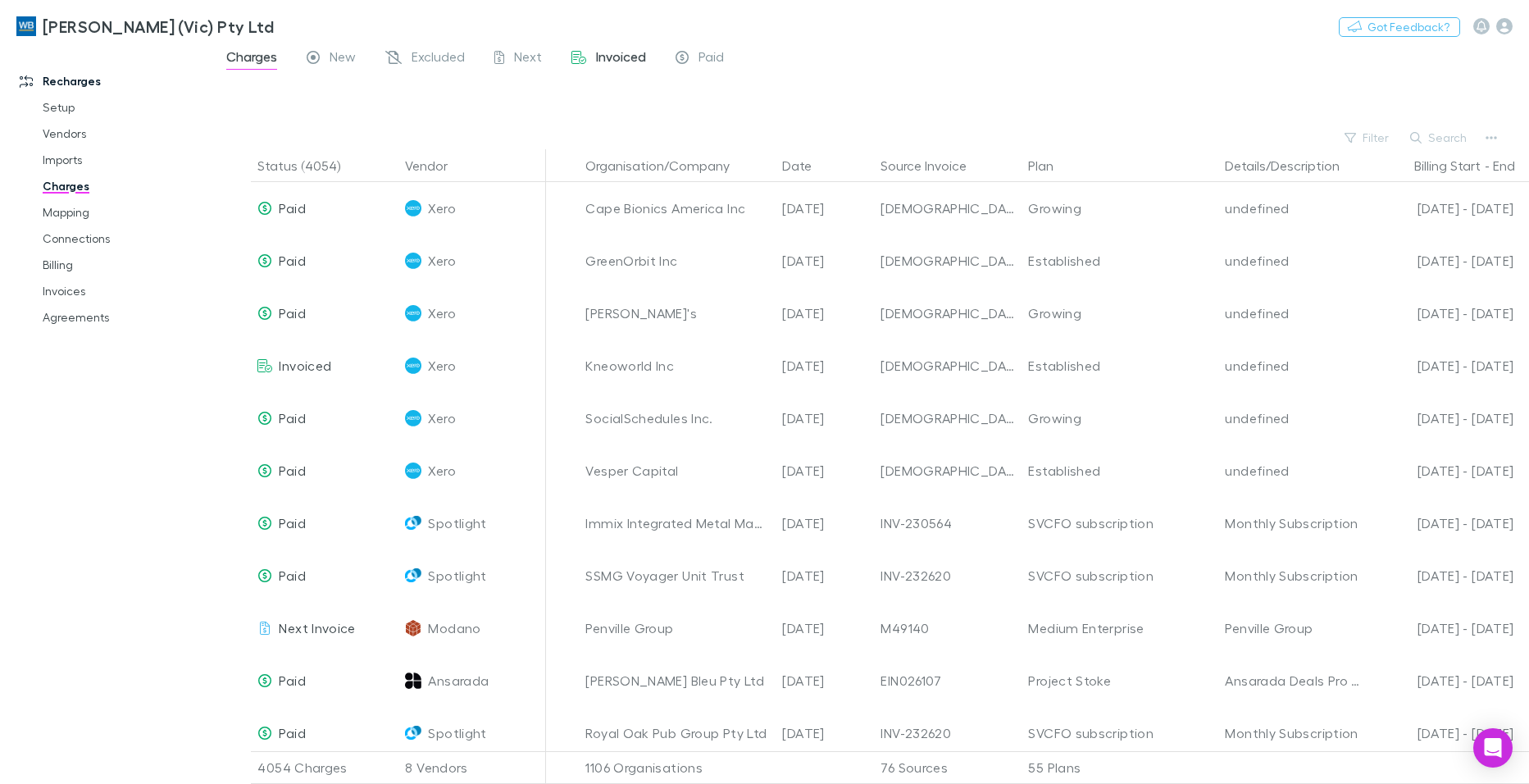
click at [610, 59] on span "Invoiced" at bounding box center [621, 58] width 50 height 21
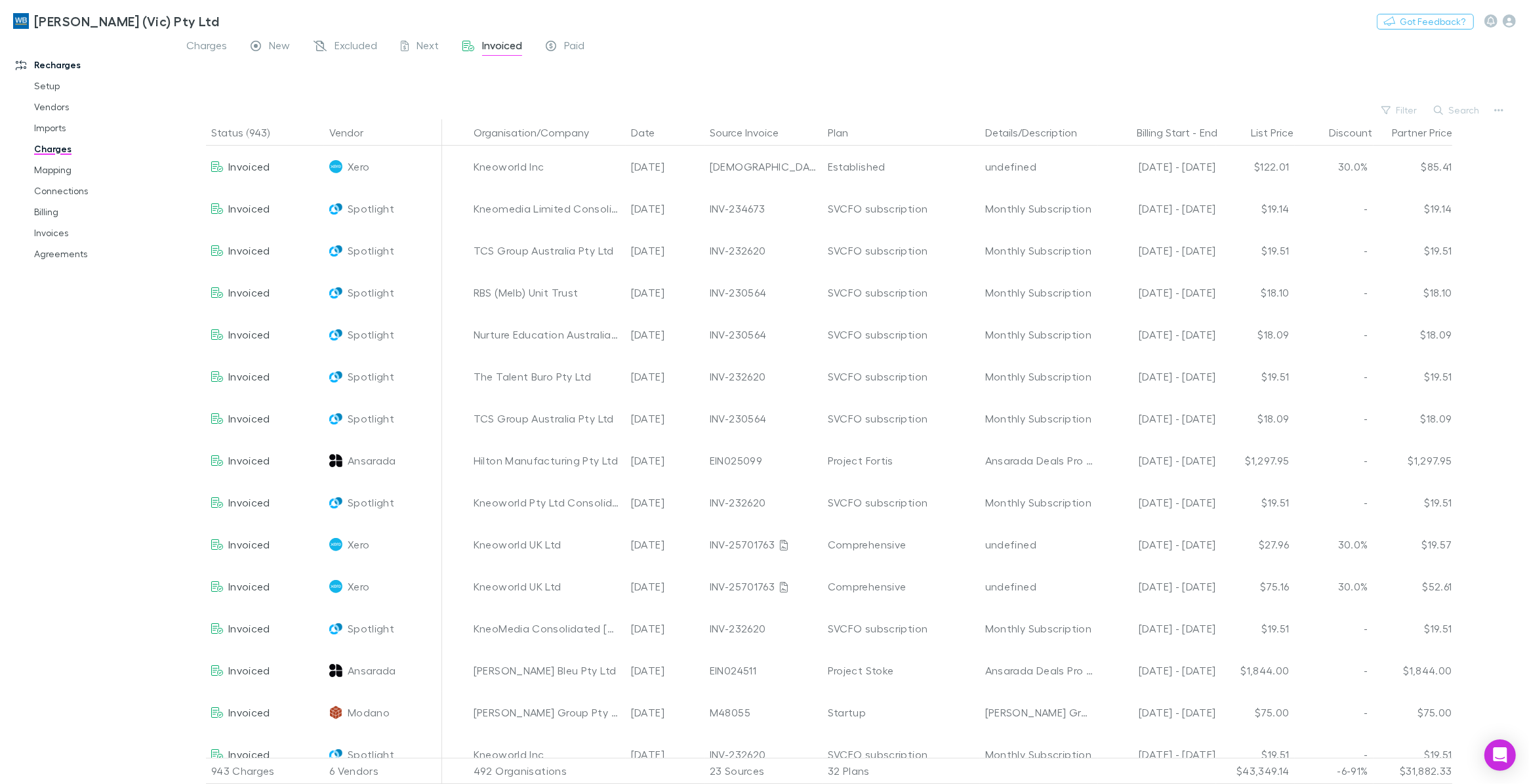
click at [1223, 138] on div "Status (943) Vendor Organisation/Company Date Source Invoice Plan Details/Descr…" at bounding box center [851, 451] width 1355 height 664
click at [1223, 133] on div "Status (943) Vendor Organisation/Company Date Source Invoice Plan Details/Descr…" at bounding box center [851, 451] width 1355 height 664
click at [1223, 129] on div "Status (943) Vendor Organisation/Company Date Source Invoice Plan Details/Descr…" at bounding box center [851, 451] width 1355 height 664
drag, startPoint x: 45, startPoint y: 213, endPoint x: 831, endPoint y: 624, distance: 887.0
click at [45, 213] on link "Billing" at bounding box center [102, 212] width 163 height 21
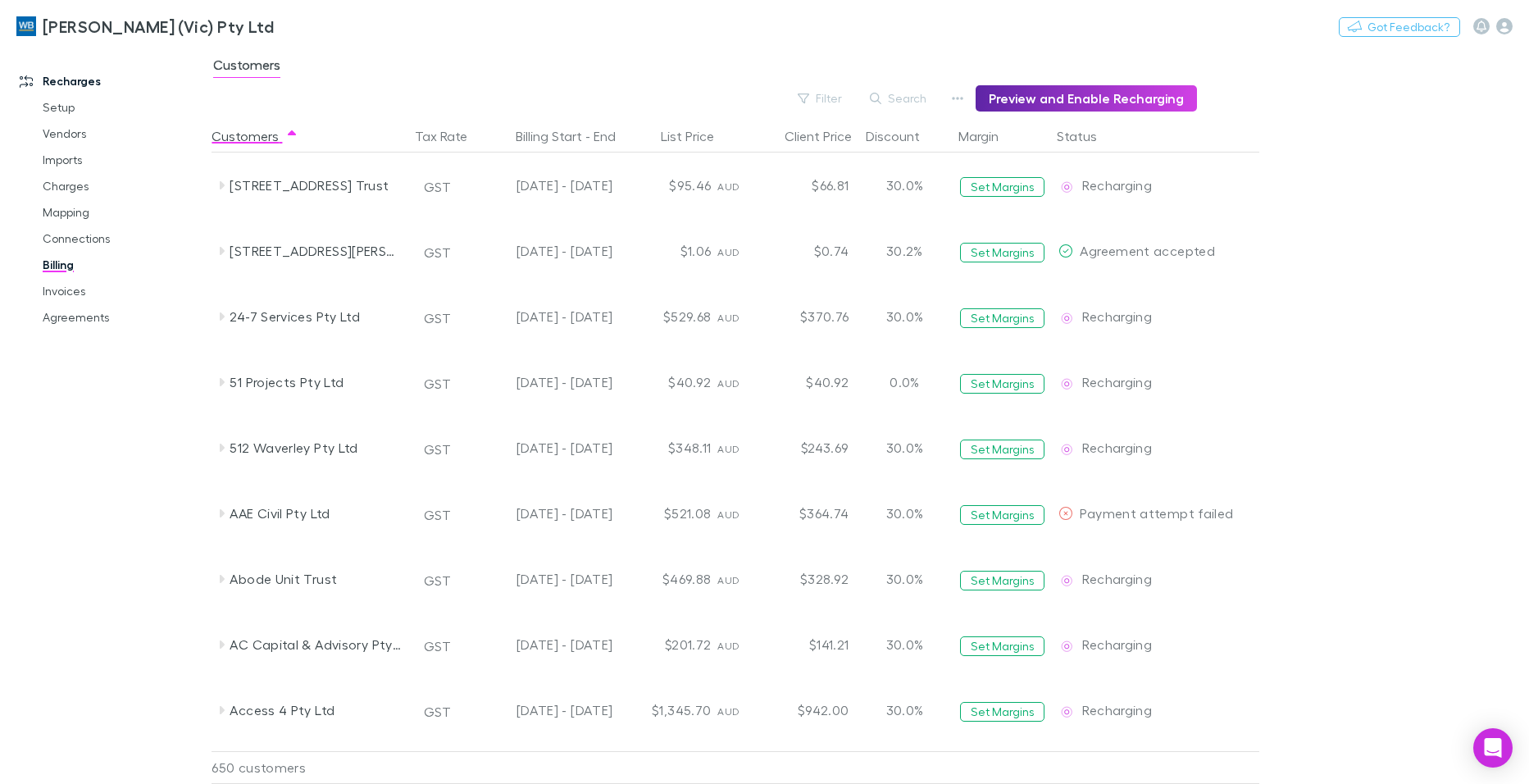
click at [1458, 271] on main "Customers Filter Search Preview and Enable Recharging Customers Tax Rate Billin…" at bounding box center [869, 415] width 1317 height 738
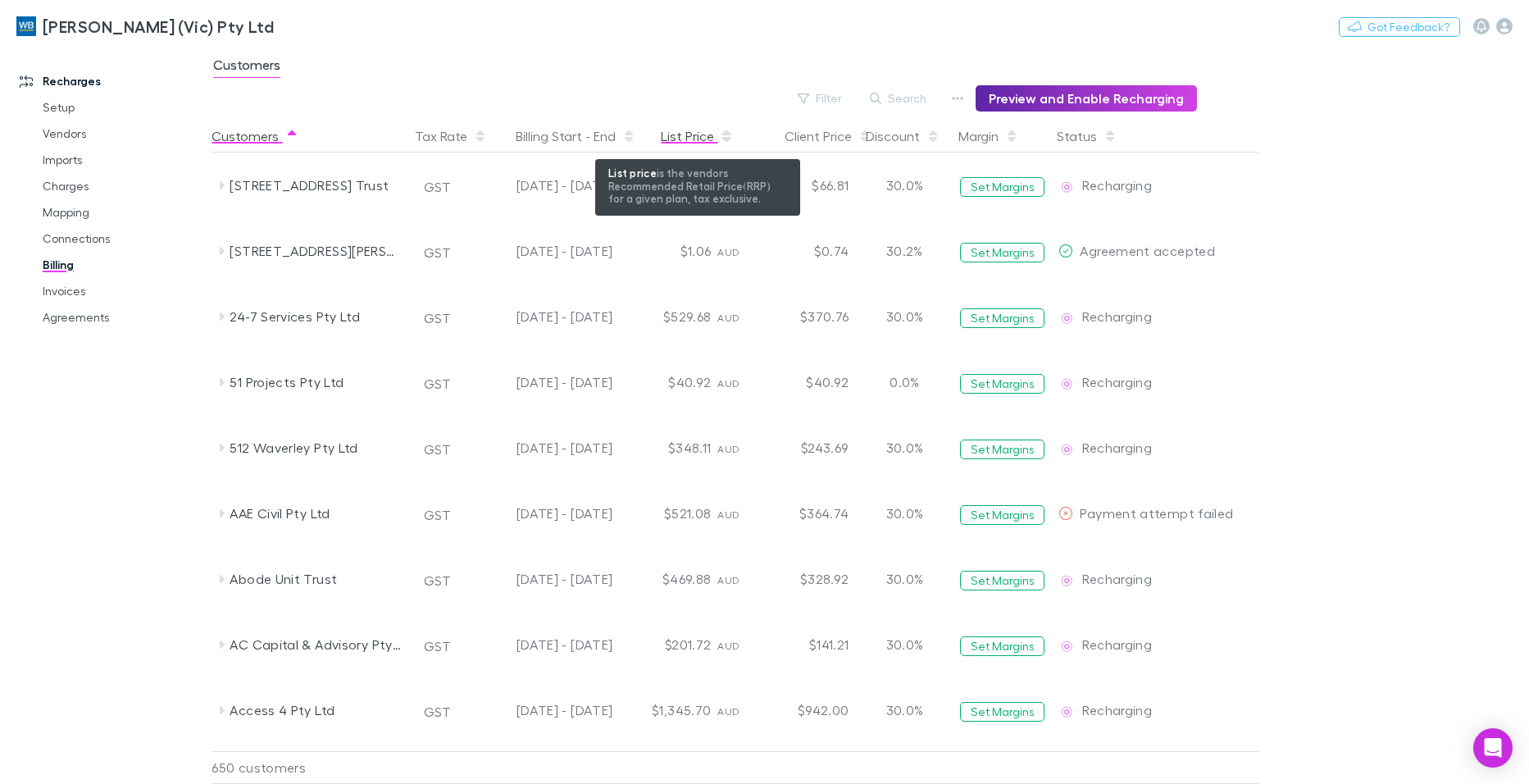
click at [674, 136] on div "List Price" at bounding box center [697, 136] width 73 height 33
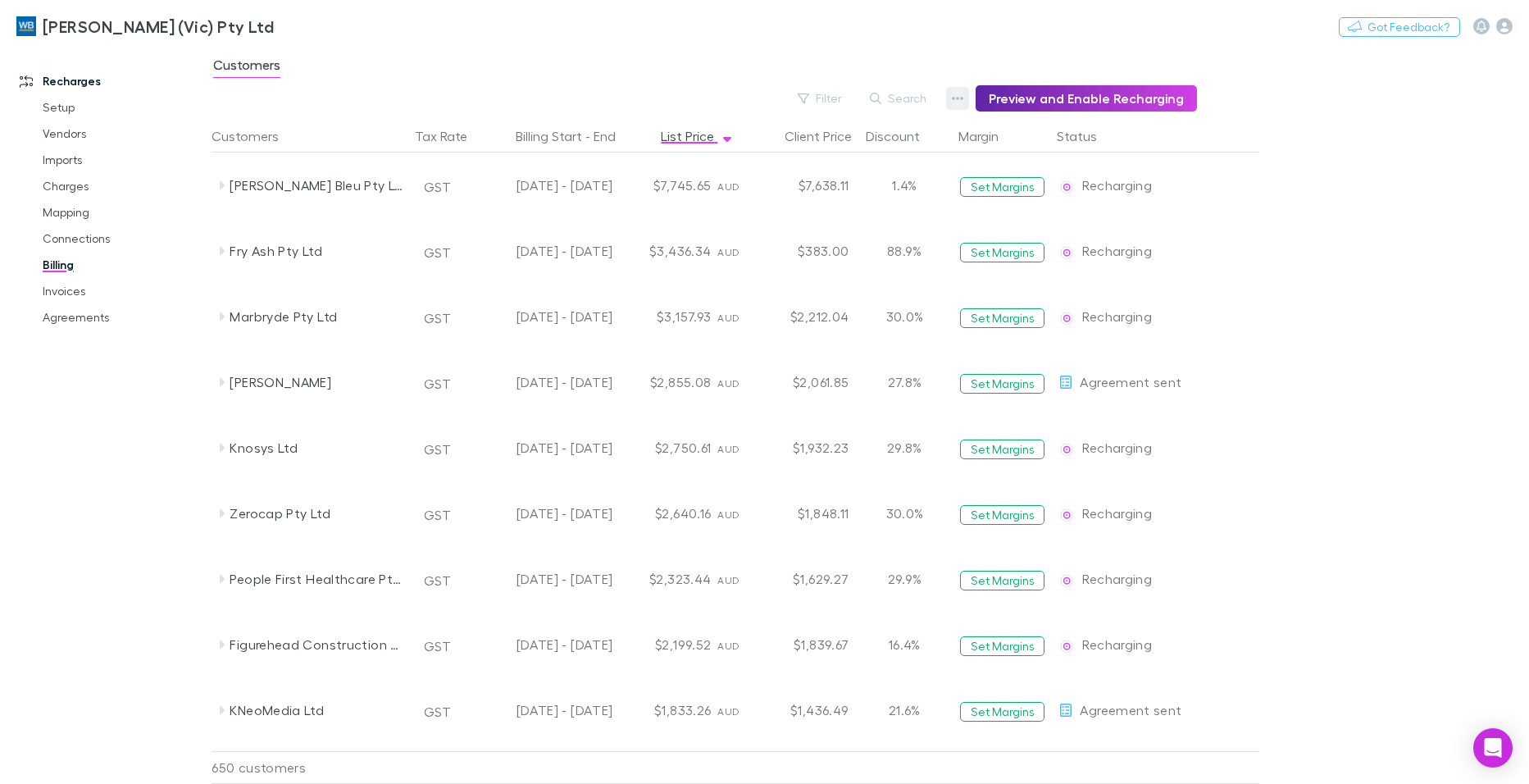
click at [963, 99] on icon "button" at bounding box center [957, 98] width 11 height 13
click at [1428, 158] on div at bounding box center [764, 392] width 1529 height 784
click at [836, 130] on p "Billing Settings" at bounding box center [892, 122] width 169 height 16
click at [830, 130] on p "Billing Settings" at bounding box center [892, 122] width 169 height 16
click at [1498, 550] on main "Customers Filter Search Preview and Enable Recharging Customers Tax Rate Billin…" at bounding box center [869, 415] width 1317 height 738
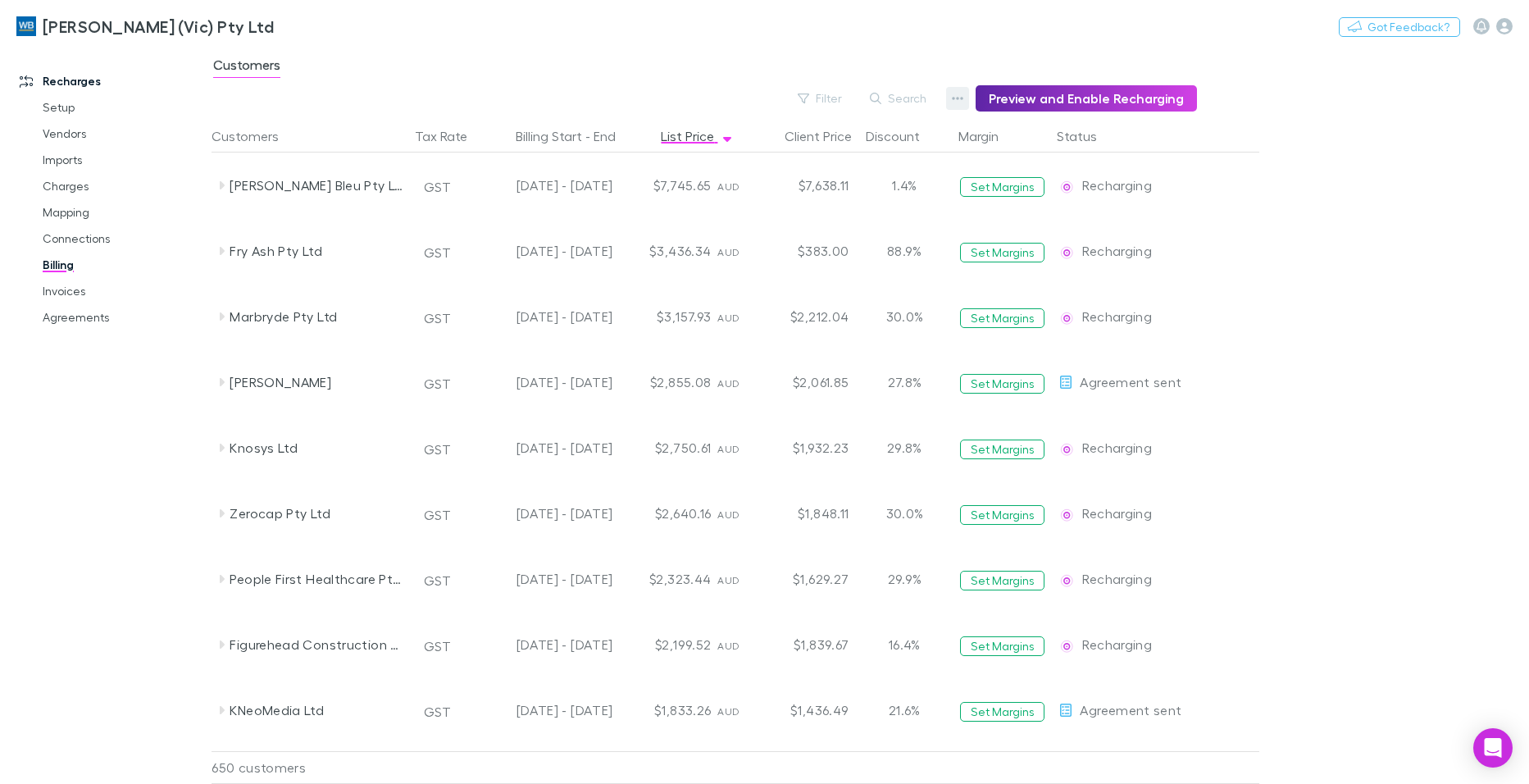
click at [962, 98] on icon "button" at bounding box center [957, 98] width 11 height 3
click at [64, 293] on div at bounding box center [764, 392] width 1529 height 784
click at [60, 184] on link "Charges" at bounding box center [123, 186] width 194 height 26
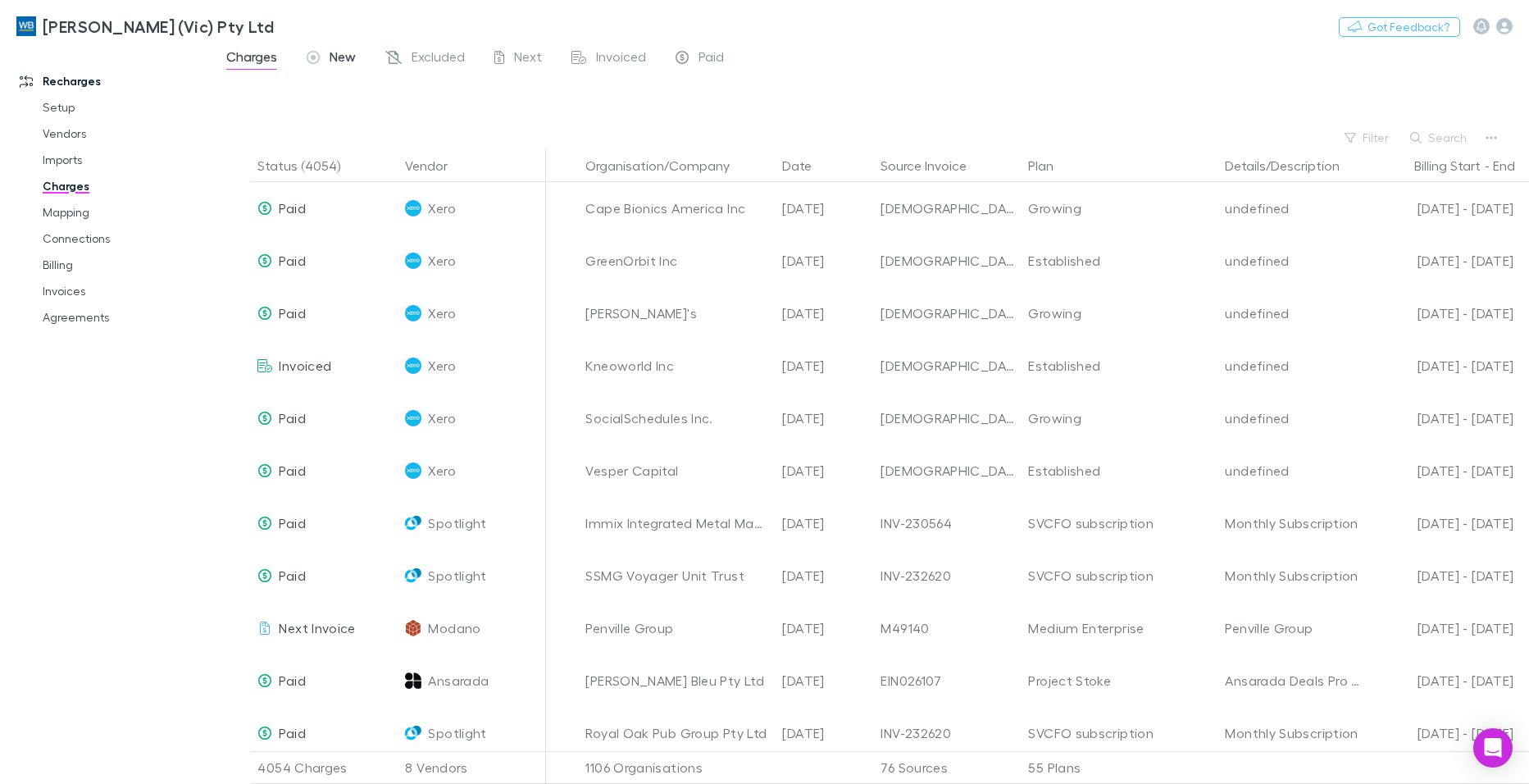
click at [328, 60] on div "New" at bounding box center [331, 58] width 49 height 21
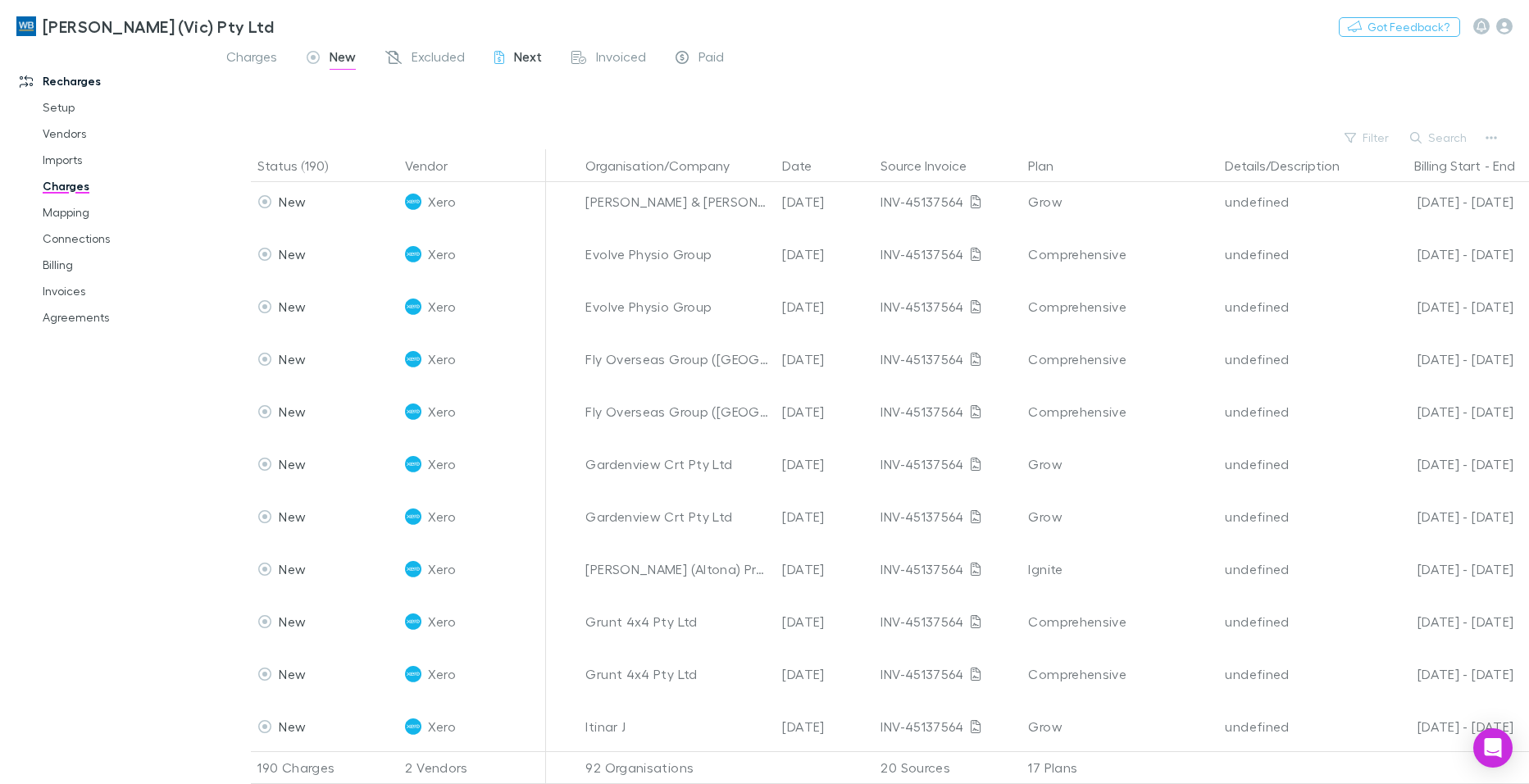
scroll to position [3629, 0]
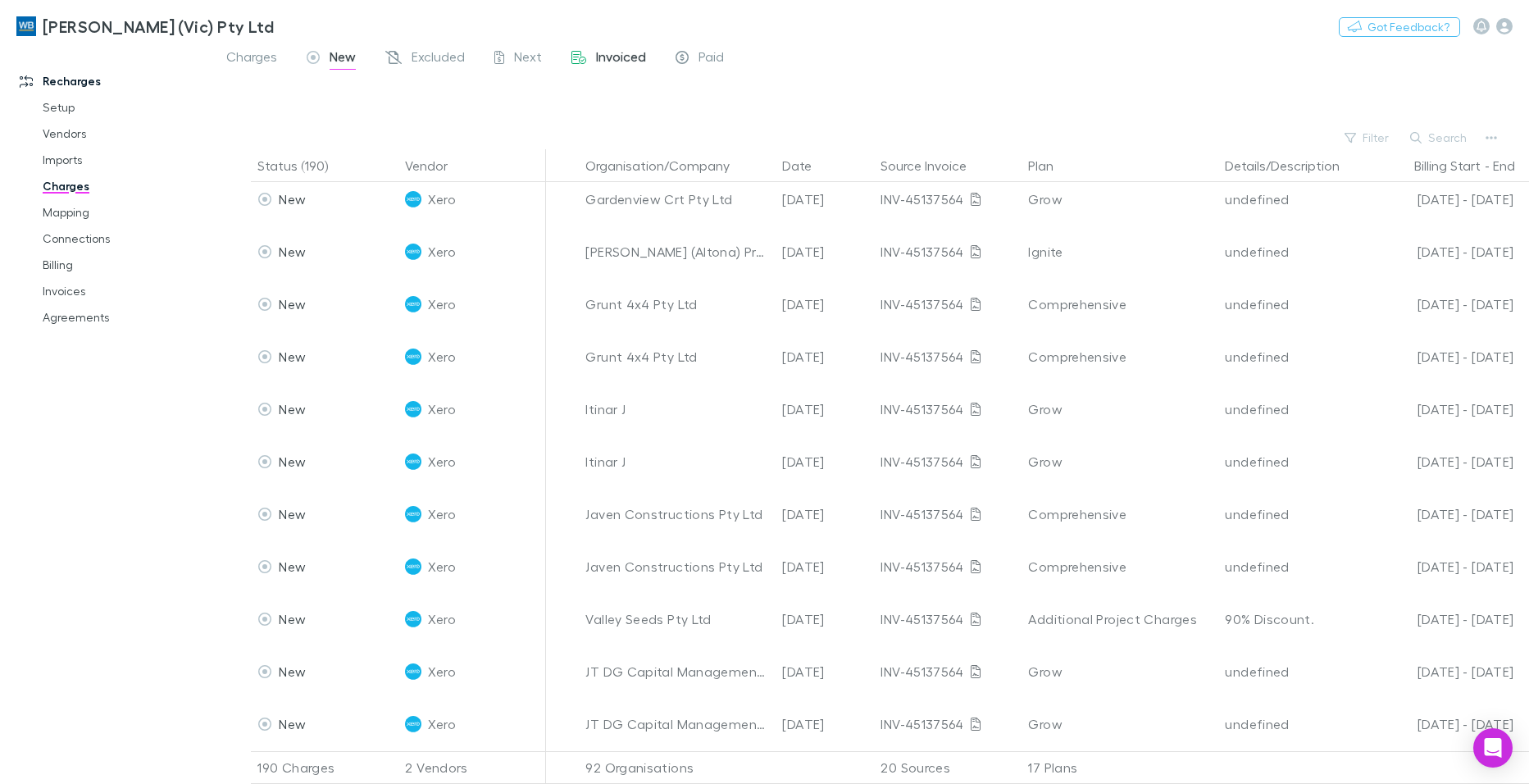
click at [630, 61] on span "Invoiced" at bounding box center [621, 58] width 50 height 21
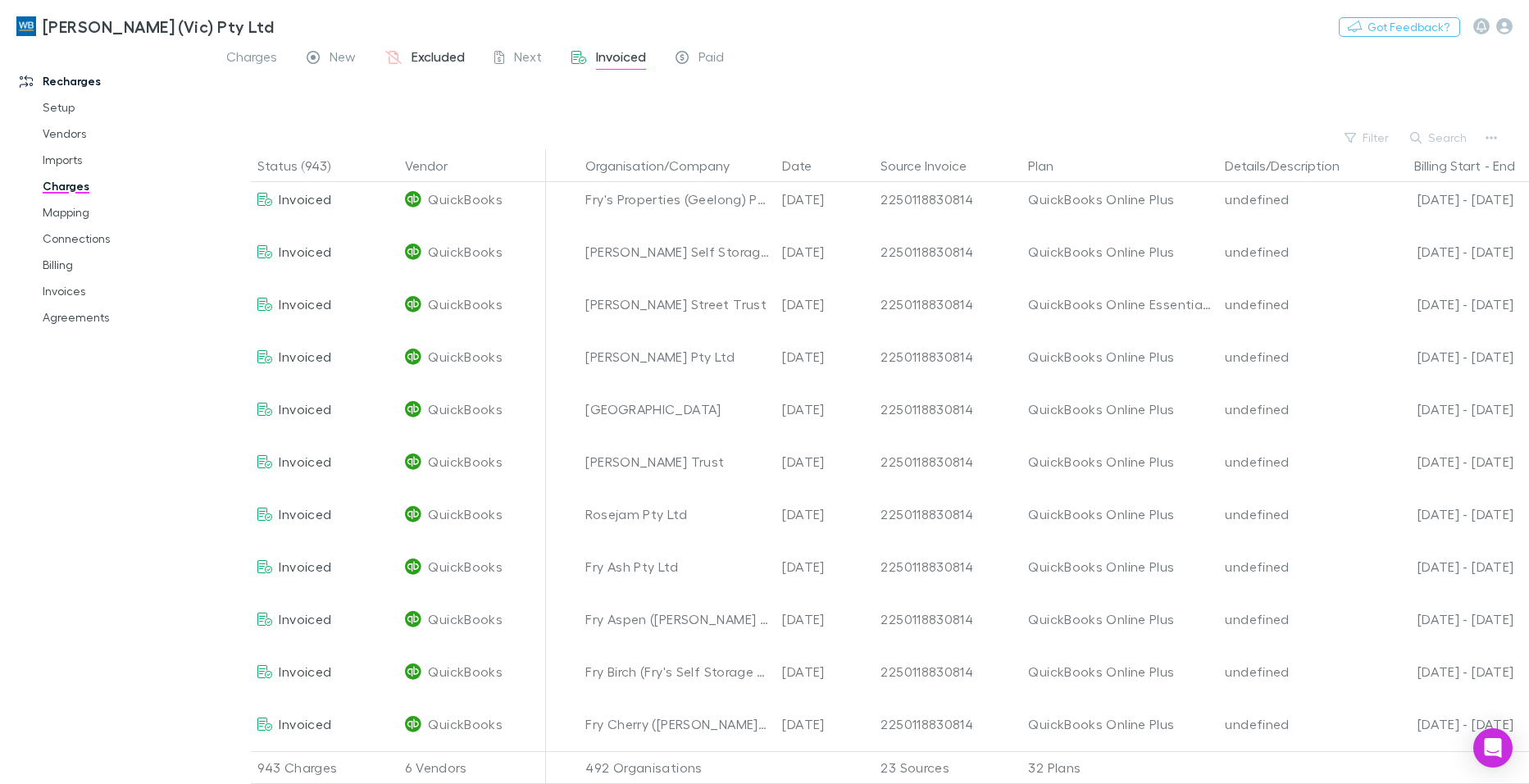
click at [429, 58] on span "Excluded" at bounding box center [437, 58] width 53 height 21
